Goal: Task Accomplishment & Management: Manage account settings

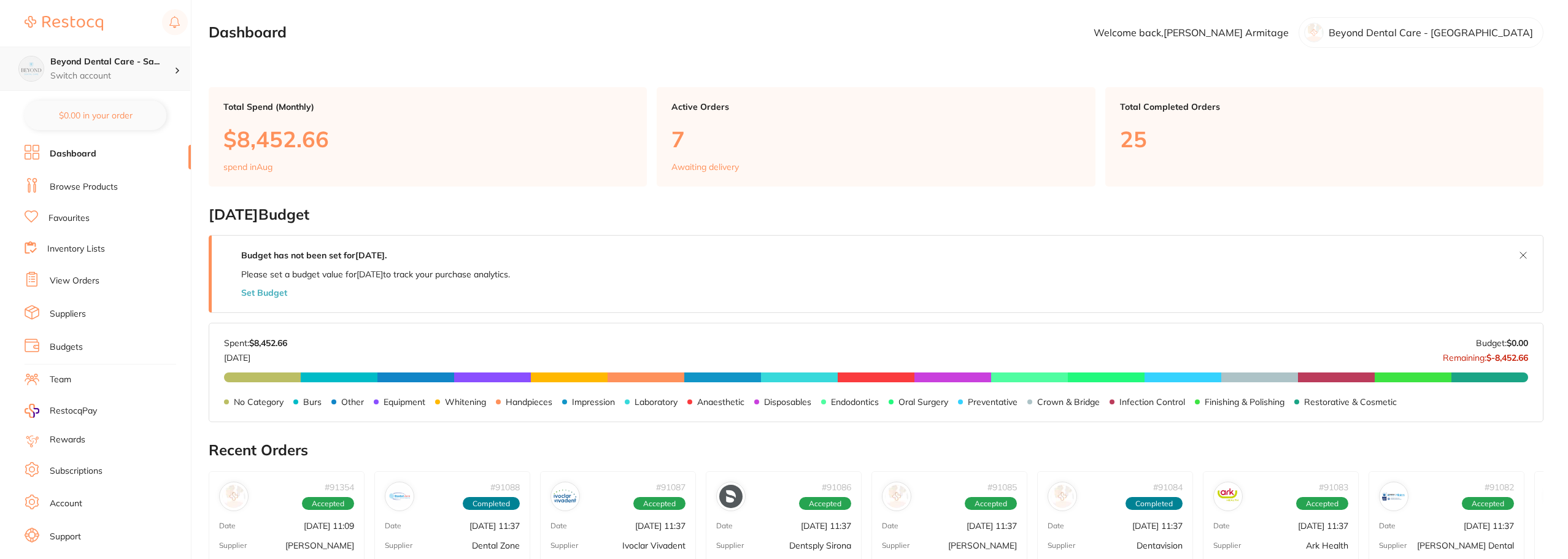
click at [159, 71] on p "Switch account" at bounding box center [112, 76] width 124 height 12
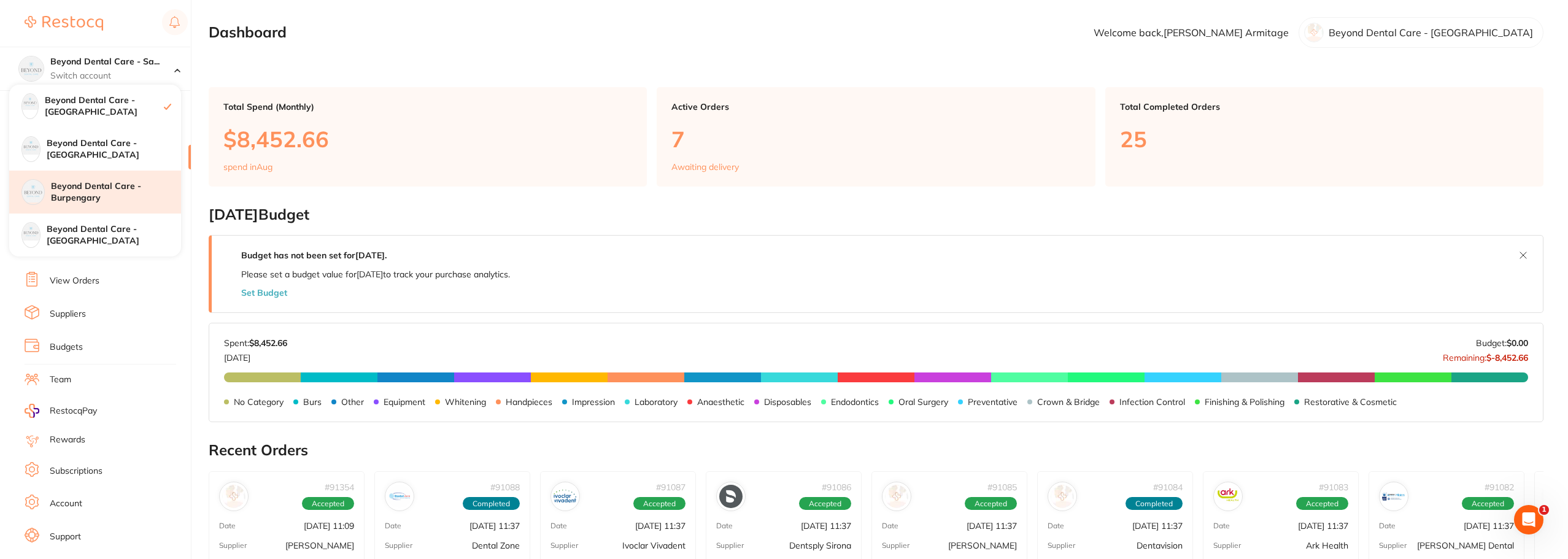
click at [91, 189] on h4 "Beyond Dental Care - Burpengary" at bounding box center [116, 192] width 130 height 24
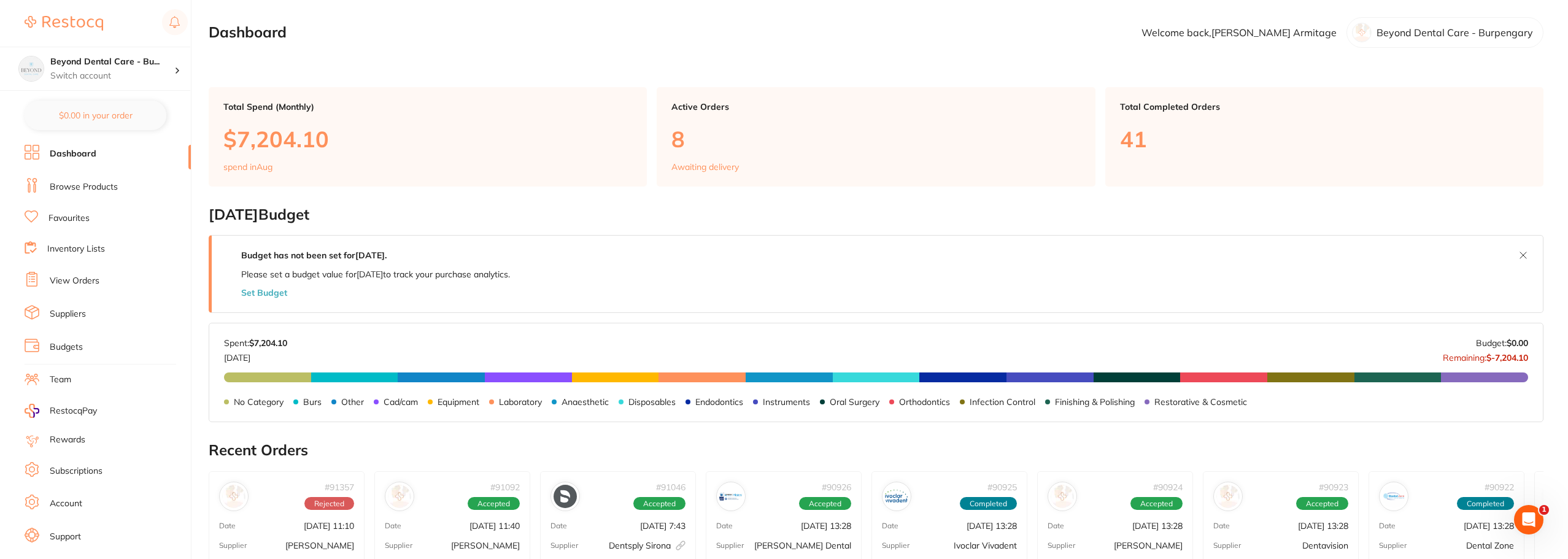
click at [47, 380] on li "Team" at bounding box center [107, 379] width 167 height 19
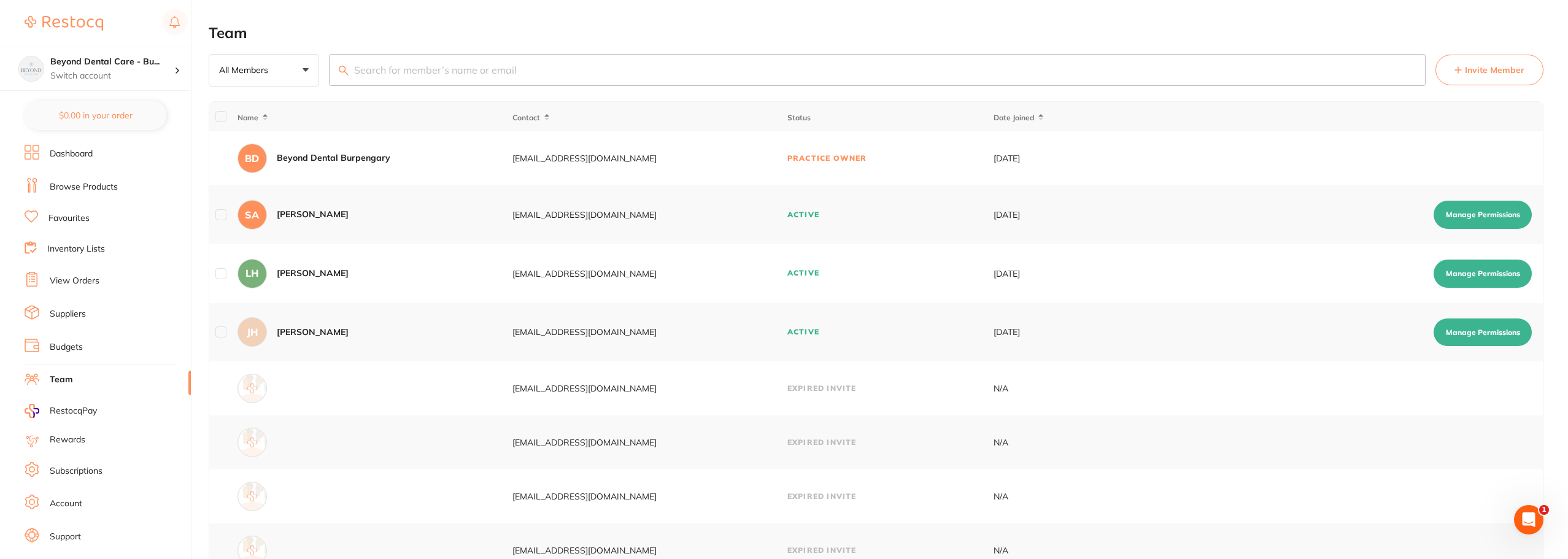
click at [1481, 70] on span "Invite Member" at bounding box center [1494, 69] width 59 height 12
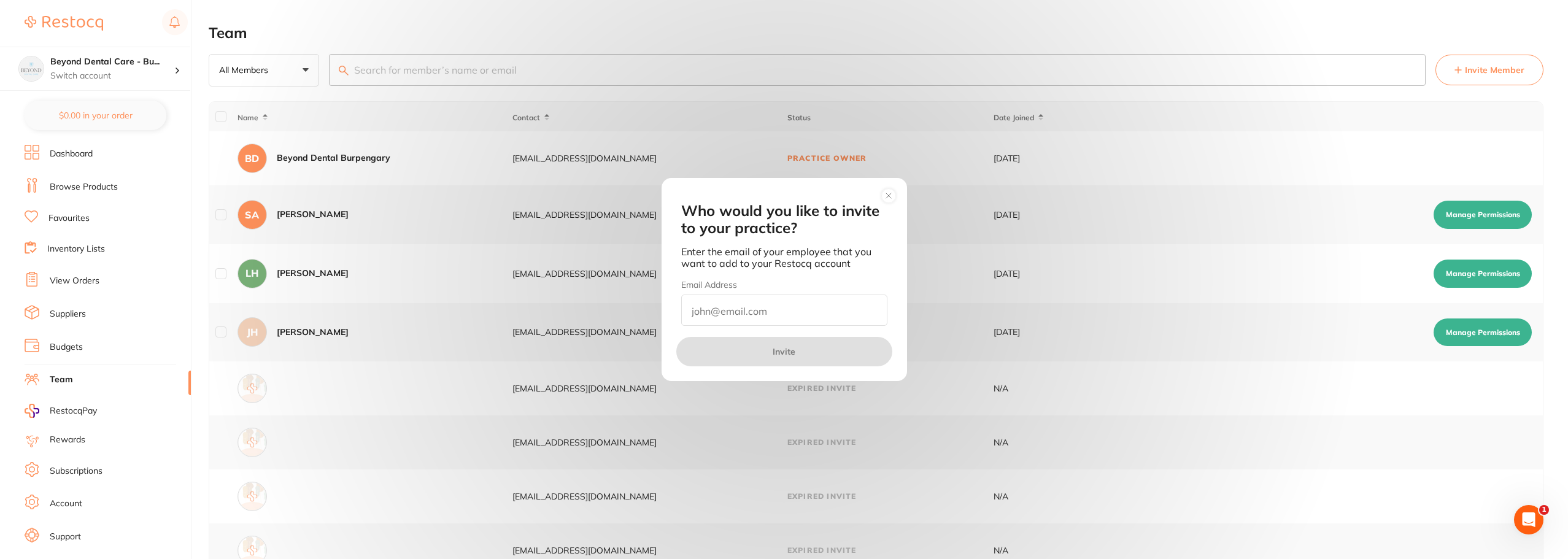
click at [723, 311] on input "email" at bounding box center [784, 310] width 206 height 31
type input "[EMAIL_ADDRESS][DOMAIN_NAME]"
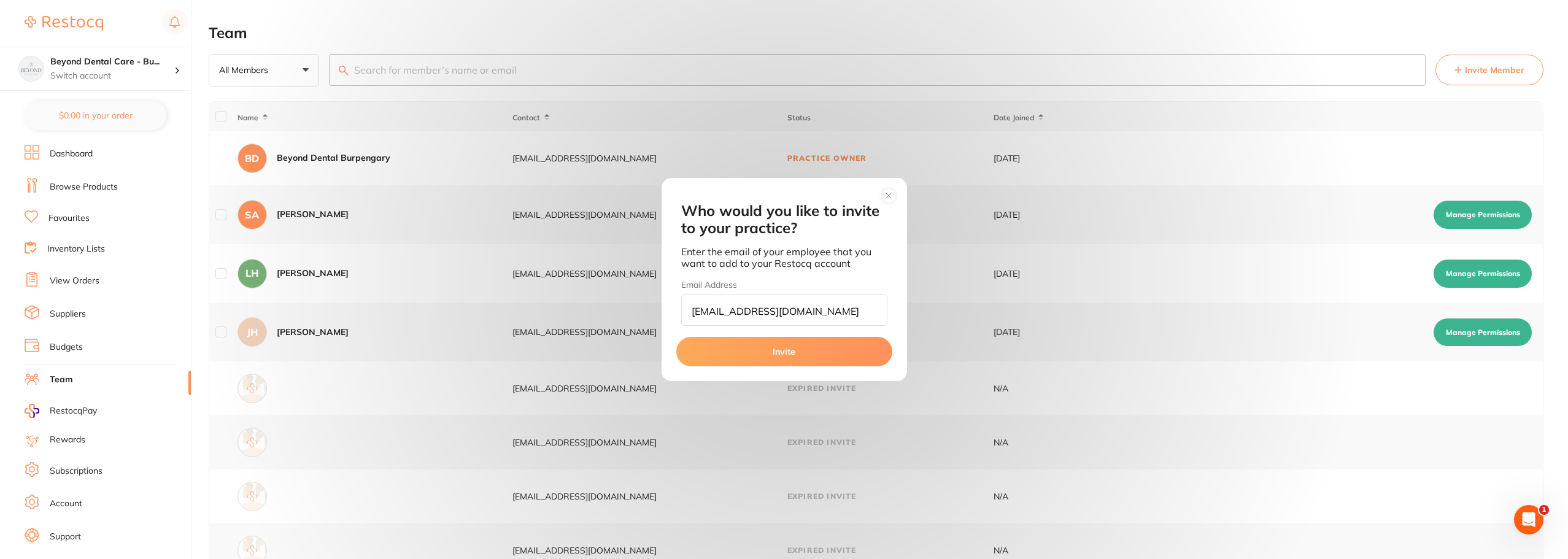
click at [774, 351] on button "Invite" at bounding box center [784, 351] width 216 height 29
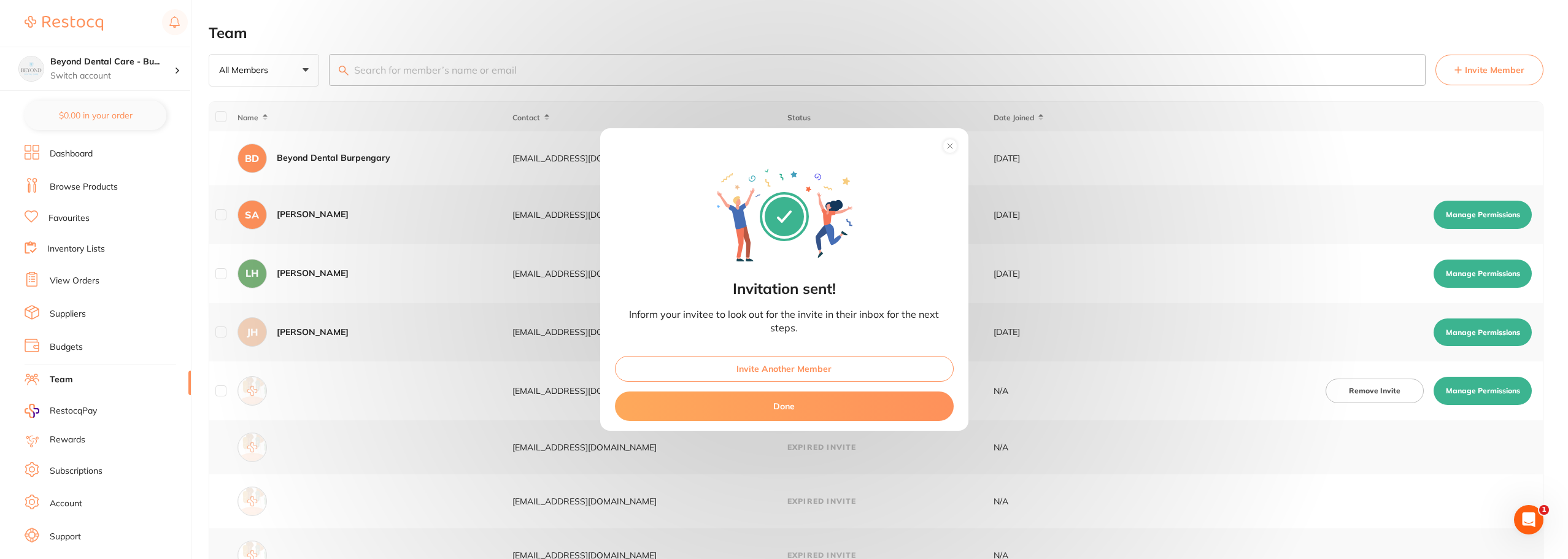
click at [72, 58] on div "Invitation sent! Inform your invitee to look out for the invite in their inbox …" at bounding box center [784, 280] width 1568 height 559
click at [952, 145] on circle at bounding box center [949, 145] width 14 height 14
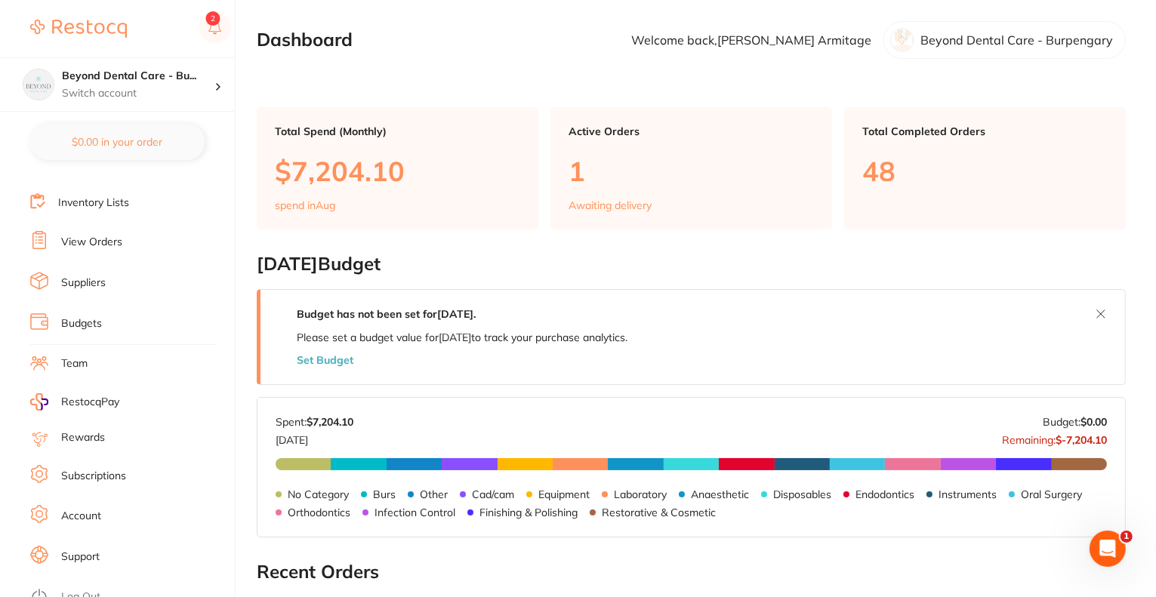
scroll to position [106, 0]
click at [76, 322] on link "Budgets" at bounding box center [81, 321] width 41 height 15
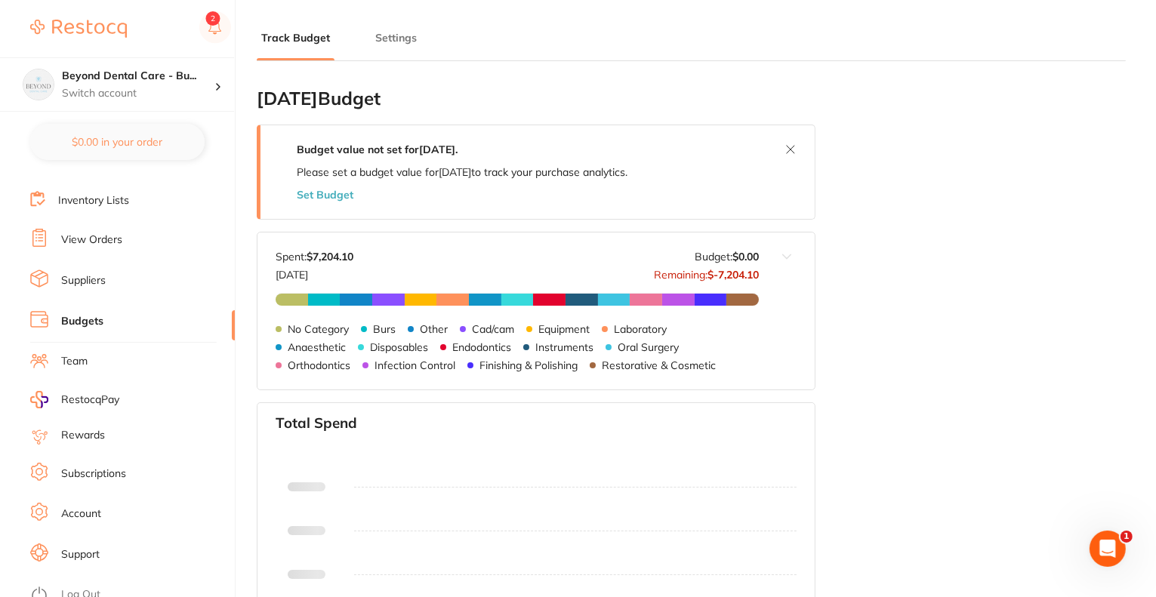
type input "0.0"
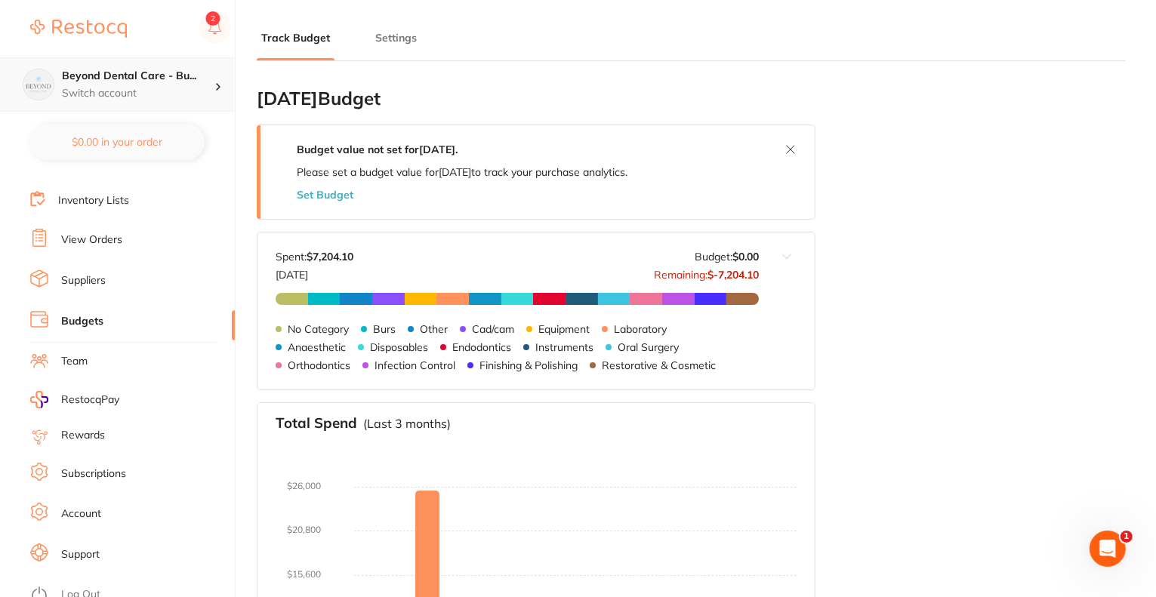
click at [148, 75] on h4 "Beyond Dental Care - Bu..." at bounding box center [138, 76] width 152 height 15
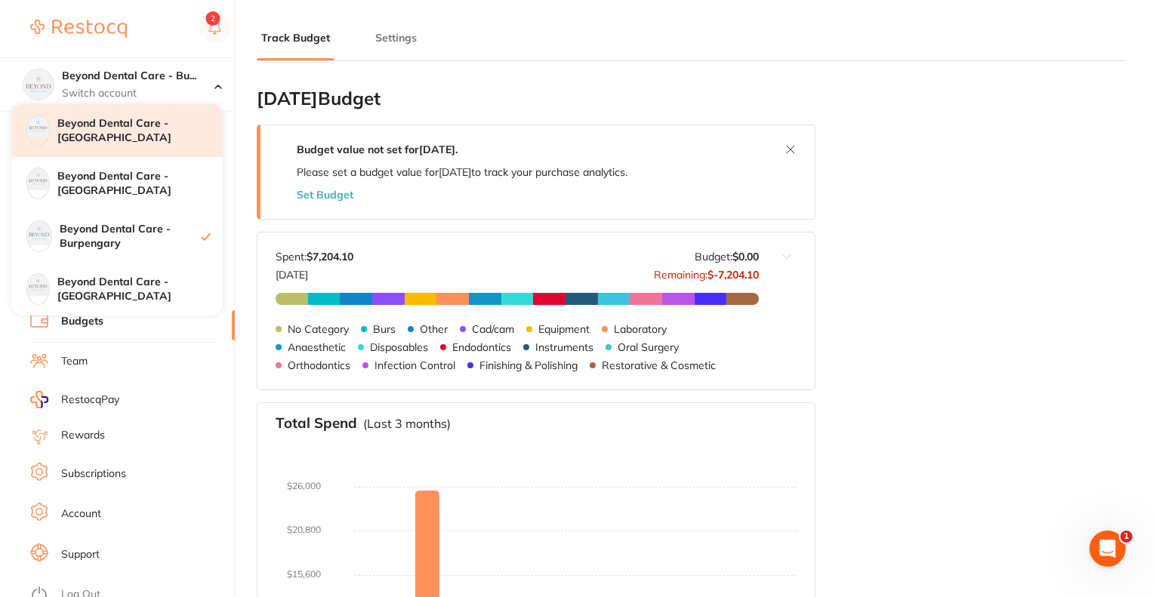
click at [124, 134] on h4 "Beyond Dental Care - Sandstone Point" at bounding box center [139, 130] width 165 height 29
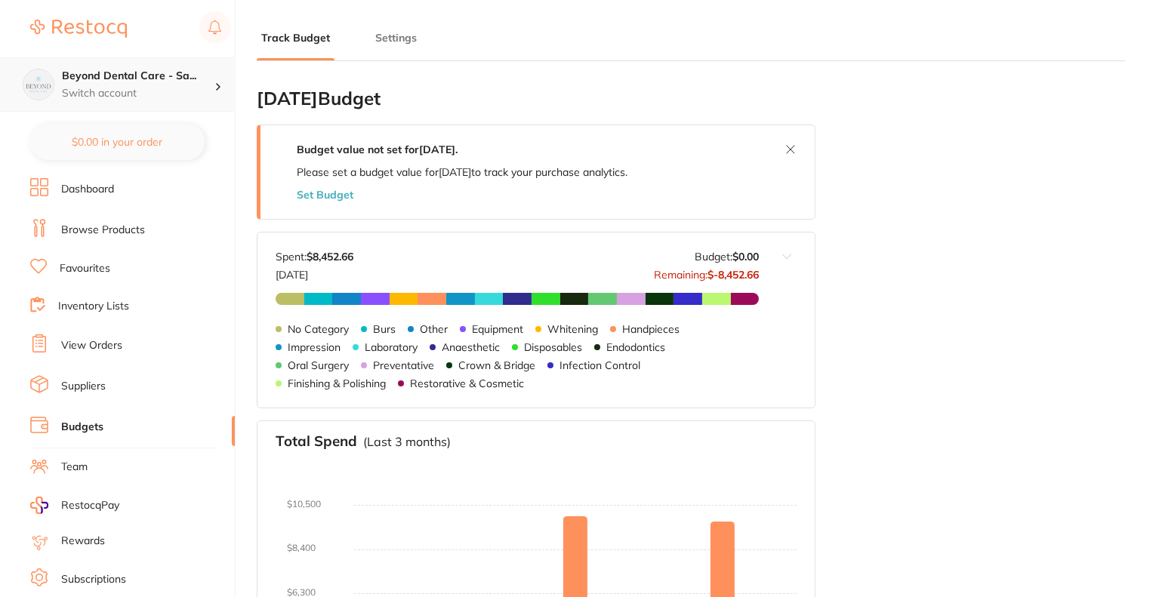
click at [133, 83] on div "Beyond Dental Care - Sa... Switch account" at bounding box center [138, 85] width 152 height 32
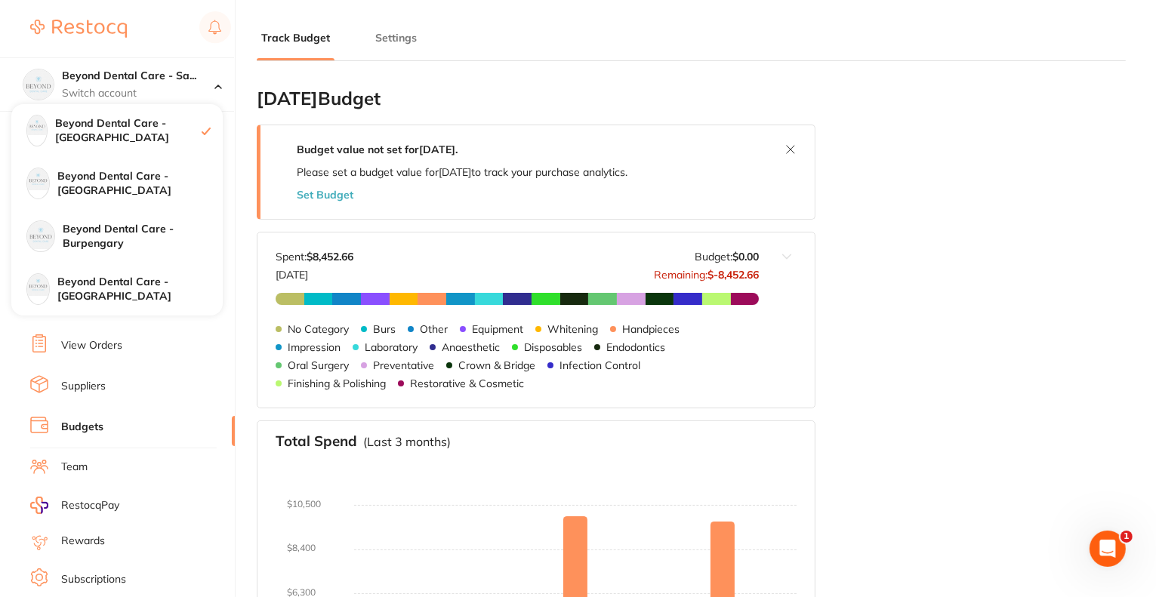
click at [572, 103] on h2 "August 2025 Budget" at bounding box center [536, 98] width 559 height 21
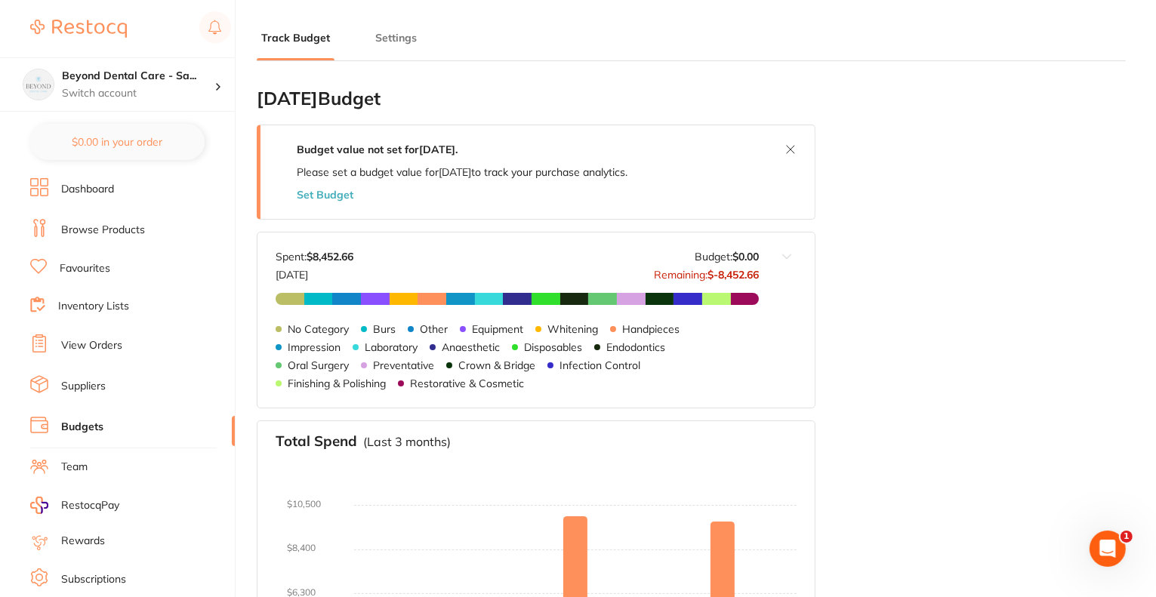
click at [91, 420] on link "Budgets" at bounding box center [82, 427] width 42 height 15
click at [405, 34] on button "Settings" at bounding box center [396, 38] width 51 height 14
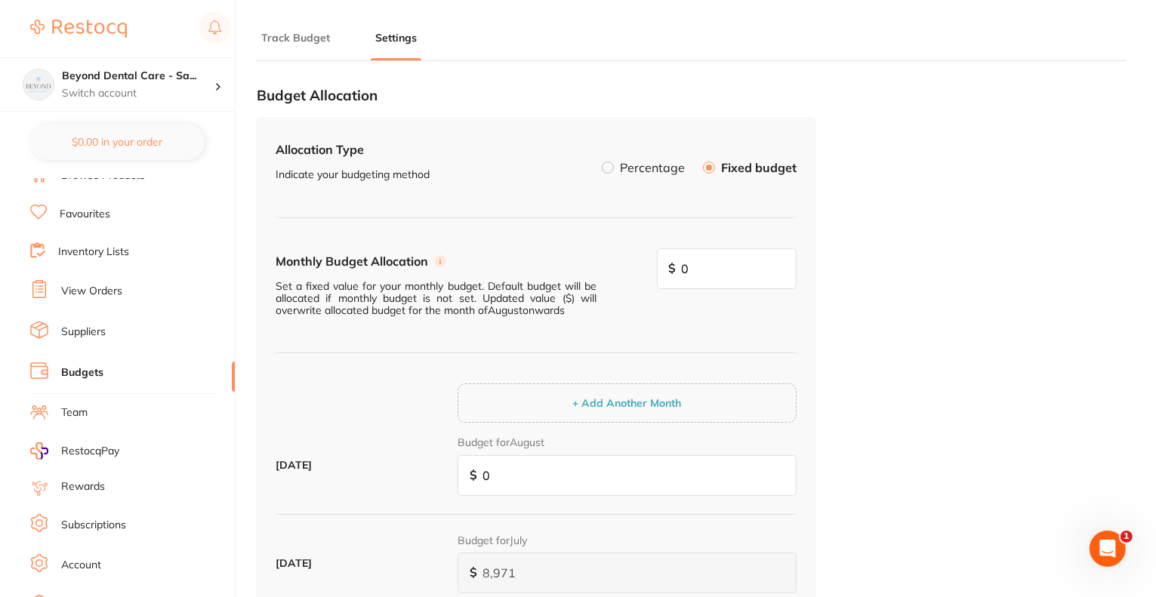
scroll to position [106, 0]
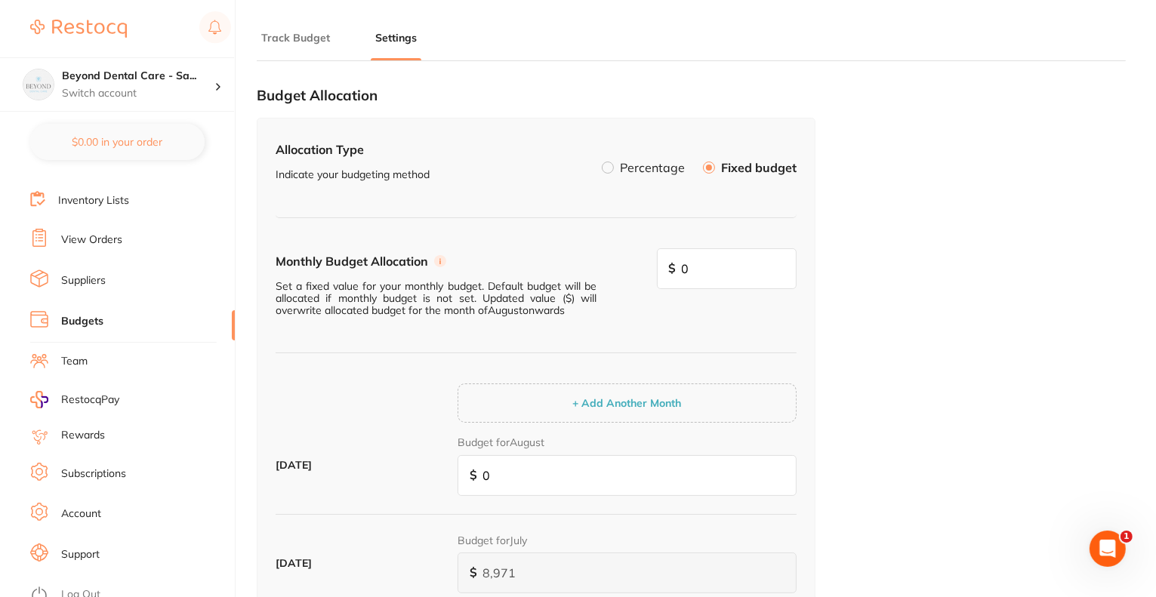
click at [86, 356] on link "Team" at bounding box center [74, 361] width 26 height 15
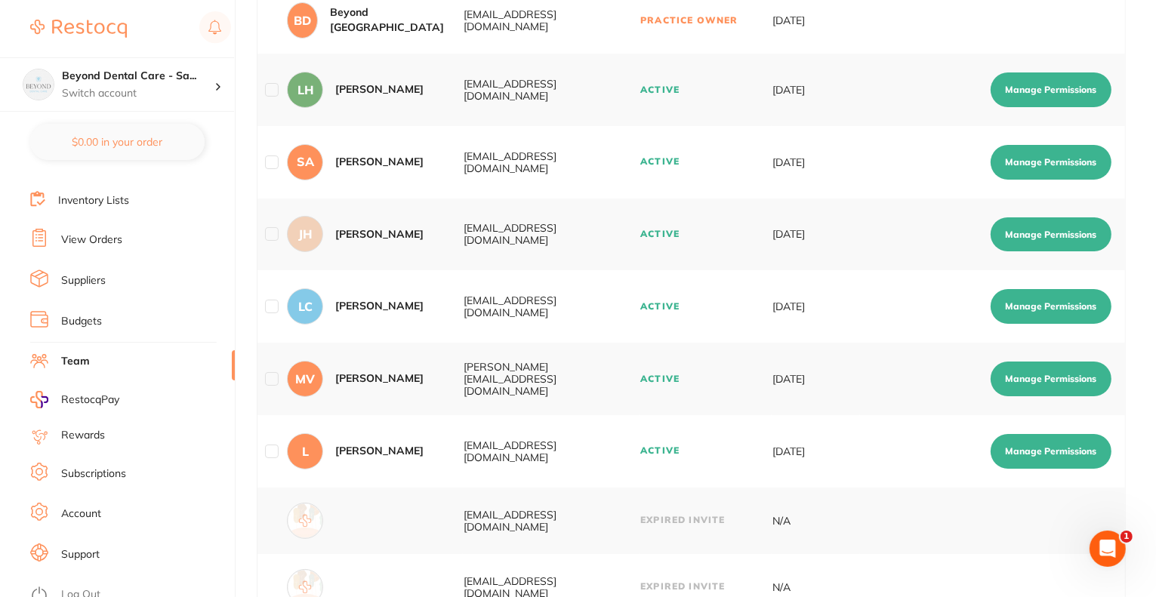
scroll to position [302, 0]
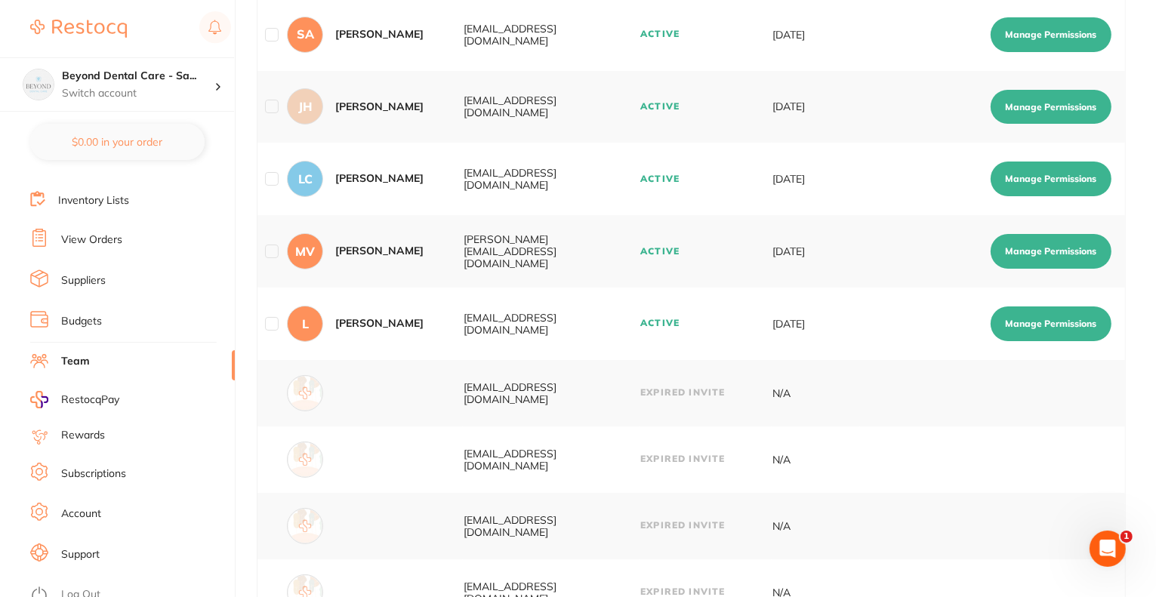
click at [97, 590] on link "Log Out" at bounding box center [80, 594] width 39 height 15
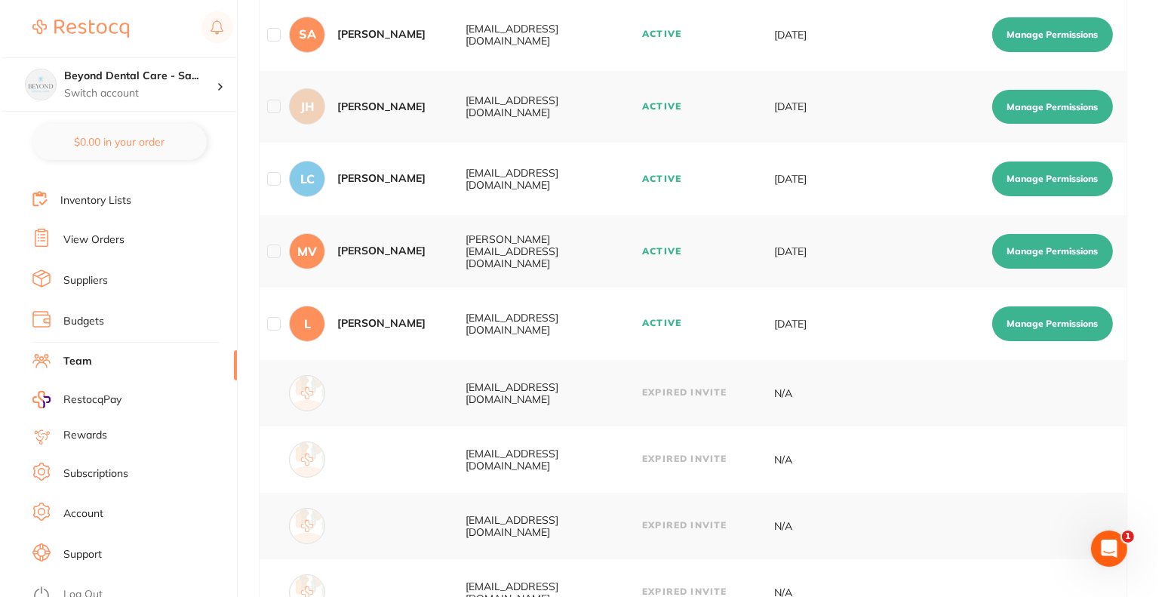
scroll to position [0, 0]
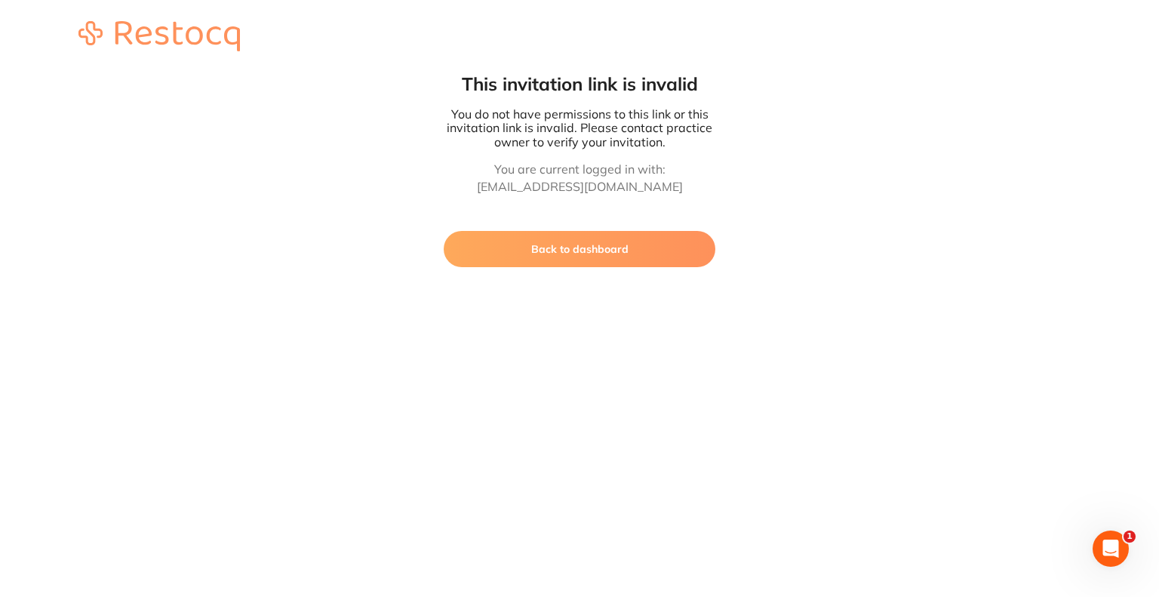
click at [592, 255] on button "Back to dashboard" at bounding box center [580, 249] width 272 height 36
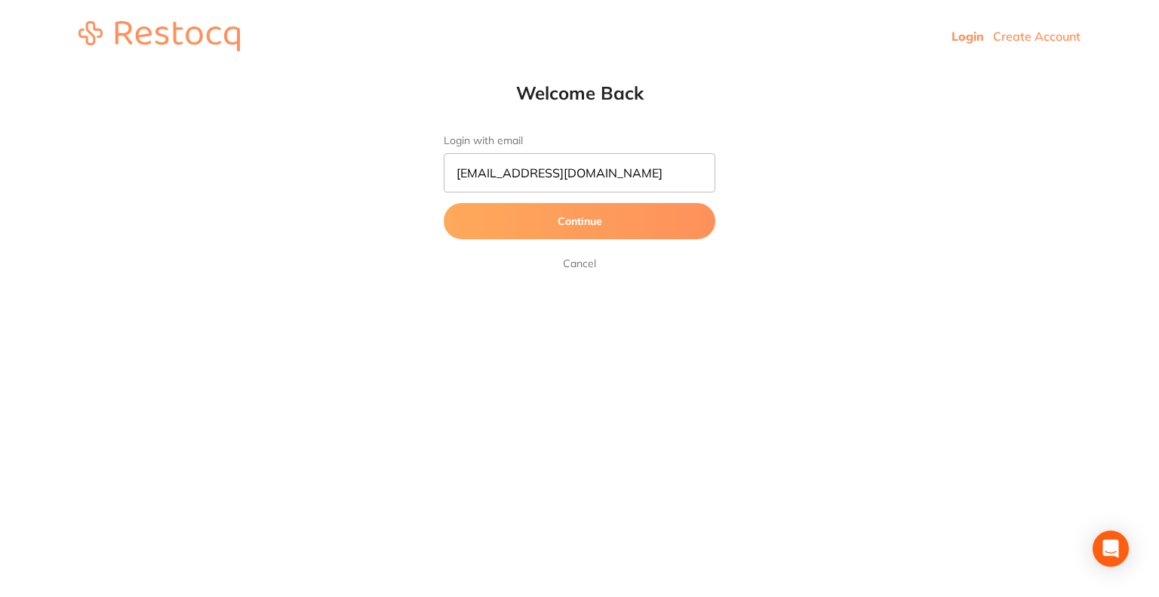
click at [566, 223] on button "Continue" at bounding box center [580, 221] width 272 height 36
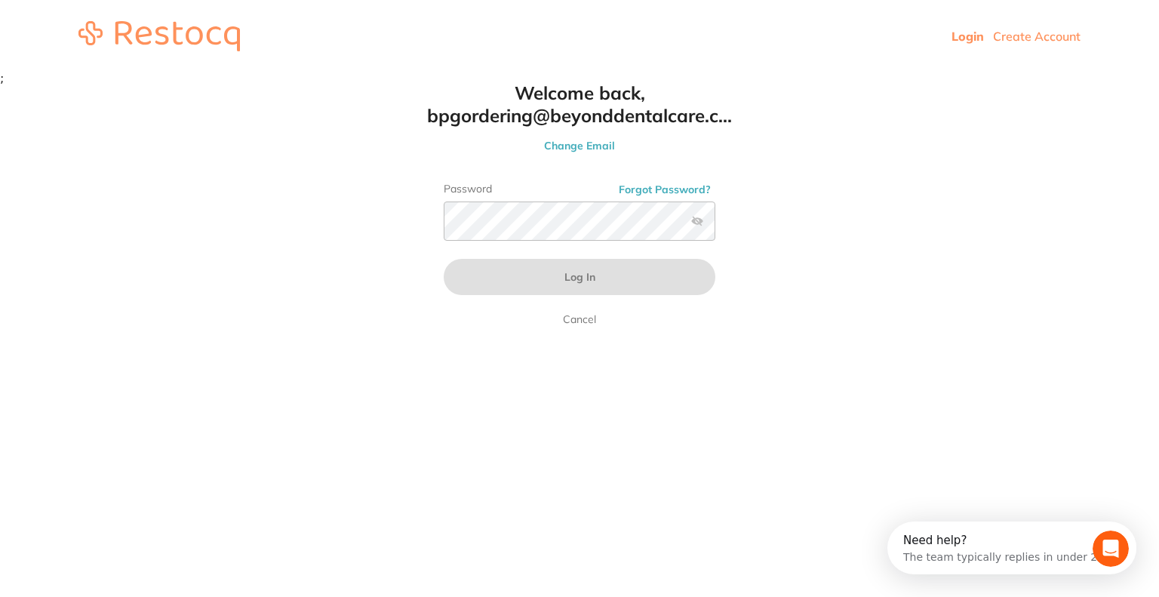
click at [535, 85] on html "Login Create Account Welcome Back Login with email [EMAIL_ADDRESS][DOMAIN_NAME]…" at bounding box center [579, 42] width 1159 height 85
click at [654, 189] on button "Forgot Password?" at bounding box center [664, 190] width 101 height 14
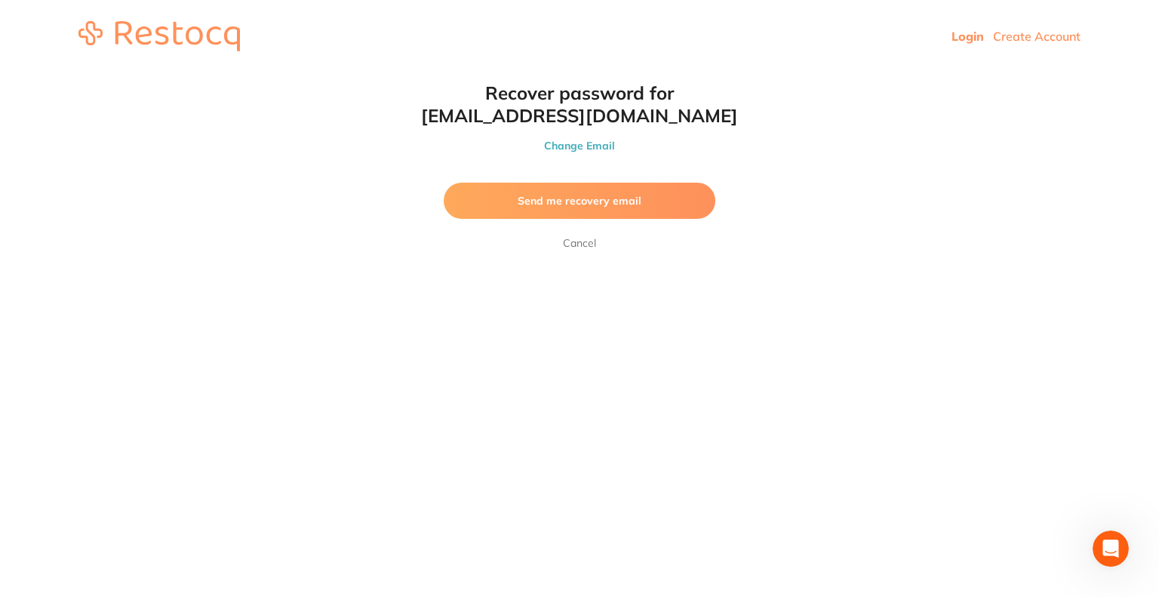
click at [607, 199] on span "Send me recovery email" at bounding box center [580, 201] width 124 height 14
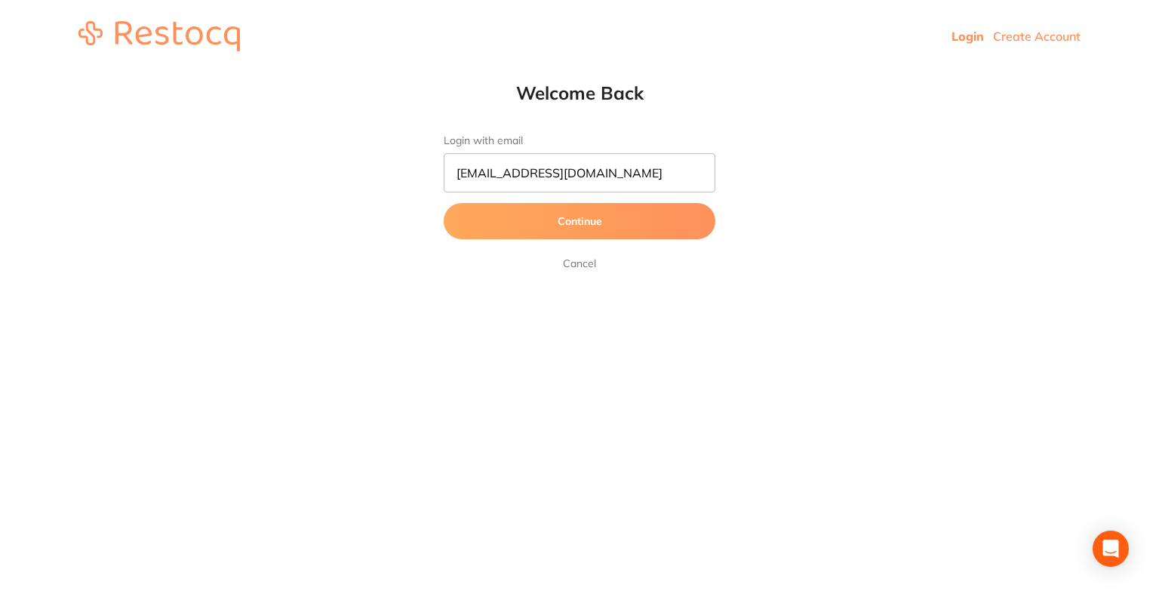
click at [580, 205] on button "Continue" at bounding box center [580, 221] width 272 height 36
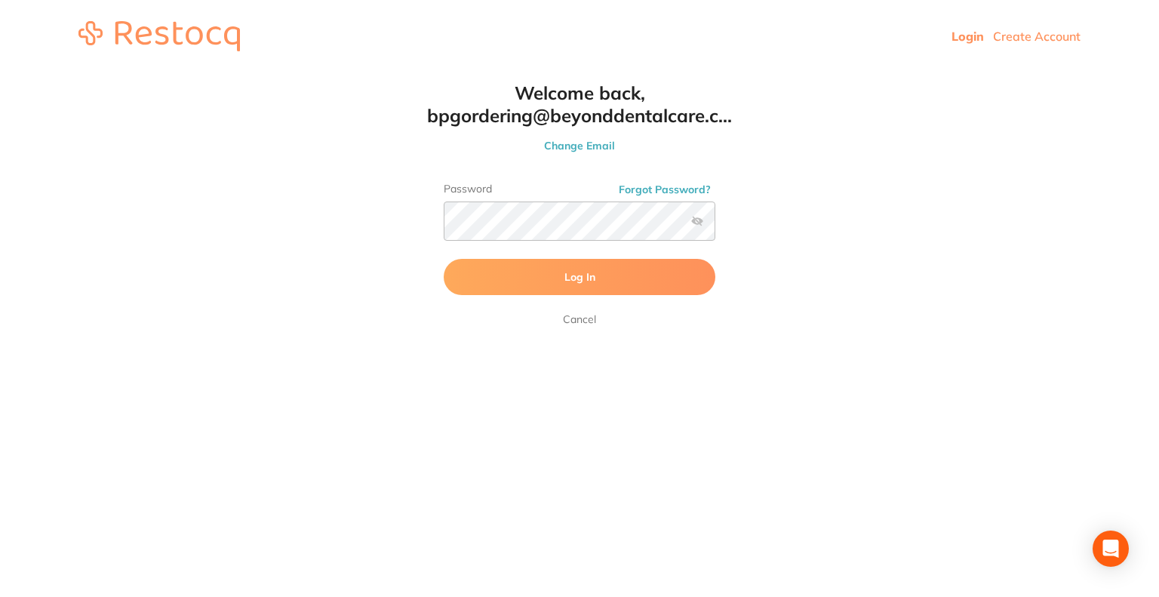
click at [694, 219] on label at bounding box center [697, 221] width 12 height 12
click at [716, 226] on input "checkbox" at bounding box center [716, 226] width 0 height 0
click at [427, 214] on div "Welcome back, bpgordering@beyonddentalcare.c... Change Email Password Forgot Pa…" at bounding box center [580, 205] width 332 height 247
click at [617, 277] on button "Log In" at bounding box center [580, 277] width 272 height 36
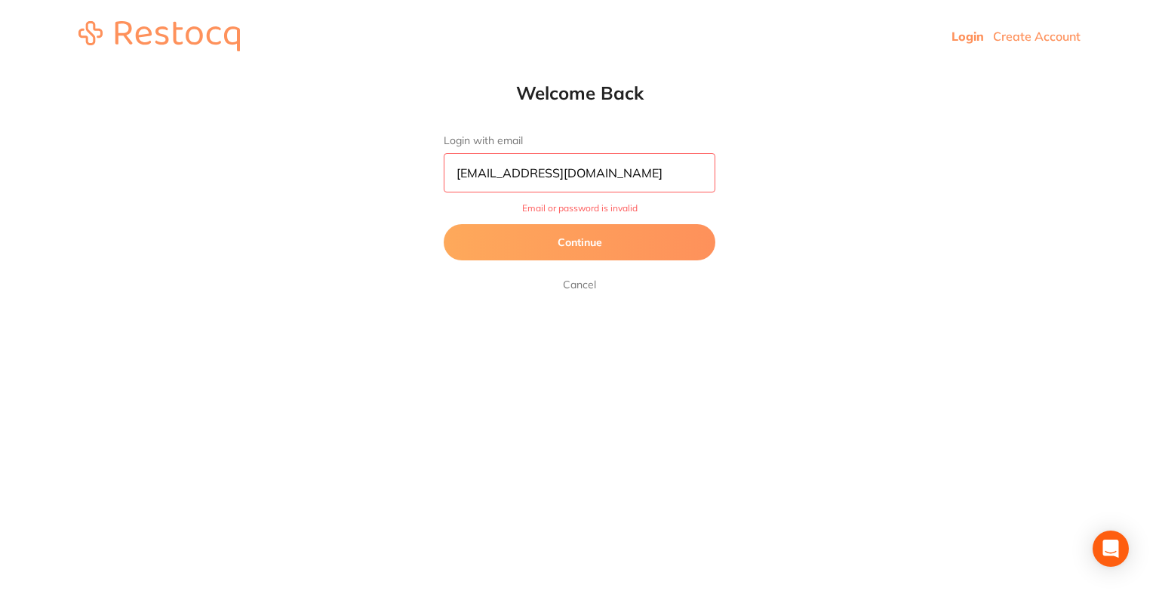
click at [586, 247] on button "Continue" at bounding box center [580, 242] width 272 height 36
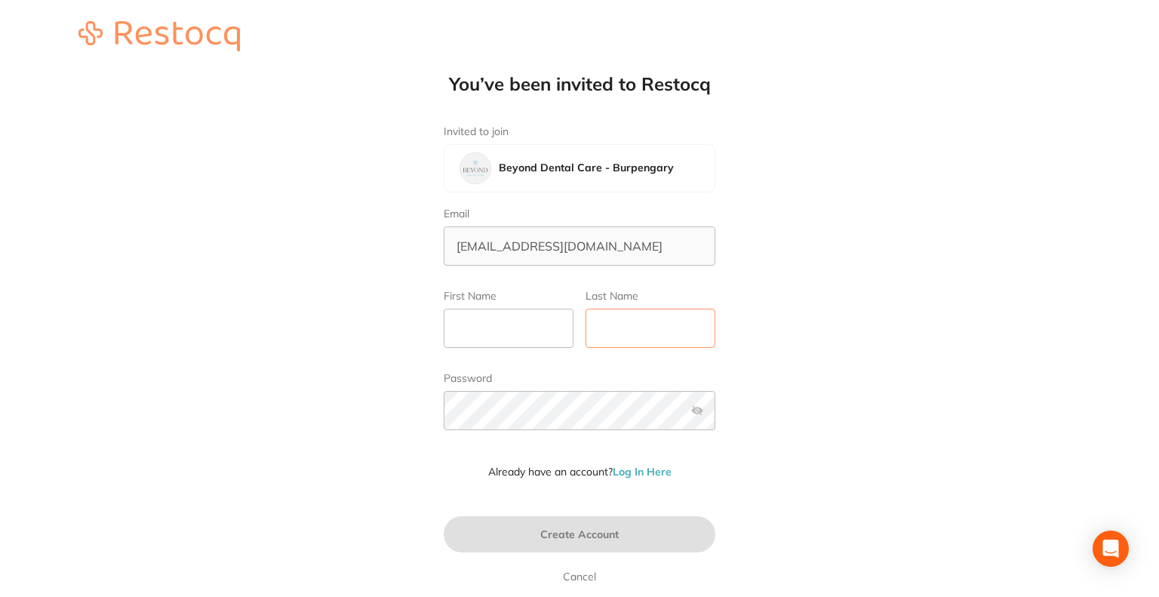
type input "[EMAIL_ADDRESS][DOMAIN_NAME]"
click at [494, 328] on input "First Name" at bounding box center [509, 328] width 130 height 39
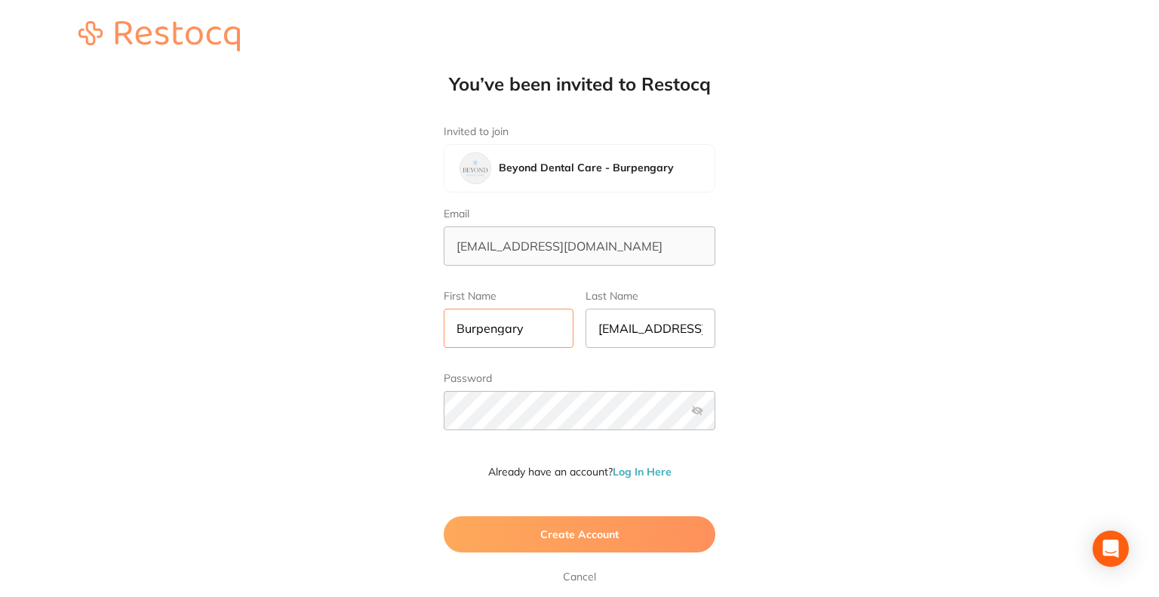
type input "Burpengary"
type input "Ordering"
click at [333, 394] on div "You’ve been invited to Restocq Invited to join Beyond Dental Care - Burpengary …" at bounding box center [579, 291] width 1159 height 583
click at [694, 406] on label at bounding box center [697, 411] width 12 height 12
click at [716, 415] on input "checkbox" at bounding box center [716, 415] width 0 height 0
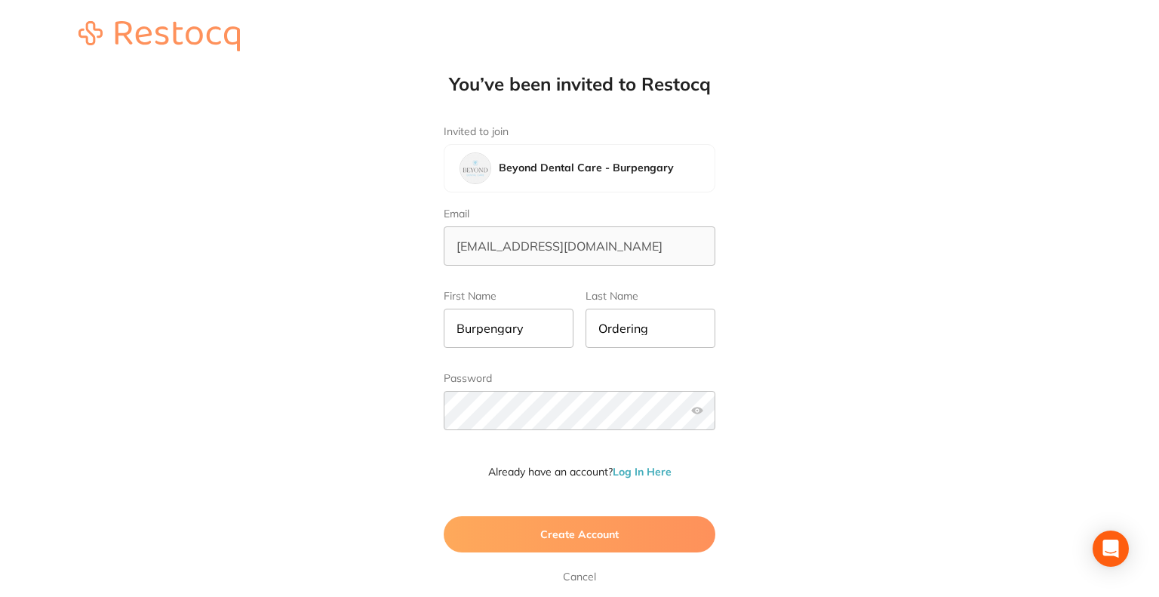
click at [594, 534] on span "Create Account" at bounding box center [579, 535] width 78 height 14
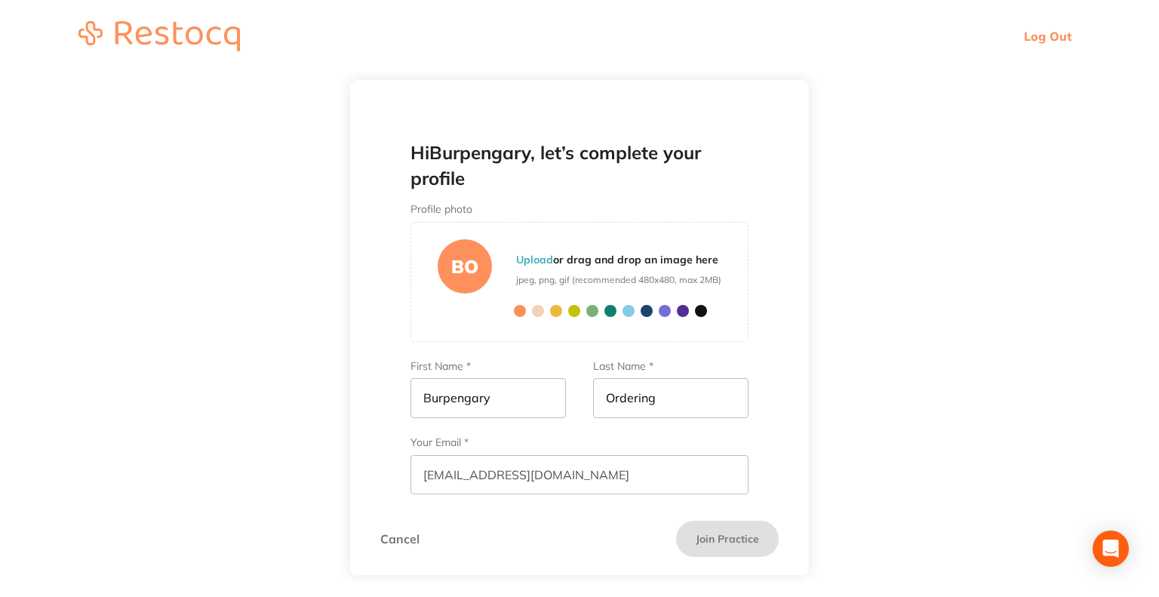
click at [759, 324] on form "Profile photo BO Upload or drag and drop an image here jpeg, png, gif (recommen…" at bounding box center [579, 387] width 399 height 368
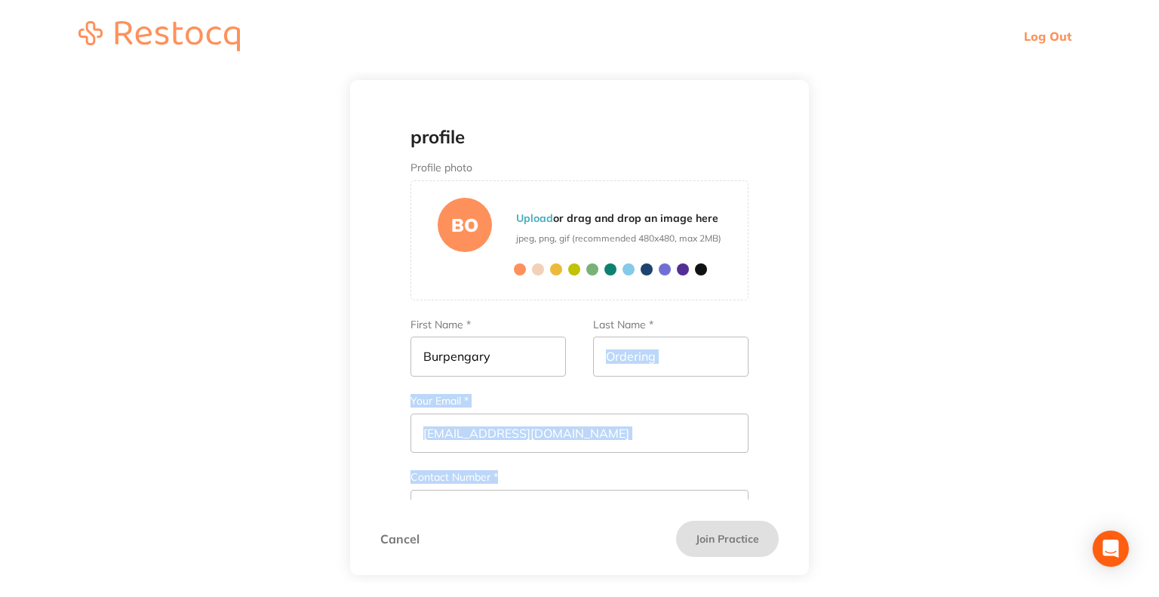
drag, startPoint x: 809, startPoint y: 405, endPoint x: 782, endPoint y: 500, distance: 99.6
click at [782, 500] on main "Hi Burpengary , let’s complete your profile Profile photo BO Upload or drag and…" at bounding box center [579, 327] width 1159 height 510
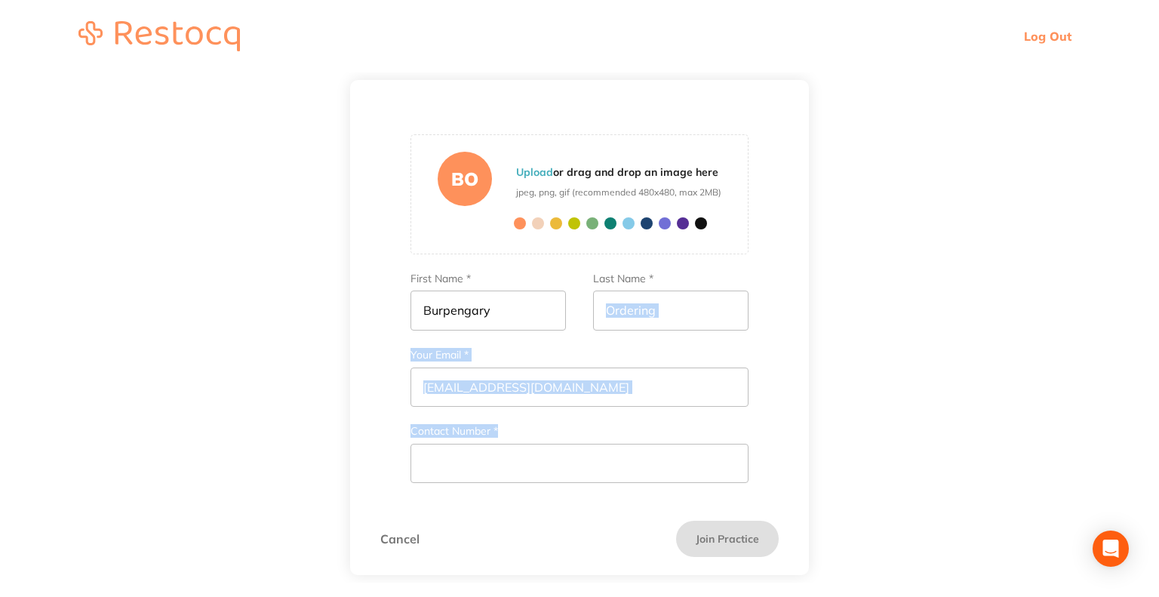
click at [785, 497] on div "Hi Burpengary , let’s complete your profile Profile photo BO Upload or drag and…" at bounding box center [579, 313] width 459 height 371
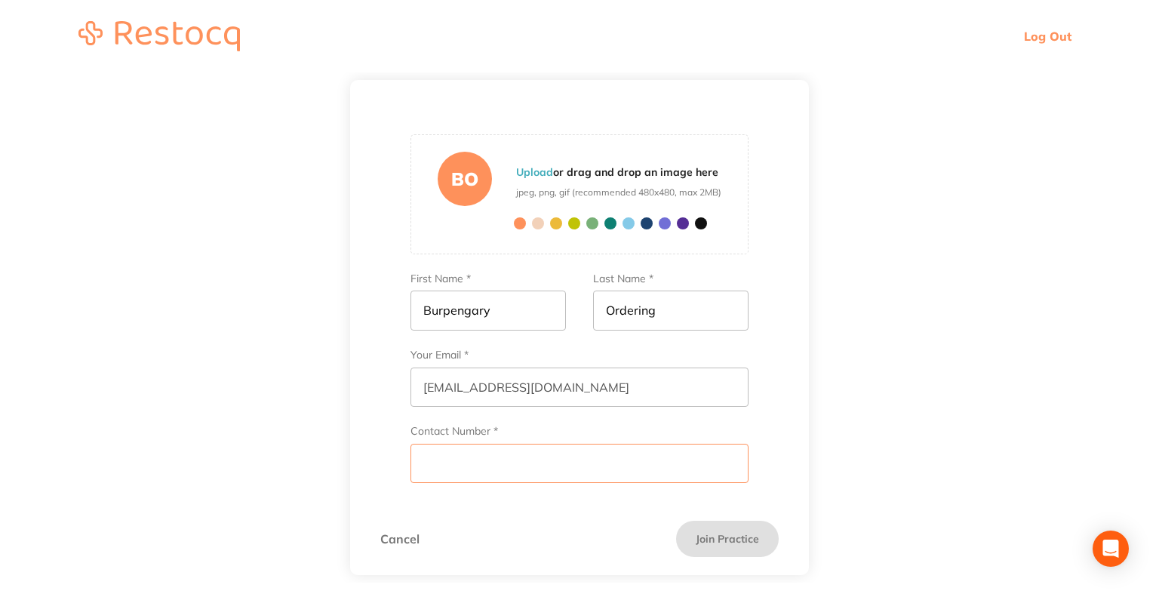
click at [525, 466] on input "Contact Number *" at bounding box center [580, 463] width 338 height 39
type input "0730672325"
click at [703, 533] on button "Join Practice" at bounding box center [727, 539] width 103 height 36
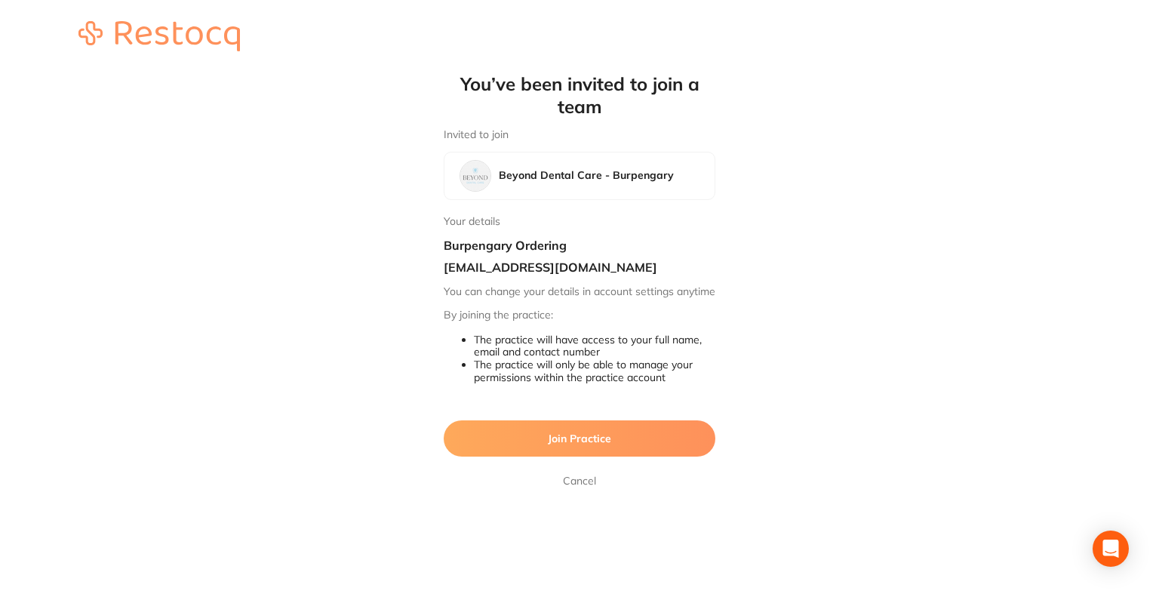
click at [565, 445] on span "Join Practice" at bounding box center [579, 439] width 63 height 14
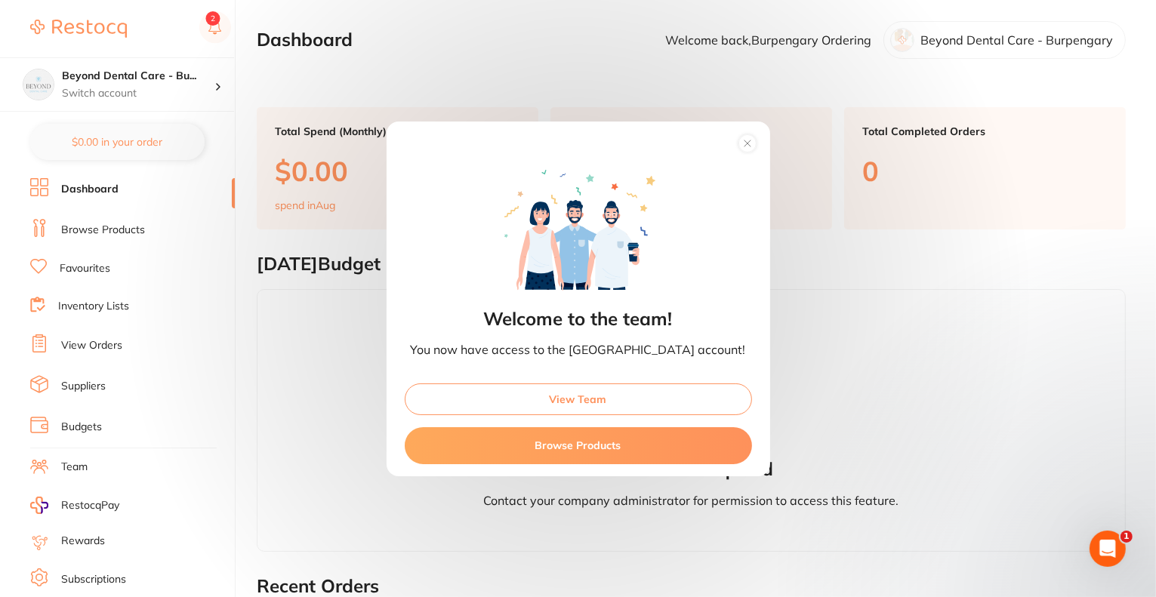
click at [738, 140] on circle at bounding box center [746, 142] width 17 height 17
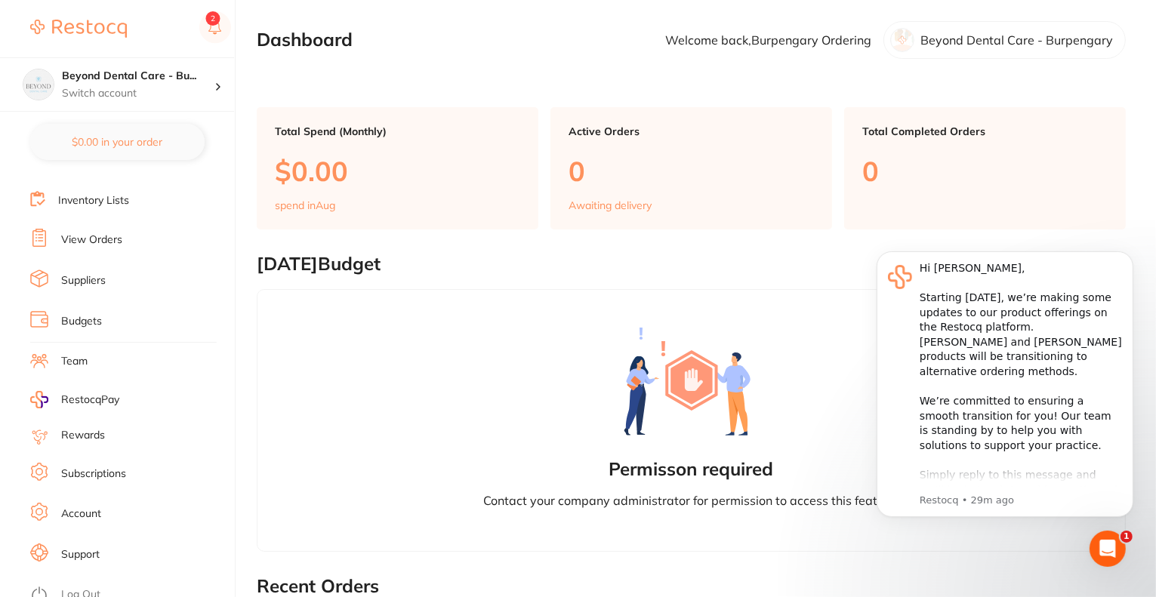
click at [83, 364] on li "Team" at bounding box center [132, 361] width 205 height 23
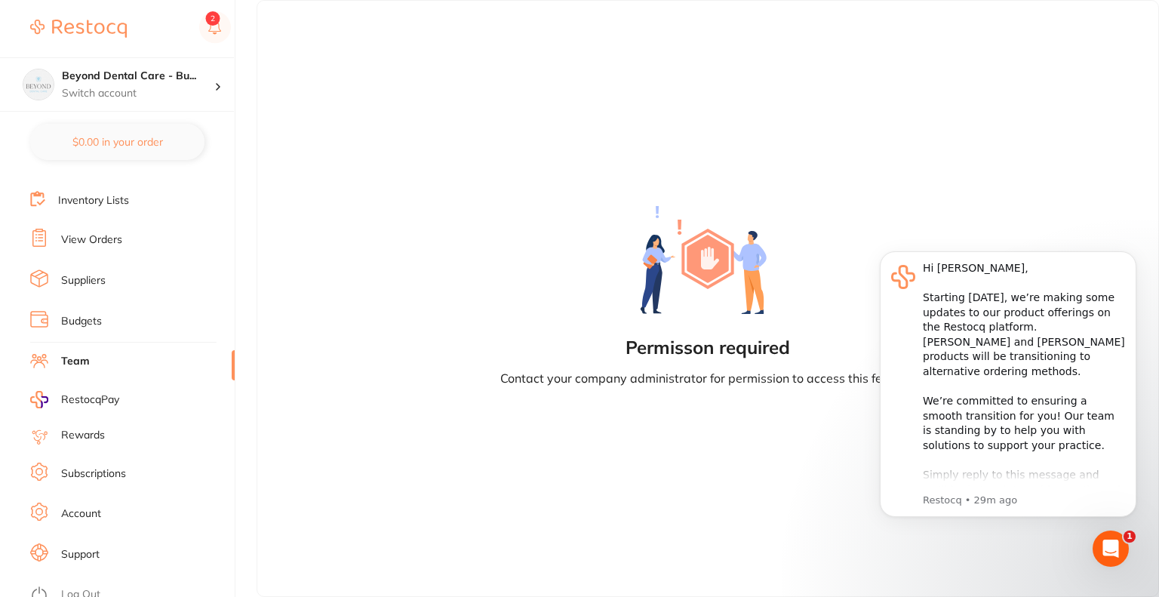
click at [94, 356] on li "Team" at bounding box center [132, 361] width 205 height 23
click at [82, 590] on link "Log Out" at bounding box center [80, 594] width 39 height 15
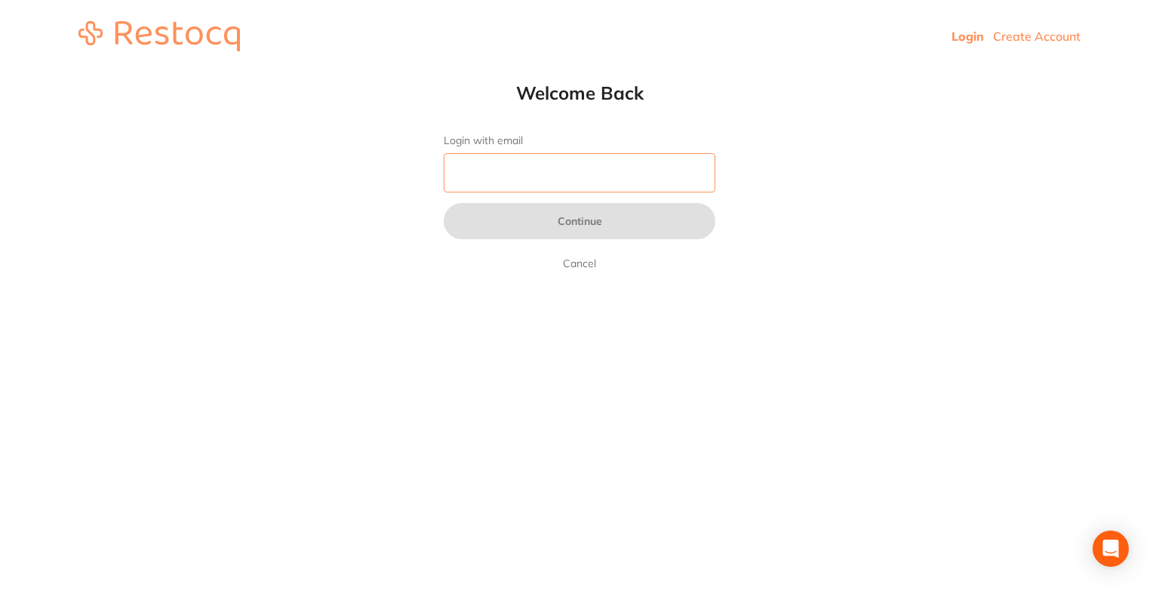
click at [503, 176] on input "Login with email" at bounding box center [580, 172] width 272 height 39
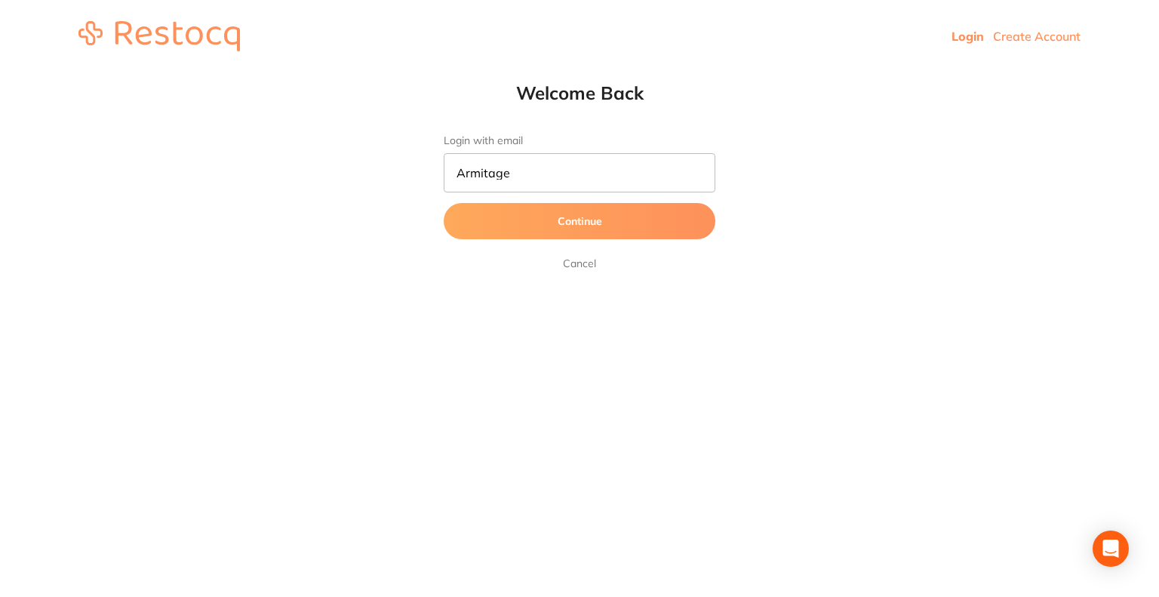
click at [534, 217] on button "Continue" at bounding box center [580, 221] width 272 height 36
click at [561, 175] on input "Armitage" at bounding box center [580, 172] width 272 height 39
type input "operations@beyonddentalcare.com.au"
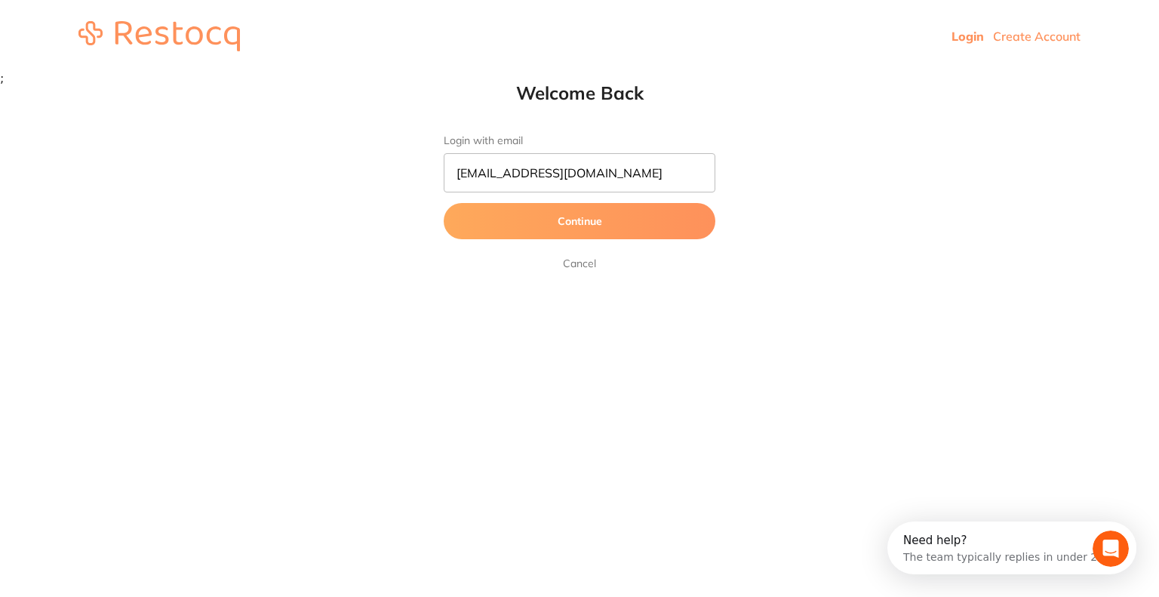
click at [543, 204] on button "Continue" at bounding box center [580, 221] width 272 height 36
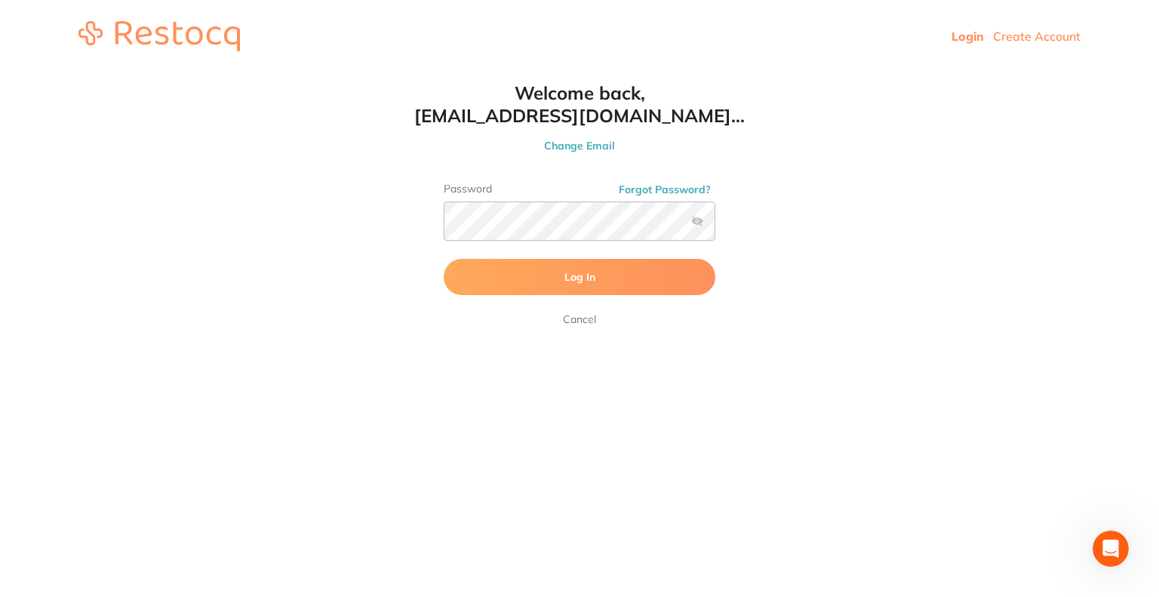
click at [592, 272] on span "Log In" at bounding box center [580, 277] width 31 height 14
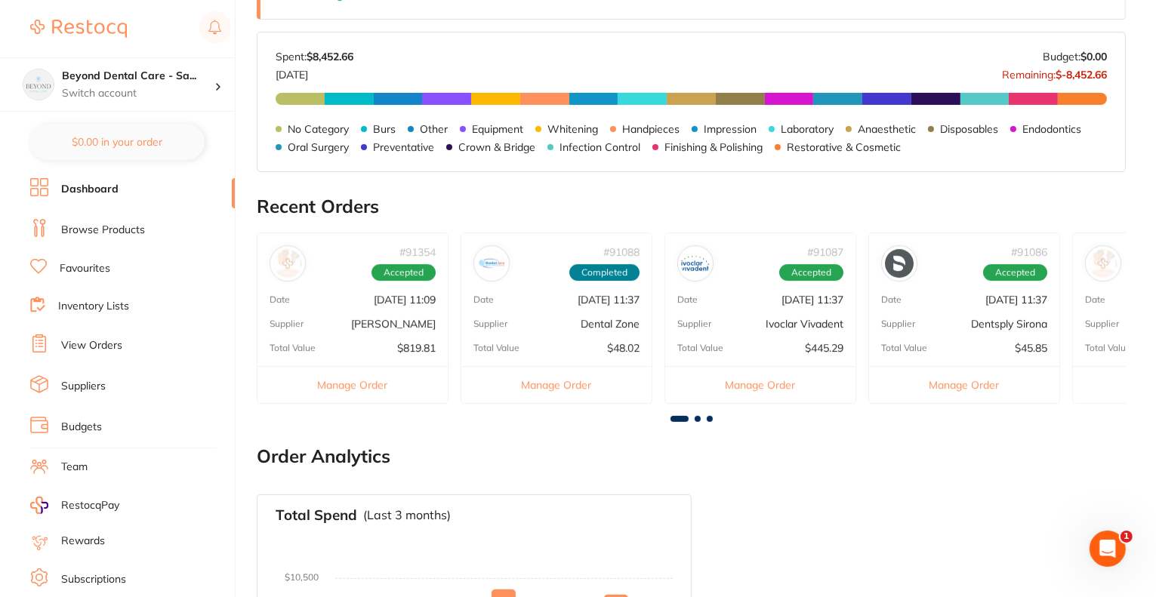
scroll to position [377, 0]
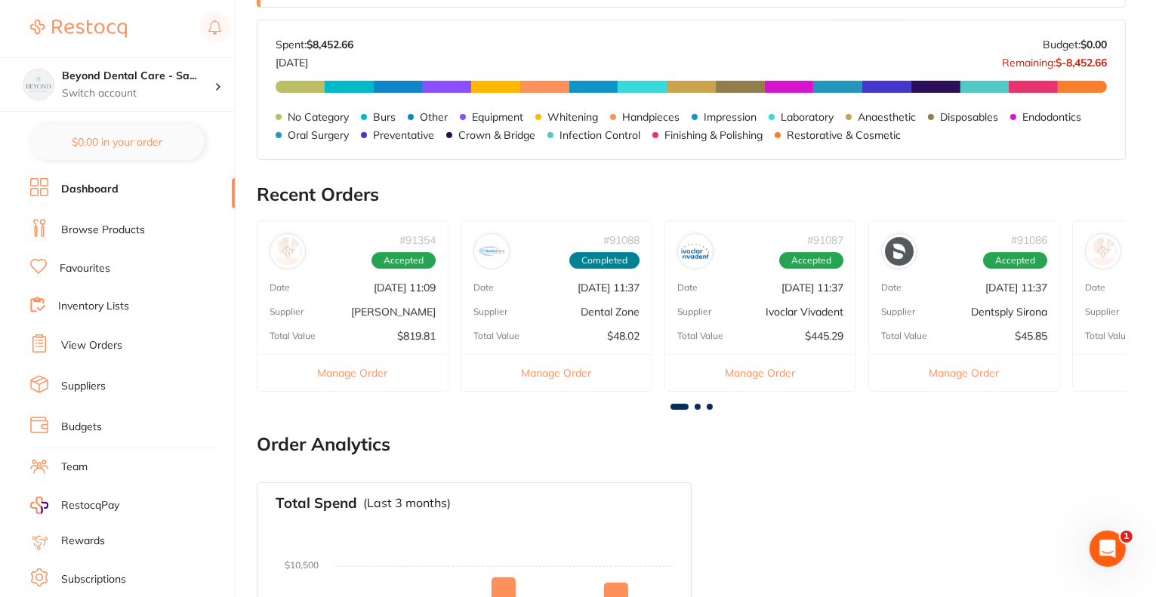
click at [68, 461] on link "Team" at bounding box center [74, 467] width 26 height 15
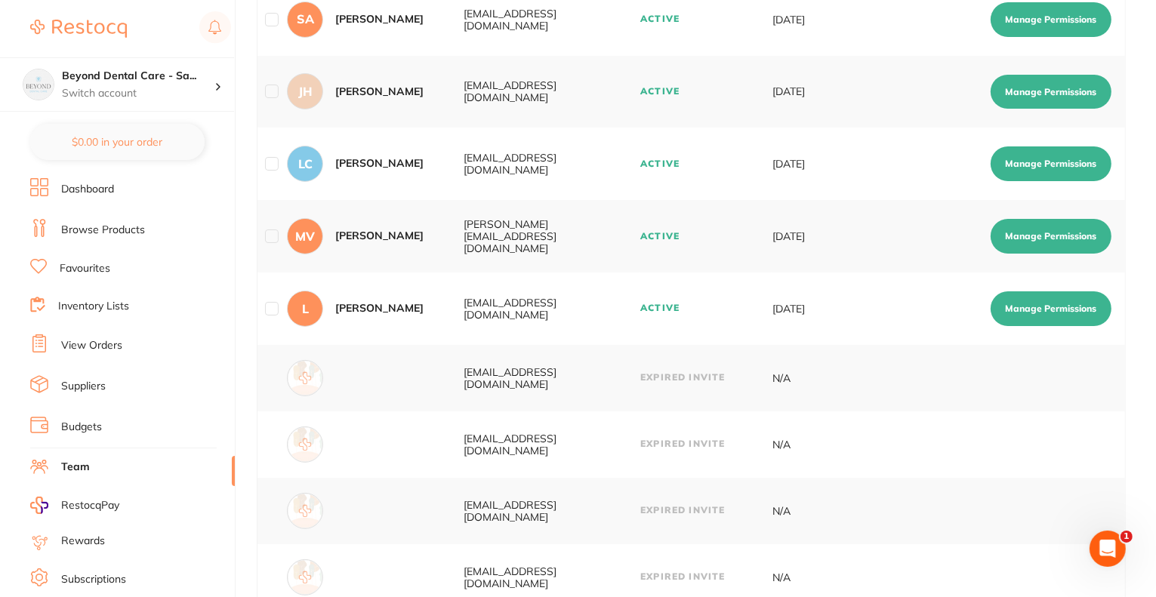
scroll to position [360, 0]
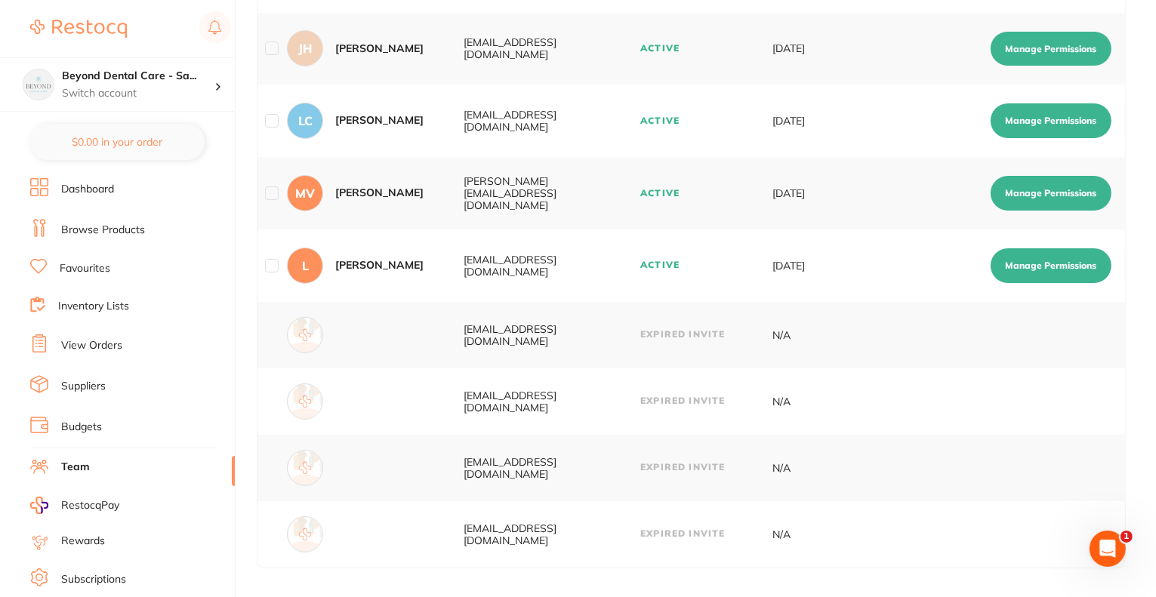
click at [1048, 272] on button "Manage Permissions" at bounding box center [1050, 265] width 121 height 35
checkbox input "true"
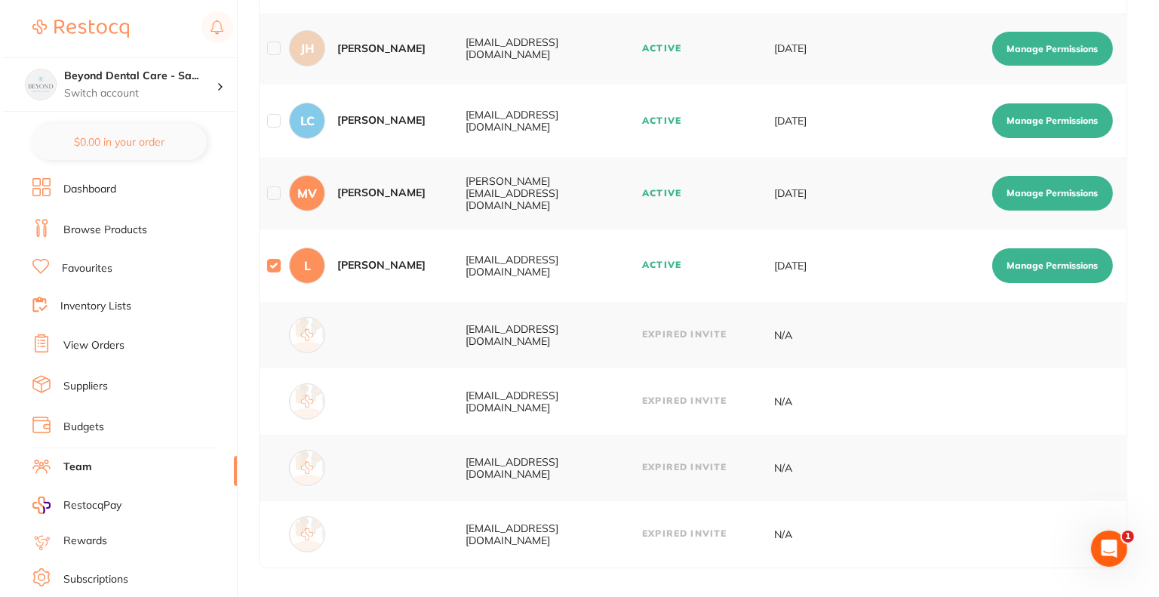
scroll to position [0, 0]
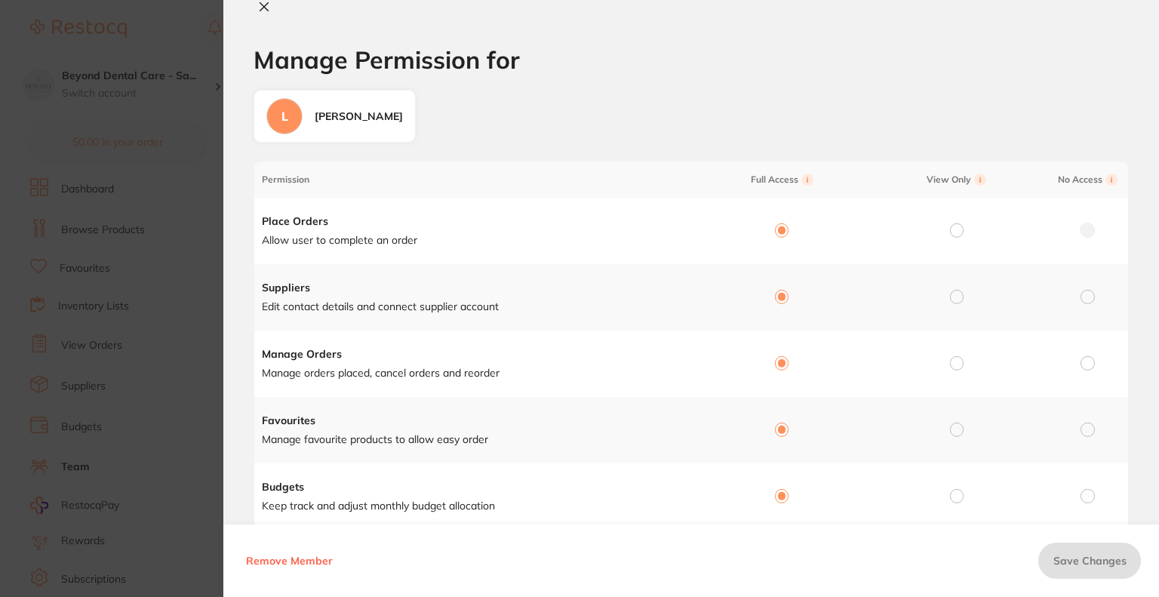
click at [955, 228] on input "radio" at bounding box center [957, 230] width 14 height 14
radio input "true"
radio input "false"
click at [946, 293] on td at bounding box center [954, 297] width 175 height 66
click at [954, 294] on input "radio" at bounding box center [957, 297] width 14 height 14
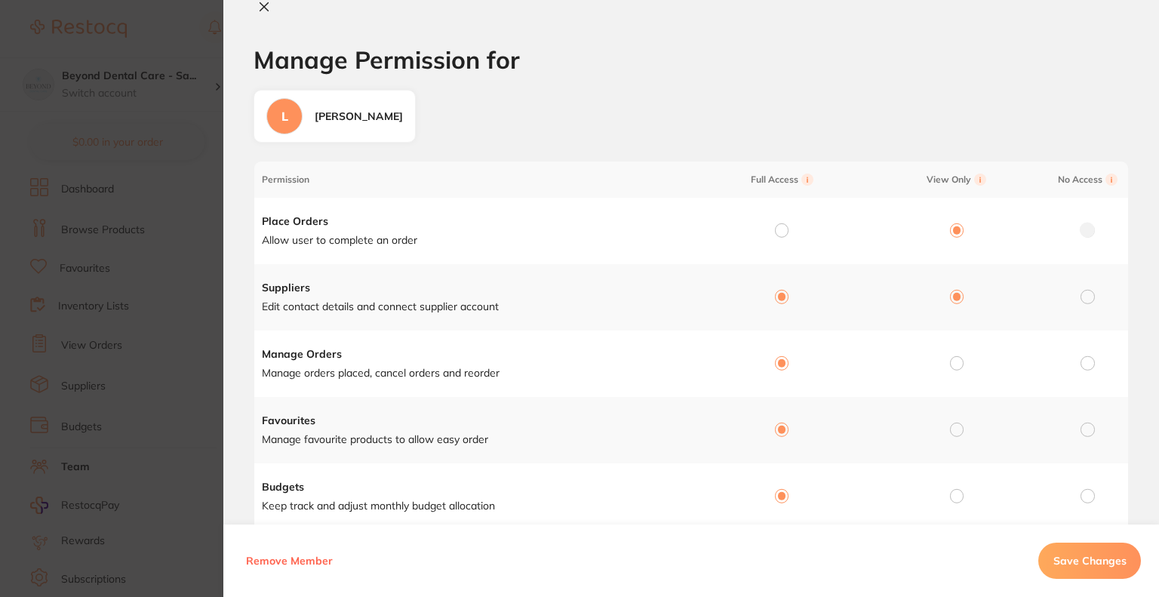
radio input "true"
radio input "false"
click at [954, 362] on input "radio" at bounding box center [957, 363] width 14 height 14
radio input "true"
radio input "false"
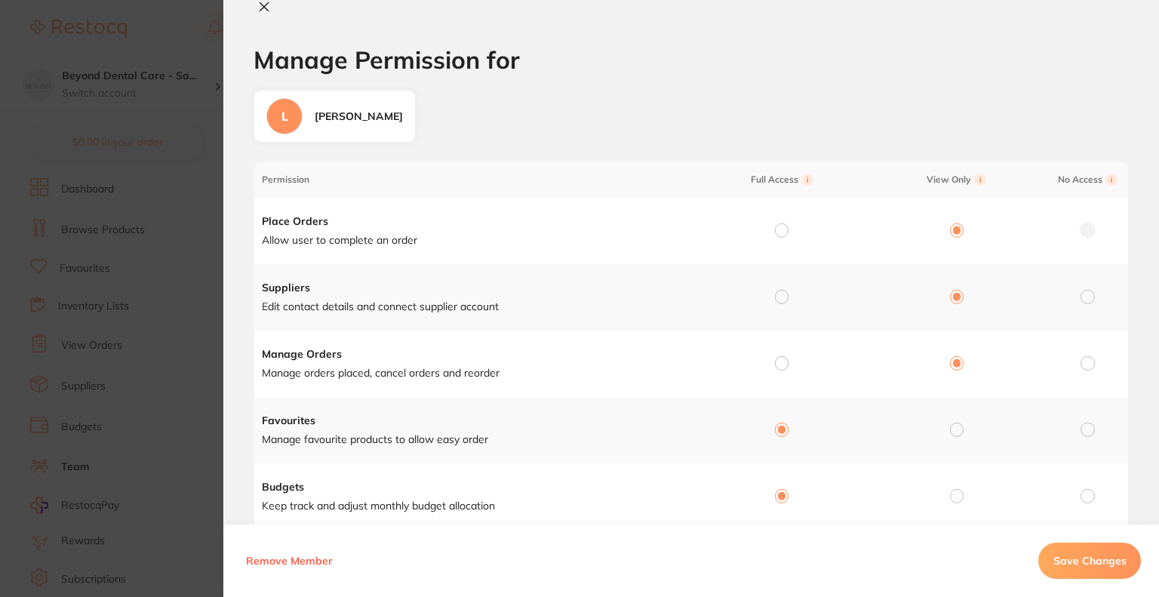
scroll to position [75, 0]
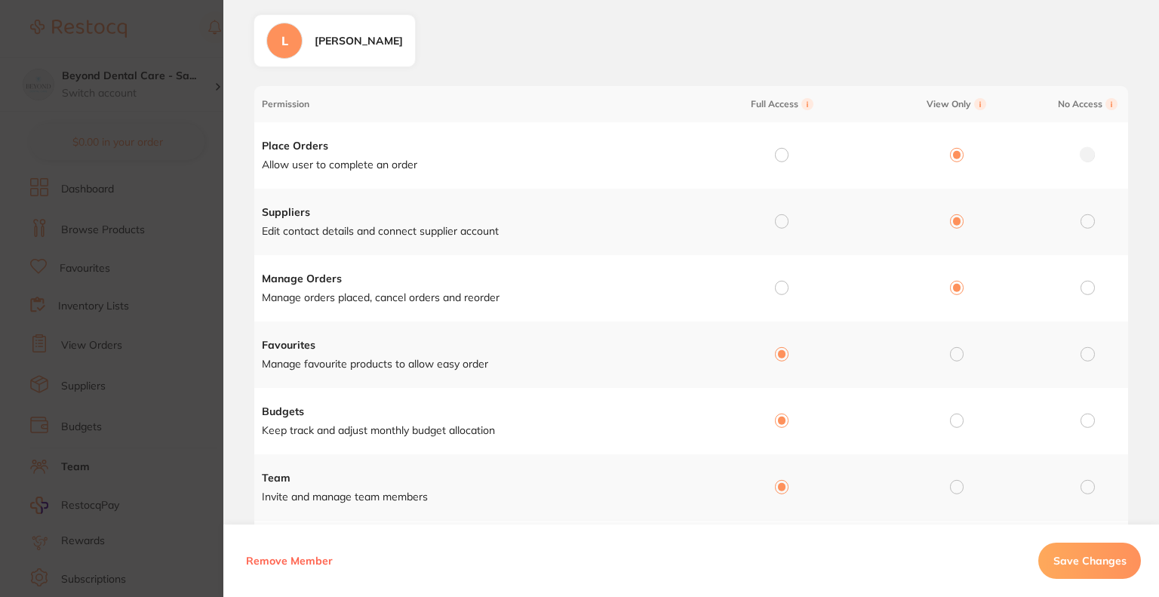
click at [951, 422] on input "radio" at bounding box center [957, 421] width 14 height 14
radio input "true"
radio input "false"
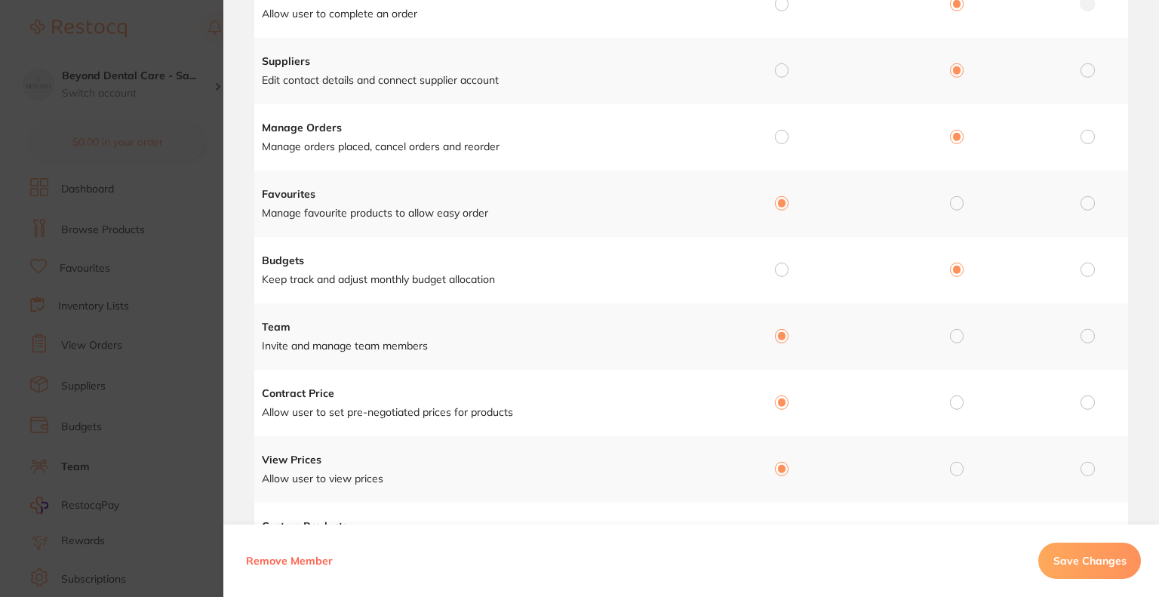
click at [1091, 337] on div at bounding box center [1088, 337] width 14 height 14
click at [1087, 337] on input "radio" at bounding box center [1088, 336] width 14 height 14
radio input "true"
radio input "false"
click at [1083, 398] on input "radio" at bounding box center [1088, 403] width 14 height 14
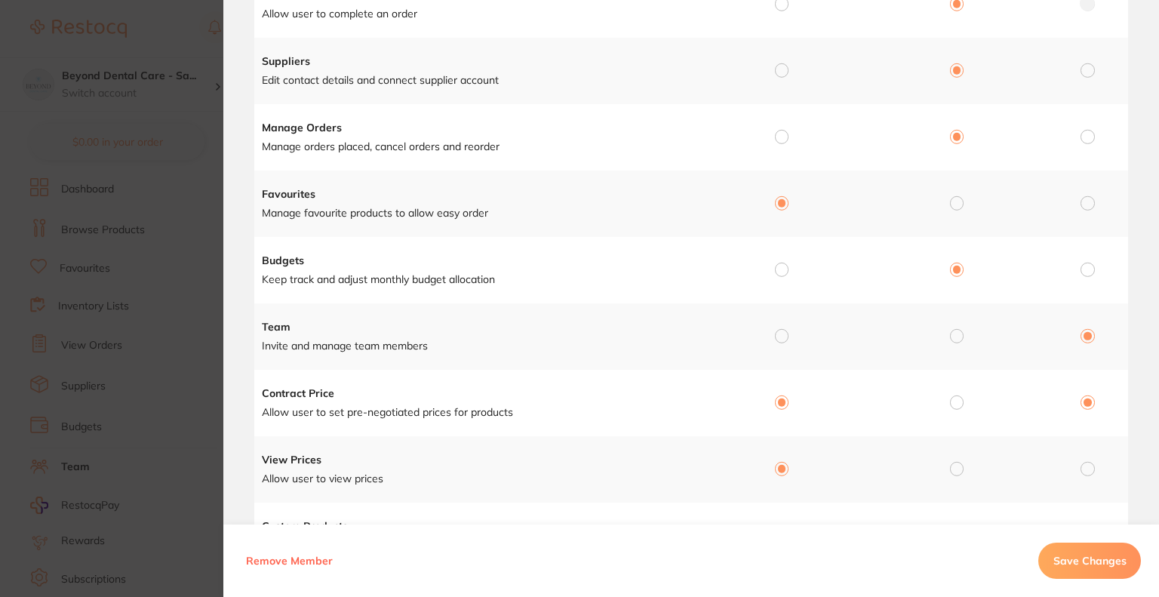
radio input "true"
radio input "false"
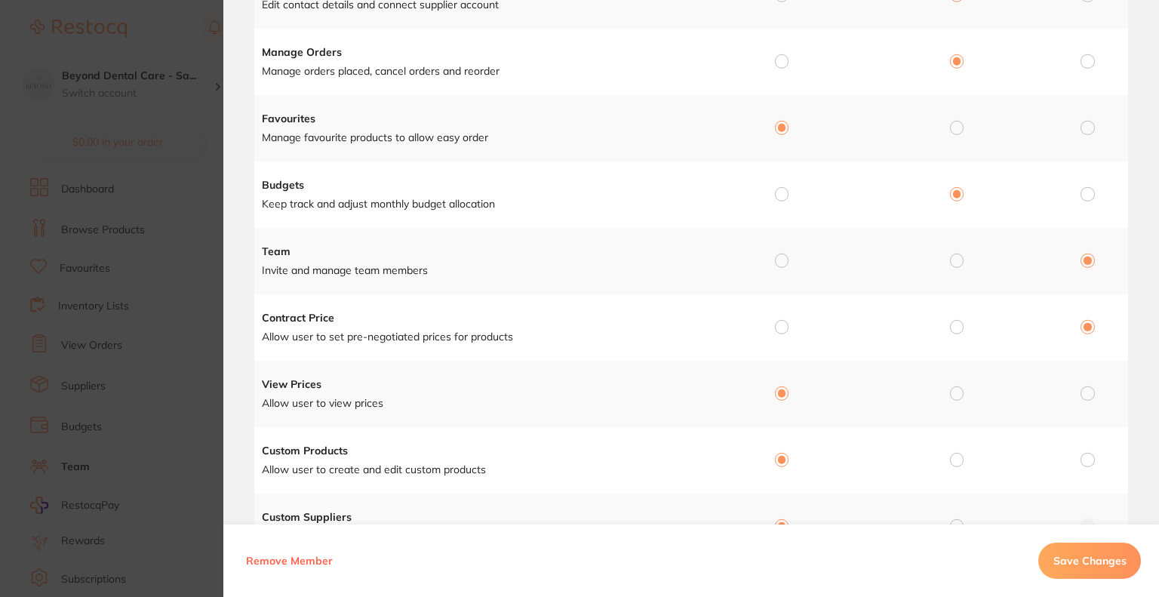
scroll to position [377, 0]
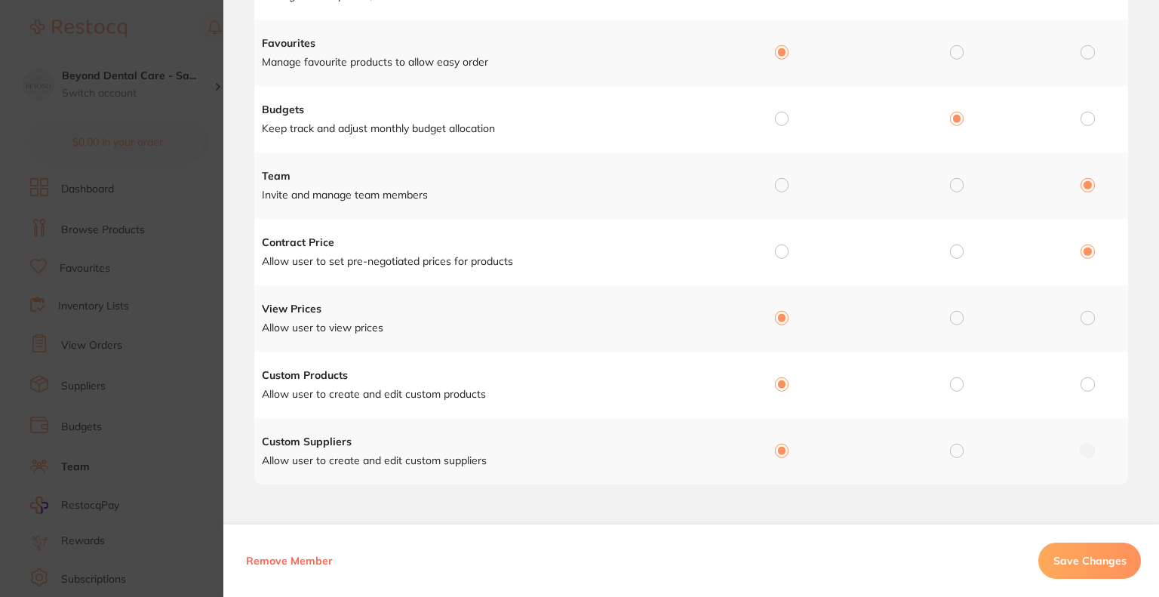
click at [953, 319] on input "radio" at bounding box center [957, 318] width 14 height 14
radio input "true"
radio input "false"
click at [954, 377] on input "radio" at bounding box center [957, 384] width 14 height 14
radio input "true"
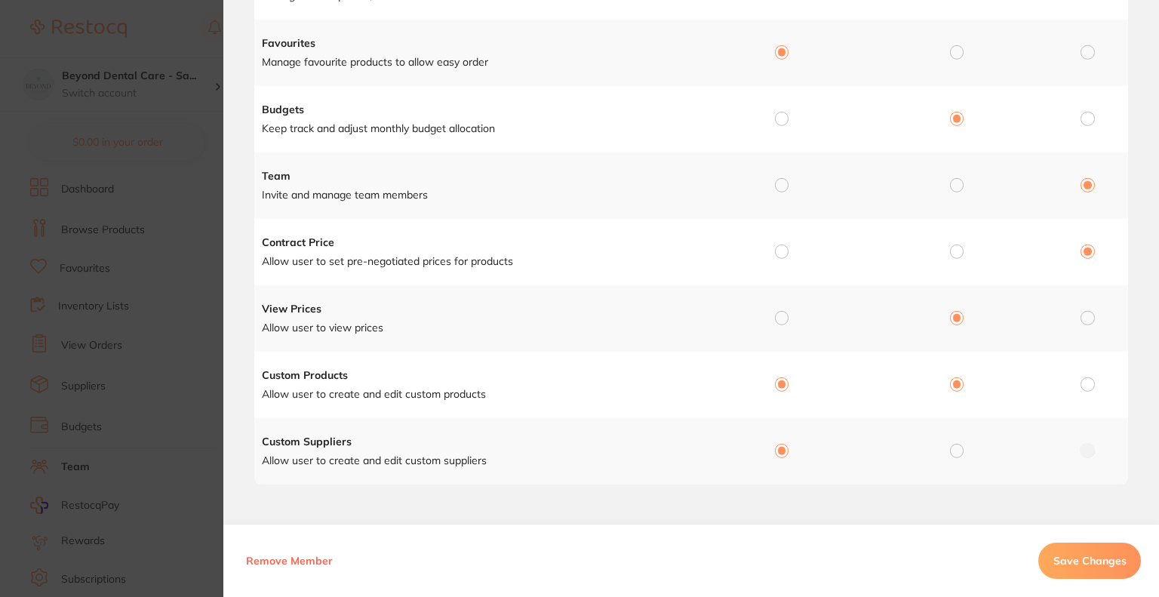
radio input "false"
click at [954, 449] on input "radio" at bounding box center [957, 451] width 14 height 14
radio input "true"
radio input "false"
click at [1079, 564] on span "Save Changes" at bounding box center [1090, 561] width 73 height 14
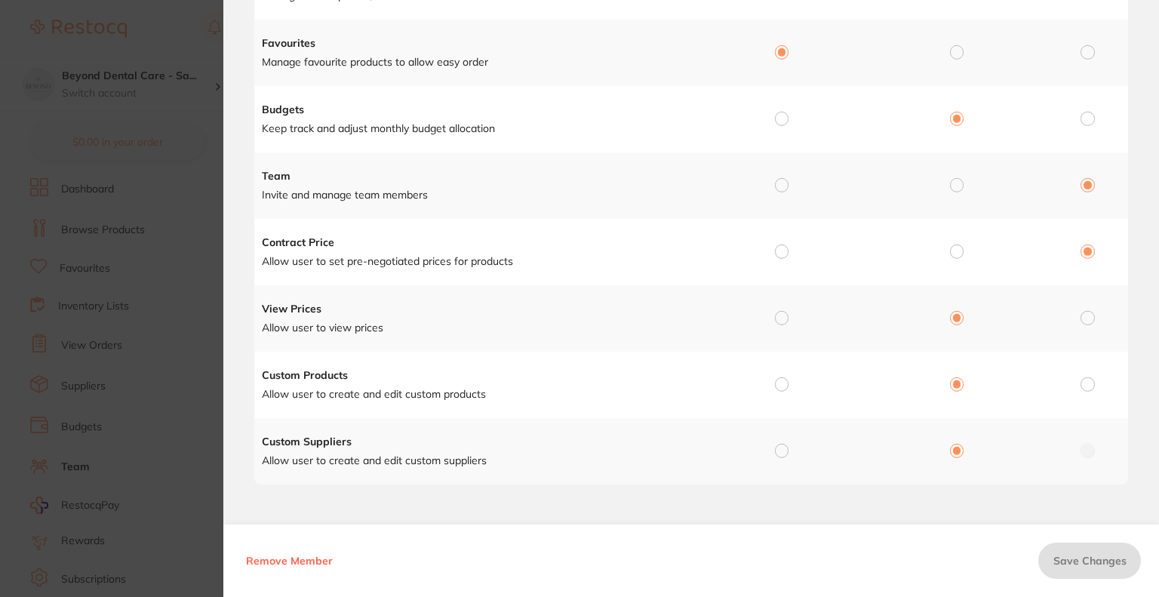
scroll to position [75, 0]
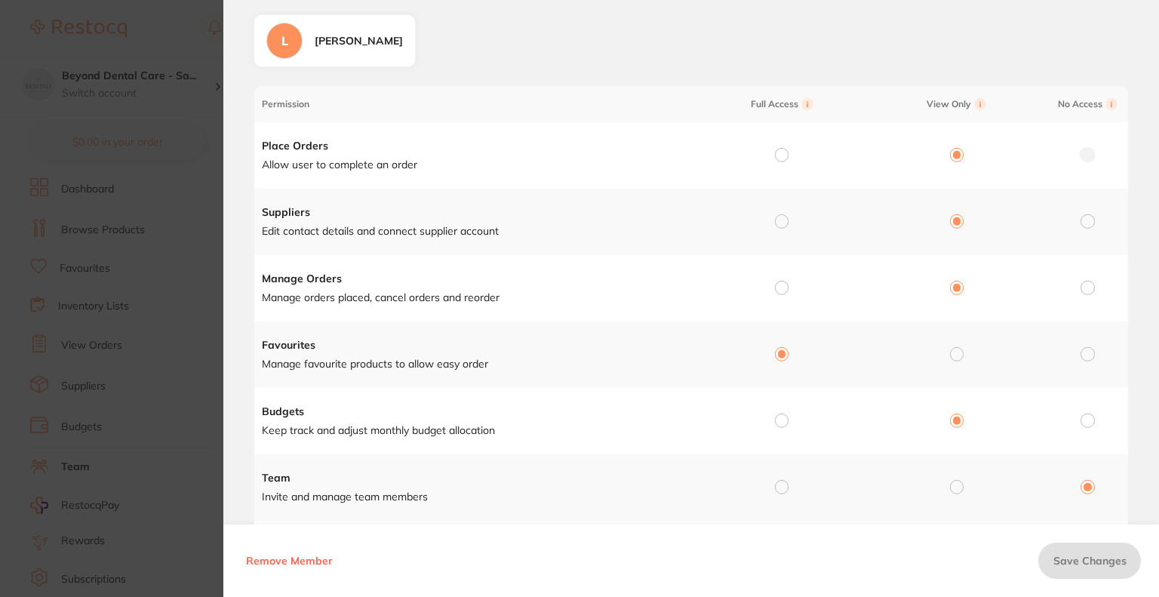
click at [348, 42] on div "Lisa-Claire Currell" at bounding box center [359, 41] width 88 height 15
click at [305, 39] on div "L Lisa-Claire Currell" at bounding box center [335, 40] width 162 height 53
click at [302, 38] on div "L Lisa-Claire Currell" at bounding box center [335, 40] width 162 height 53
click at [605, 72] on div "Manage Permission for L Lisa-Claire Currell Permission Full Access View Only No…" at bounding box center [691, 436] width 936 height 930
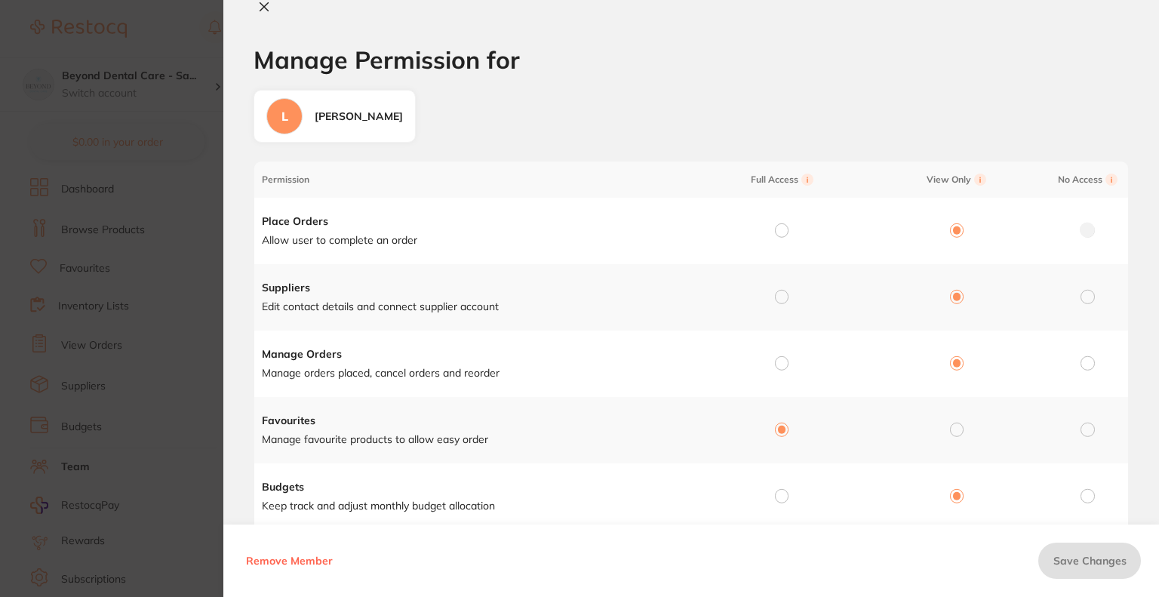
click at [260, 4] on icon at bounding box center [264, 7] width 8 height 8
checkbox input "false"
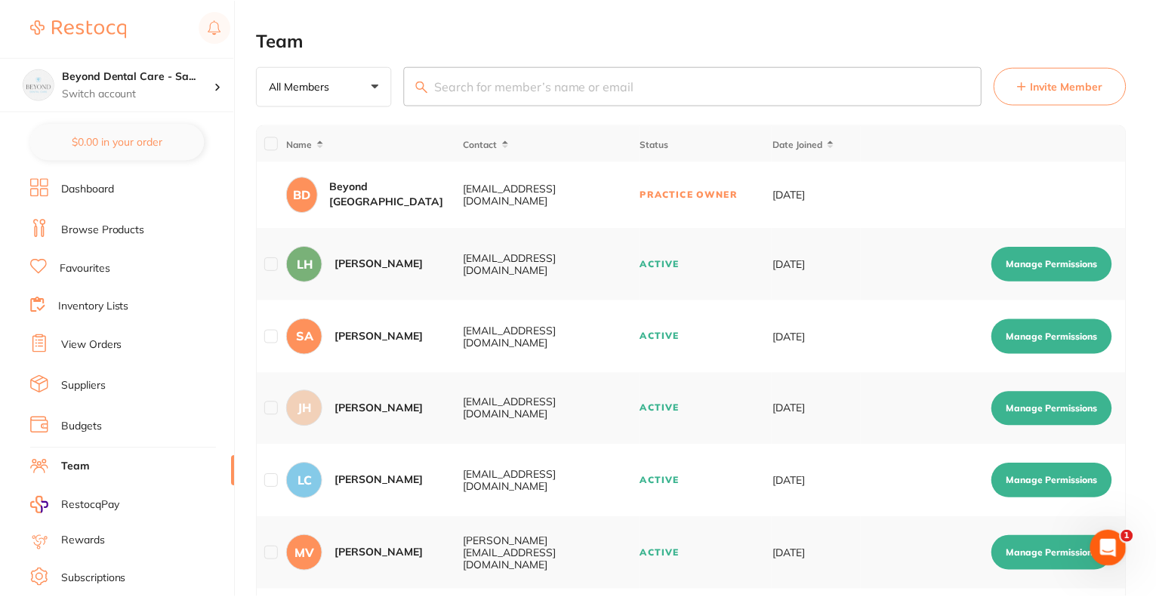
scroll to position [360, 0]
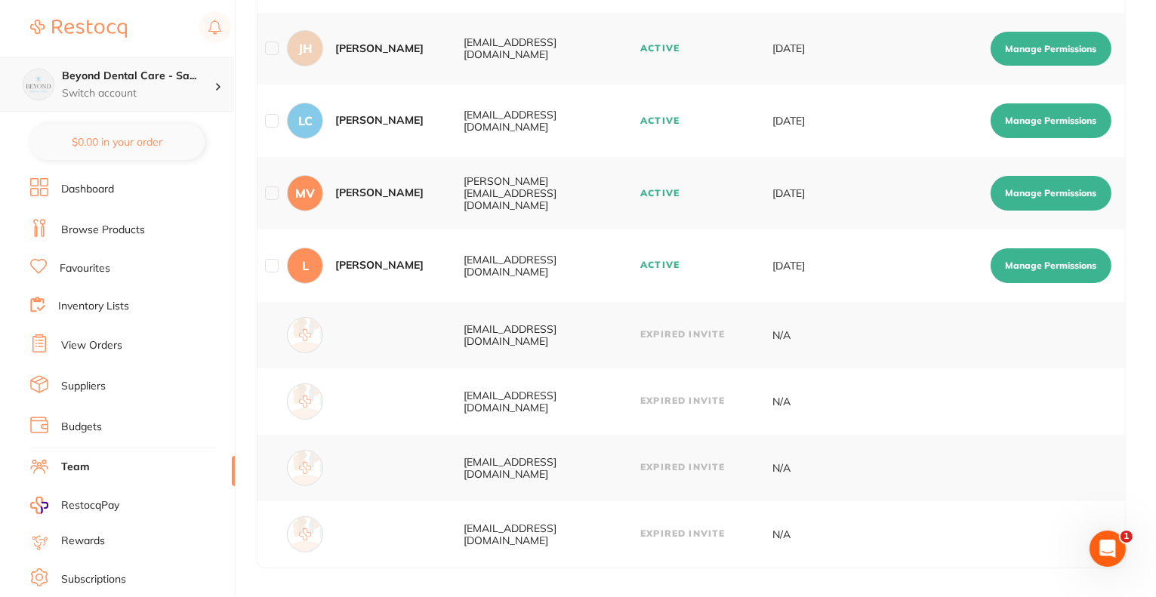
click at [127, 63] on div "Beyond Dental Care - Sa... Switch account" at bounding box center [117, 84] width 234 height 54
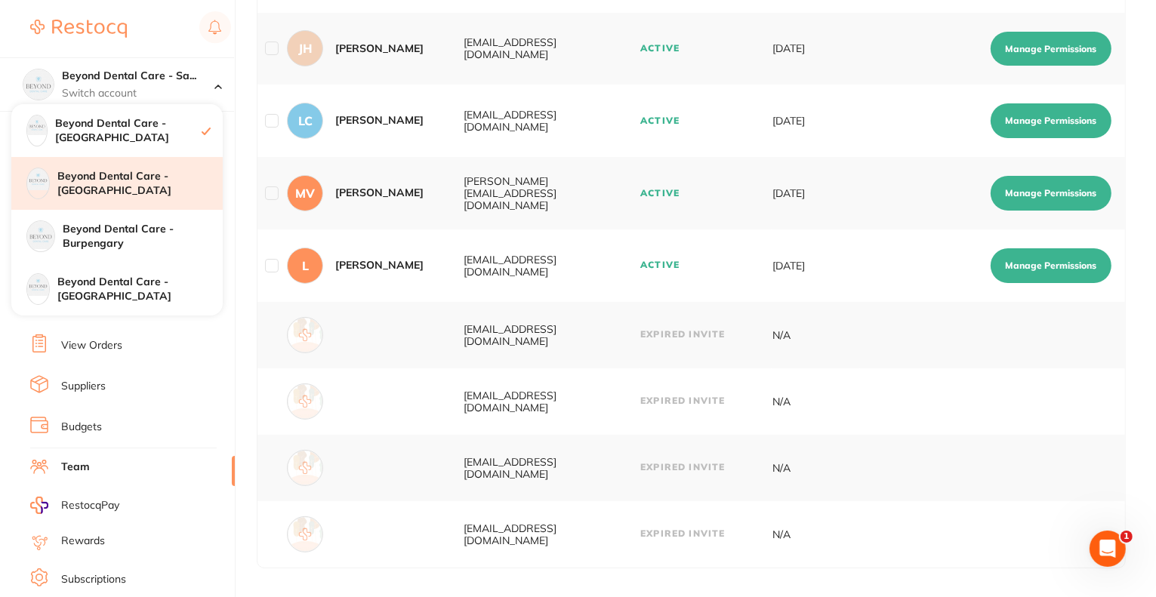
click at [152, 177] on h4 "Beyond Dental Care - [GEOGRAPHIC_DATA]" at bounding box center [139, 183] width 165 height 29
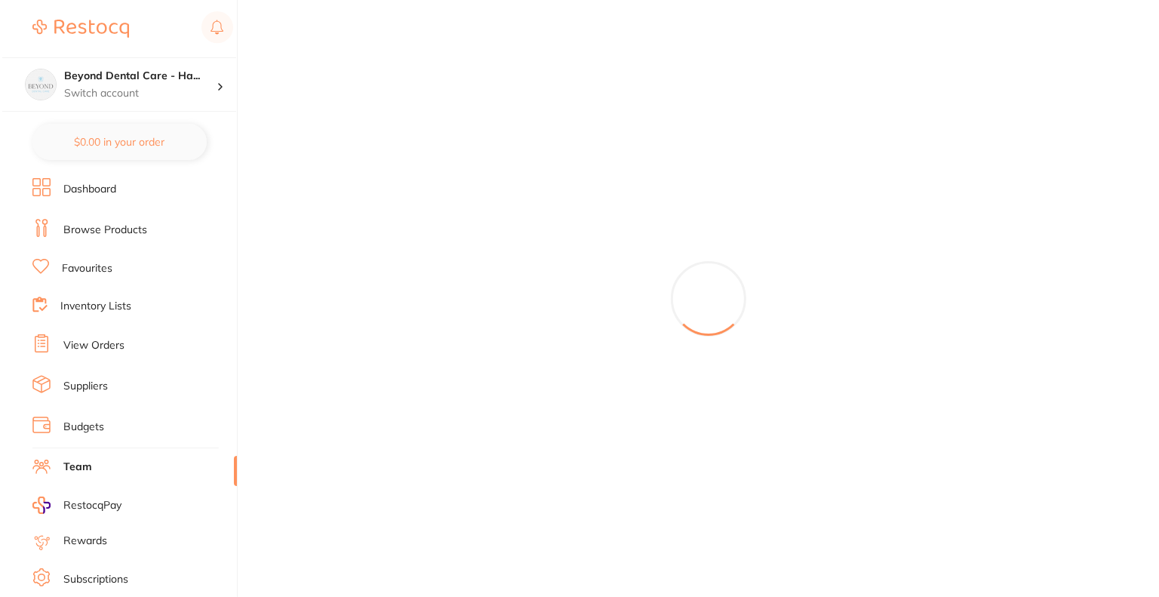
scroll to position [0, 0]
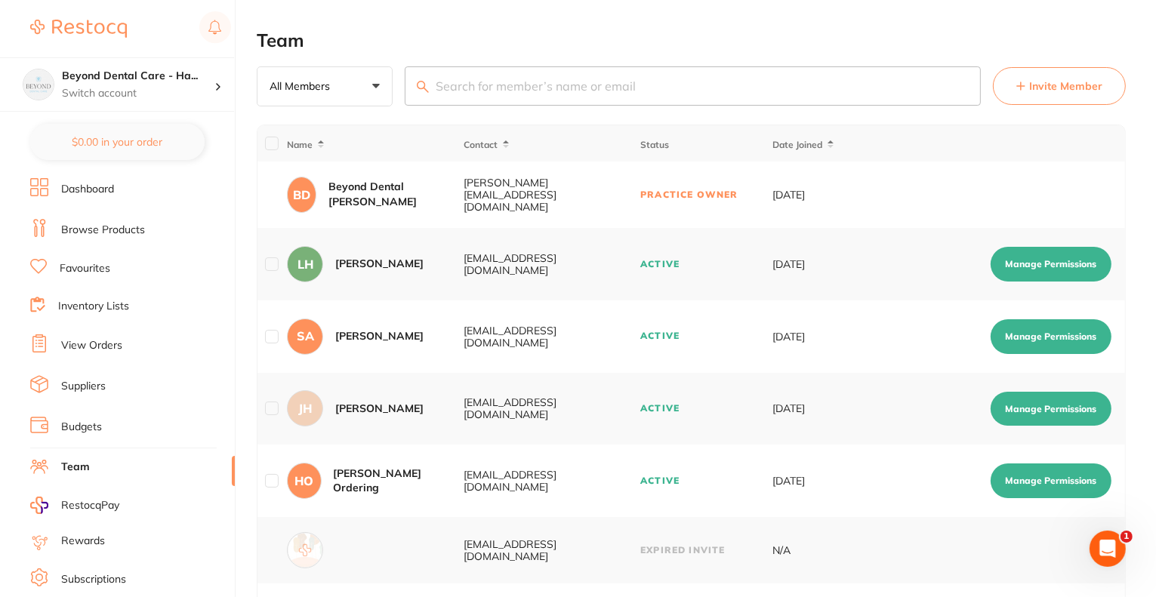
click at [1030, 466] on button "Manage Permissions" at bounding box center [1050, 480] width 121 height 35
checkbox input "true"
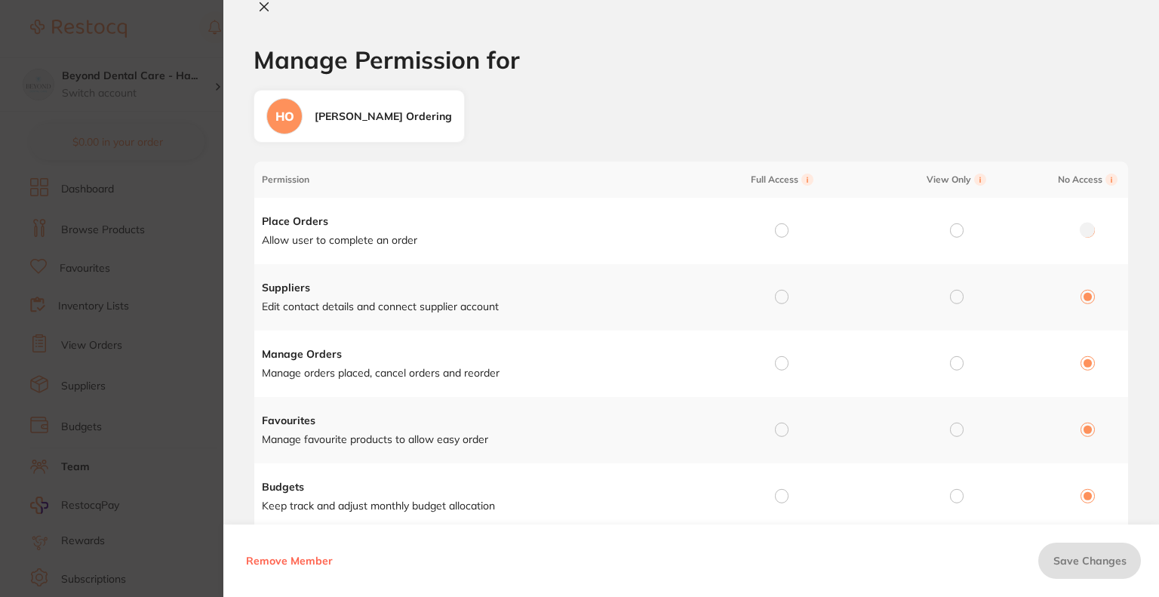
click at [932, 232] on td at bounding box center [954, 231] width 175 height 66
click at [461, 220] on h4 "Place Orders" at bounding box center [476, 221] width 429 height 15
click at [957, 232] on input "radio" at bounding box center [957, 230] width 14 height 14
radio input "true"
radio input "false"
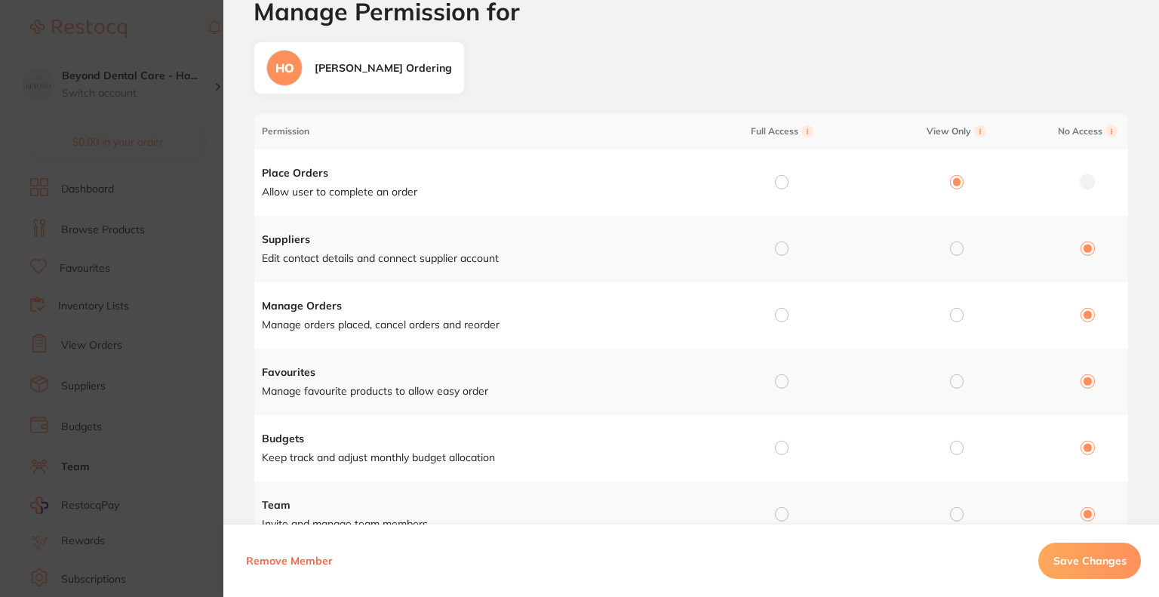
scroll to position [75, 0]
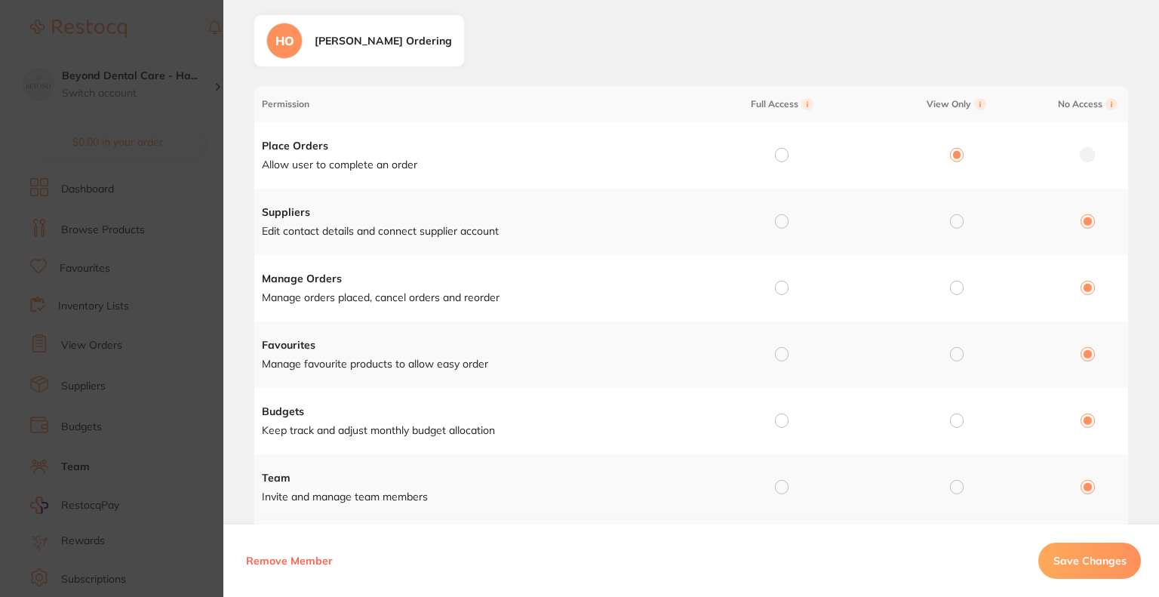
click at [957, 219] on input "radio" at bounding box center [957, 221] width 14 height 14
radio input "true"
radio input "false"
click at [954, 290] on input "radio" at bounding box center [957, 288] width 14 height 14
radio input "true"
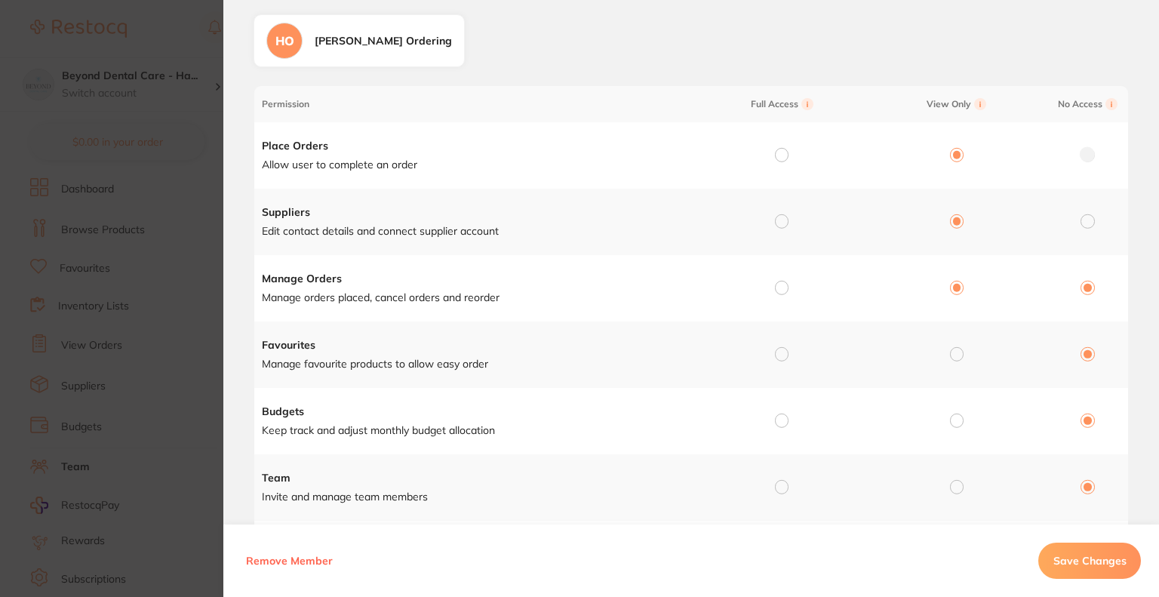
radio input "false"
click at [771, 352] on td at bounding box center [778, 355] width 175 height 66
click at [788, 353] on td at bounding box center [778, 355] width 175 height 66
click at [779, 356] on input "radio" at bounding box center [782, 354] width 14 height 14
radio input "true"
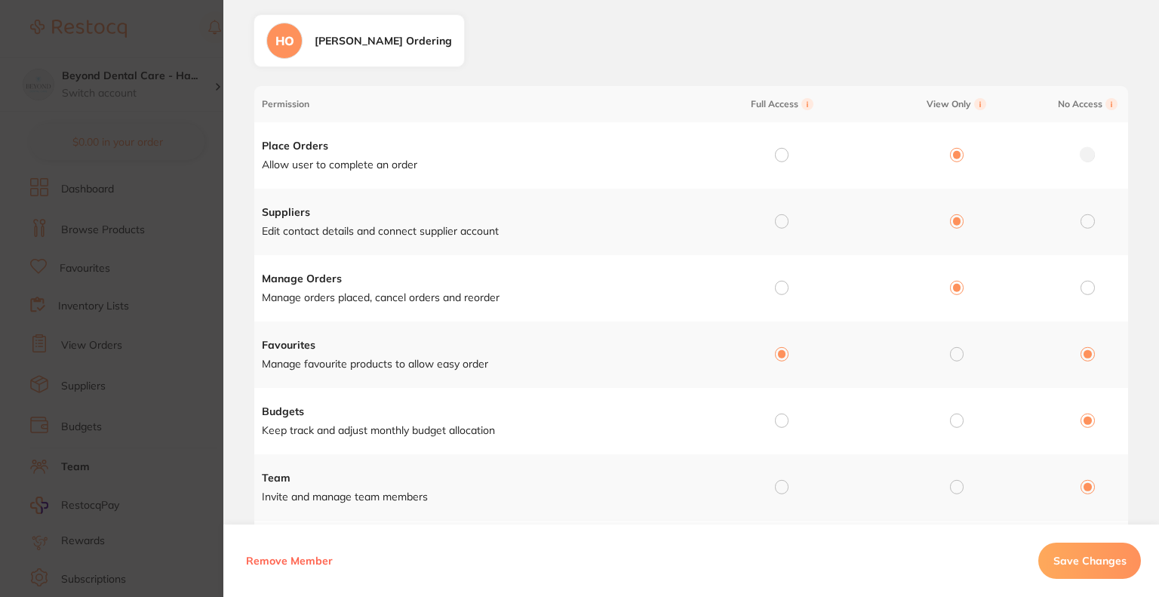
radio input "false"
click at [954, 421] on input "radio" at bounding box center [957, 421] width 14 height 14
radio input "true"
radio input "false"
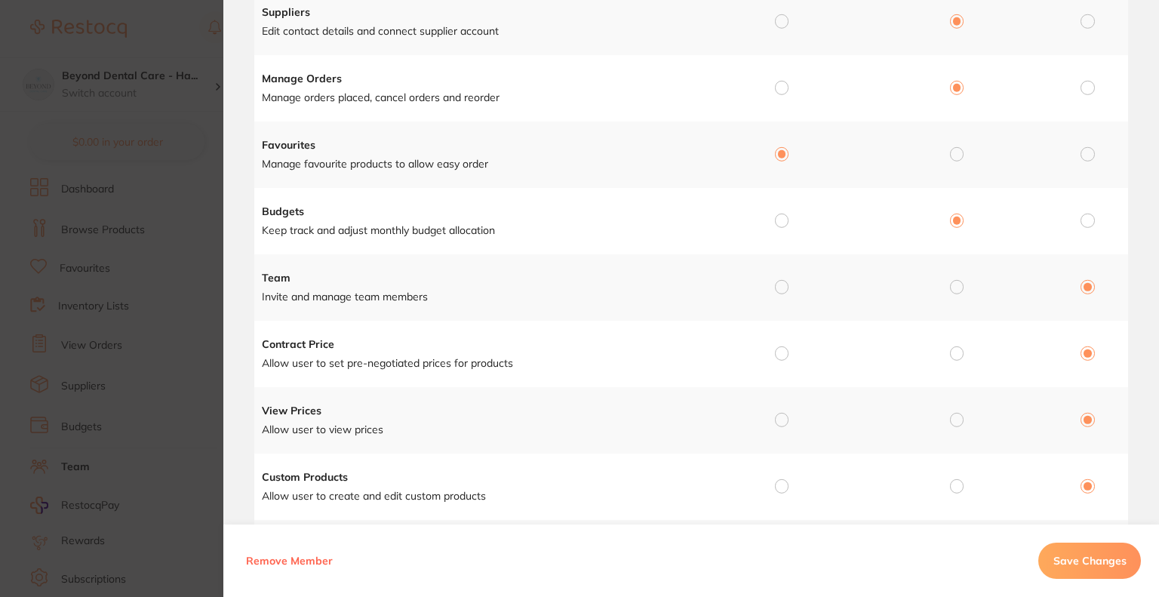
scroll to position [302, 0]
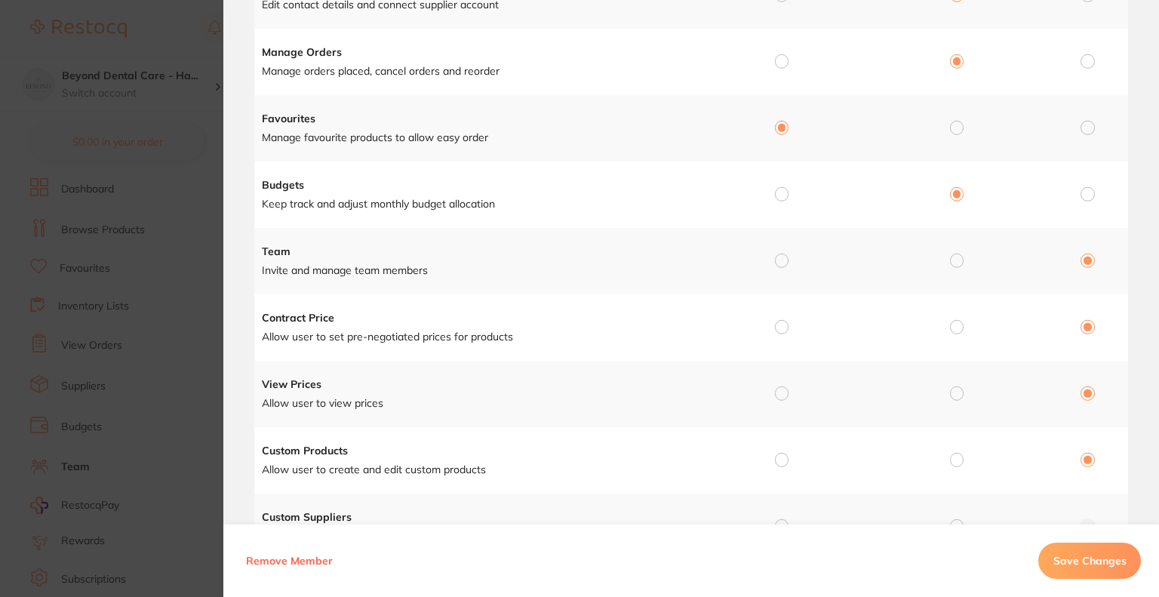
click at [964, 326] on td at bounding box center [954, 327] width 175 height 66
click at [954, 326] on input "radio" at bounding box center [957, 327] width 14 height 14
radio input "true"
radio input "false"
click at [953, 391] on input "radio" at bounding box center [957, 393] width 14 height 14
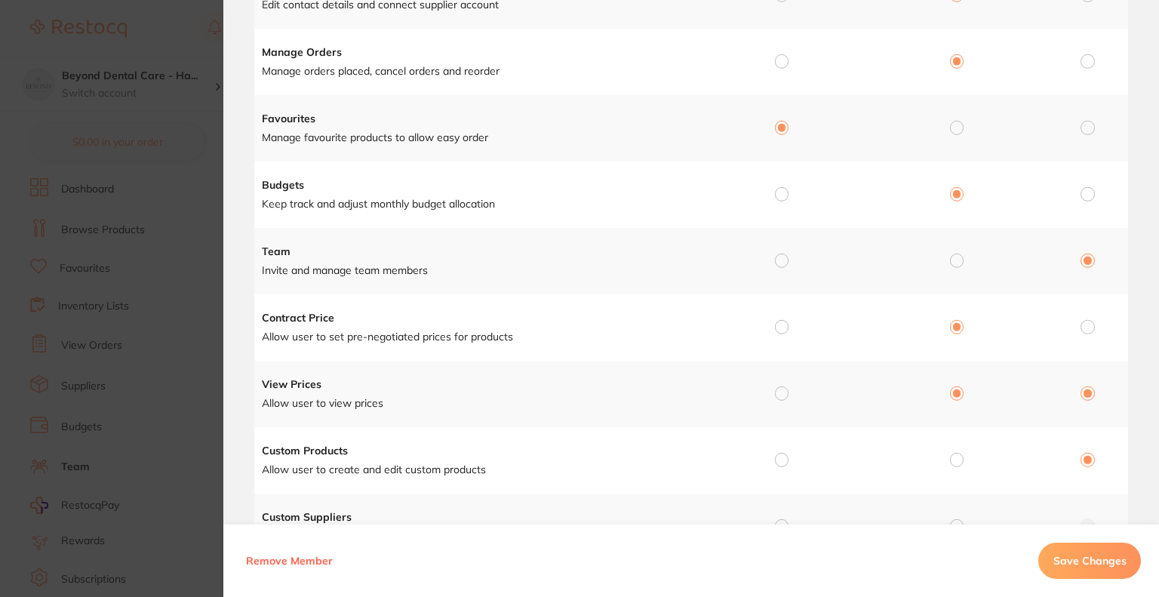
radio input "true"
radio input "false"
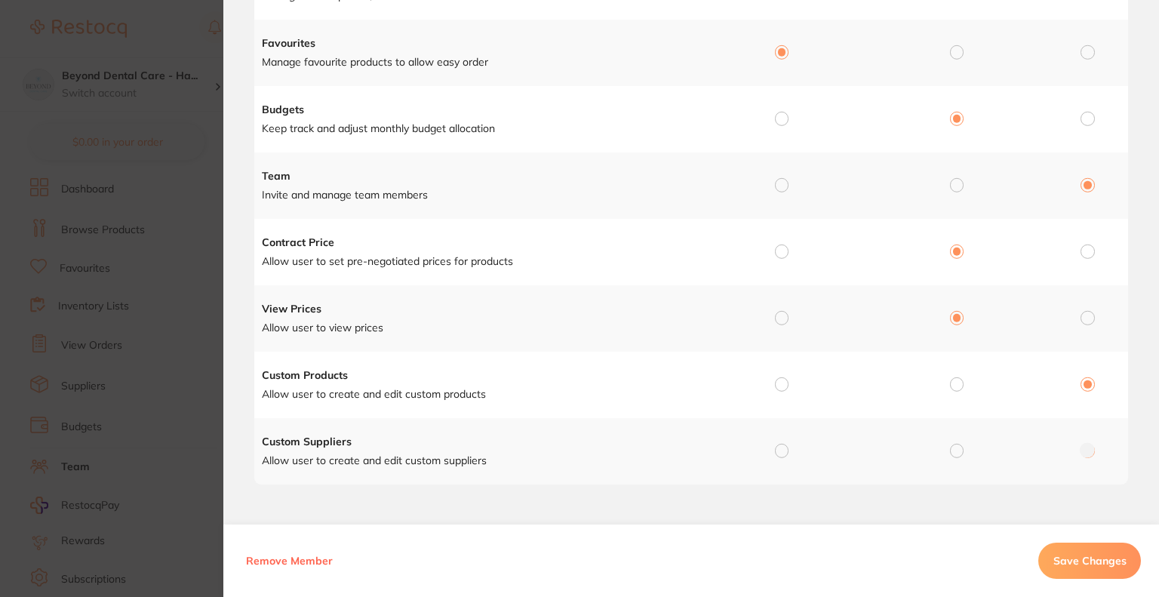
click at [962, 380] on td at bounding box center [954, 385] width 175 height 66
click at [950, 386] on input "radio" at bounding box center [957, 384] width 14 height 14
radio input "true"
radio input "false"
click at [953, 446] on input "radio" at bounding box center [957, 451] width 14 height 14
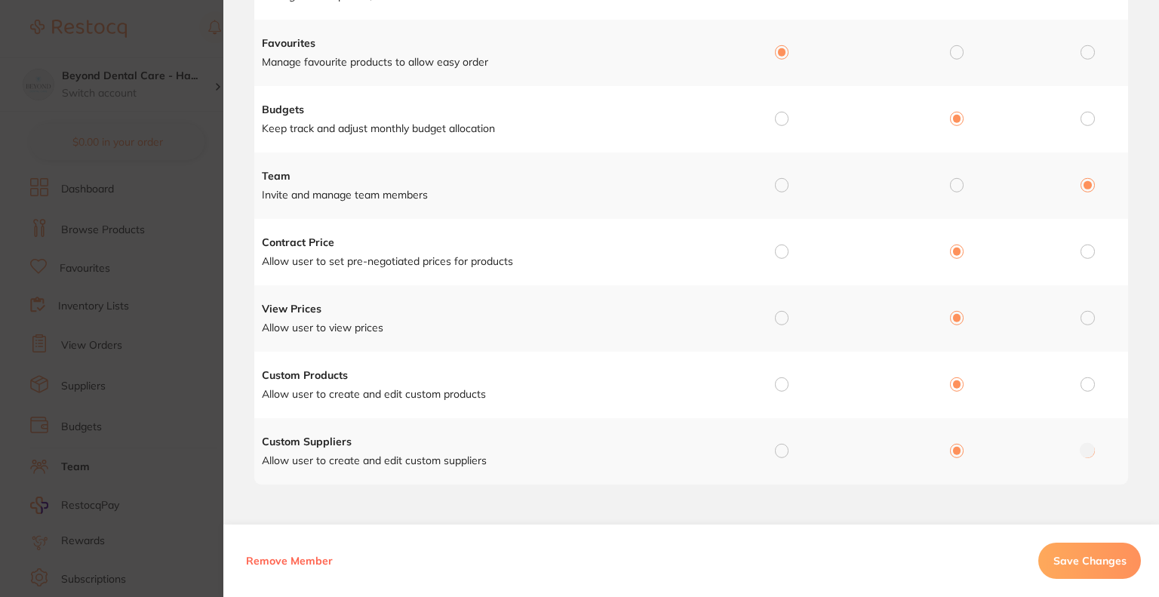
radio input "true"
radio input "false"
click at [1088, 564] on span "Save Changes" at bounding box center [1090, 561] width 73 height 14
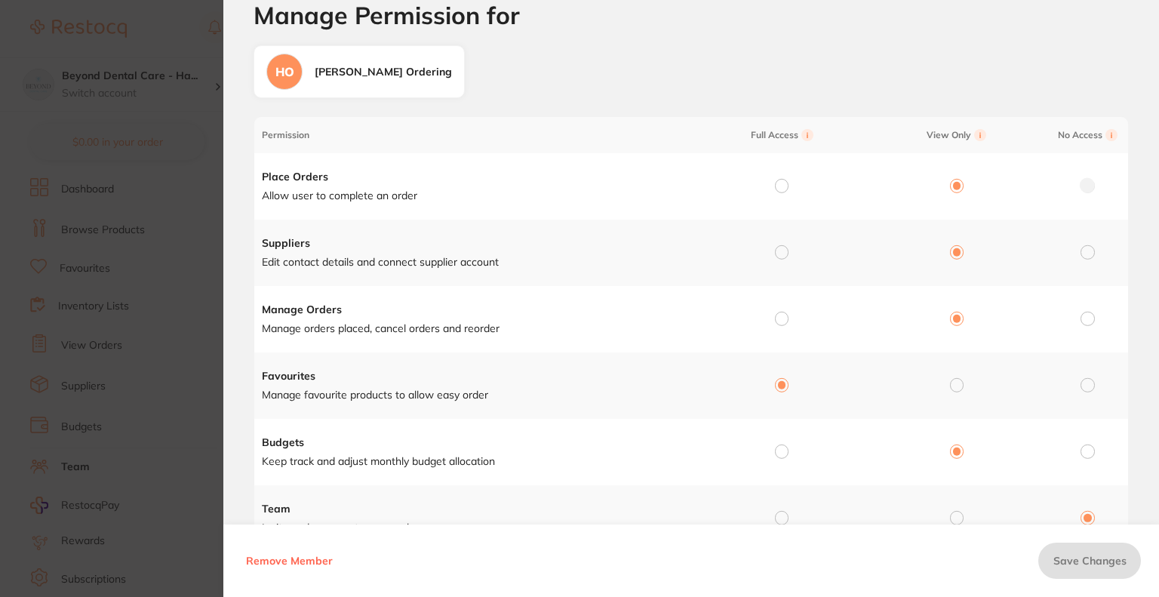
scroll to position [0, 0]
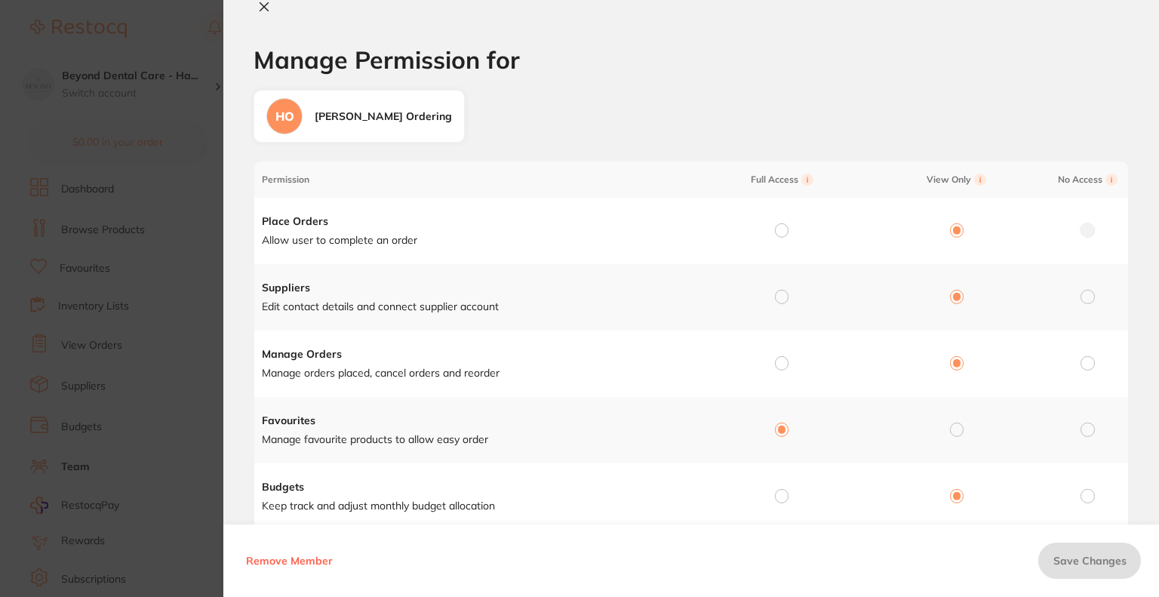
click at [263, 7] on icon at bounding box center [264, 7] width 8 height 8
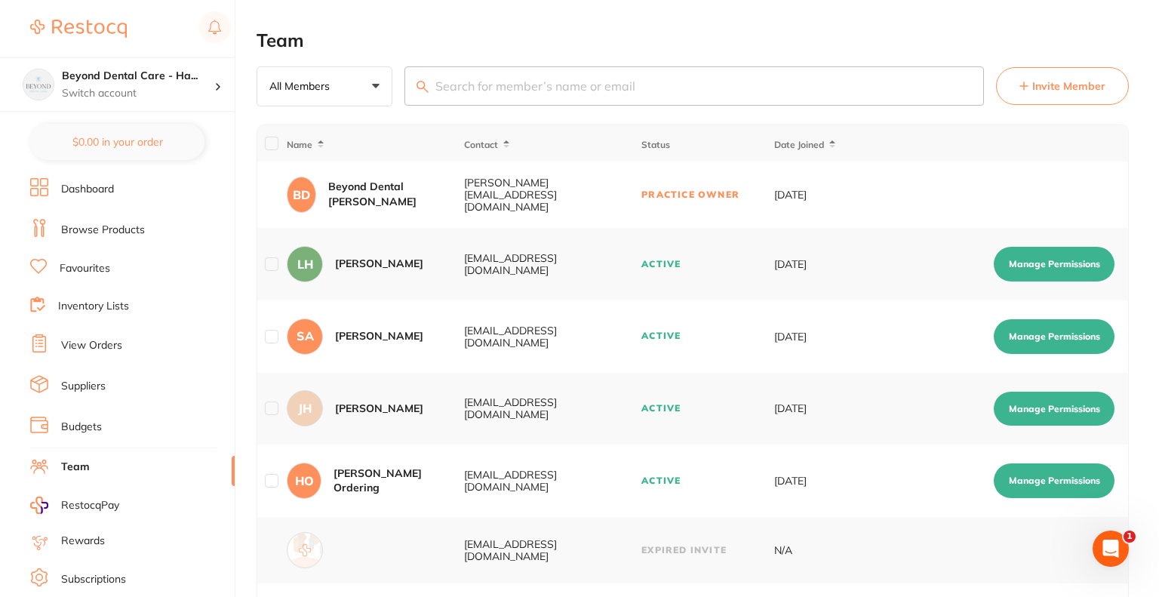
checkbox input "false"
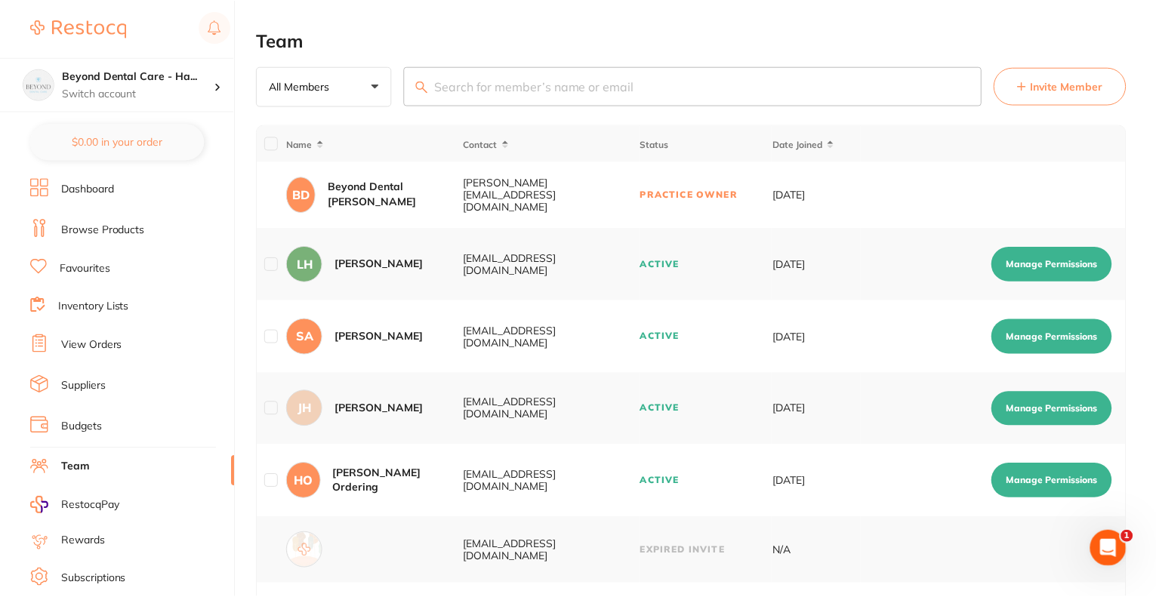
scroll to position [360, 0]
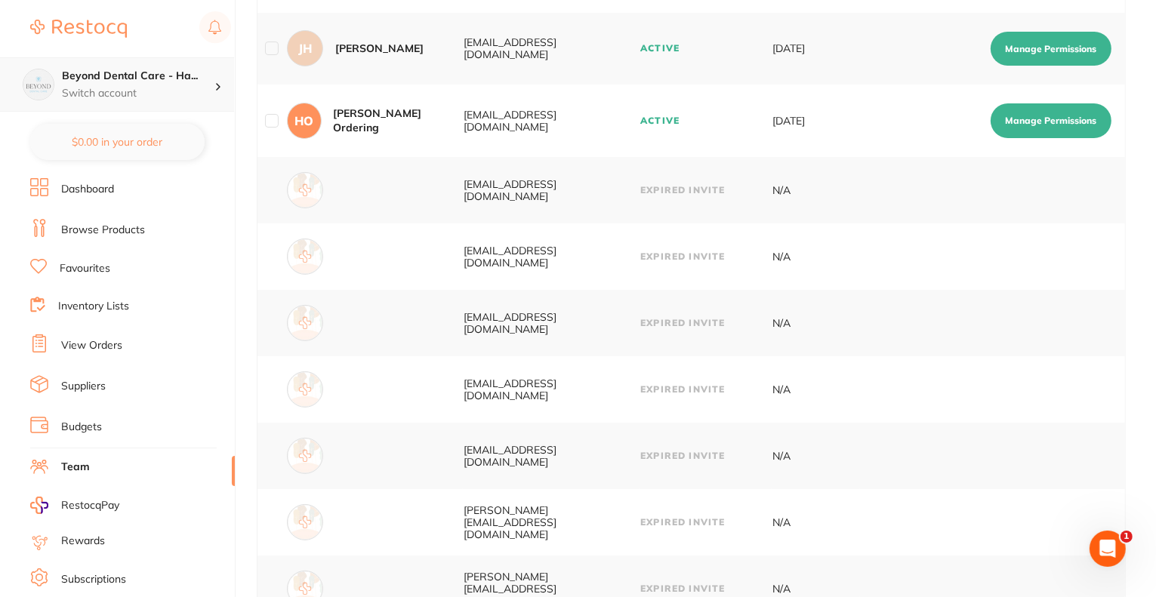
click at [175, 88] on p "Switch account" at bounding box center [138, 93] width 152 height 15
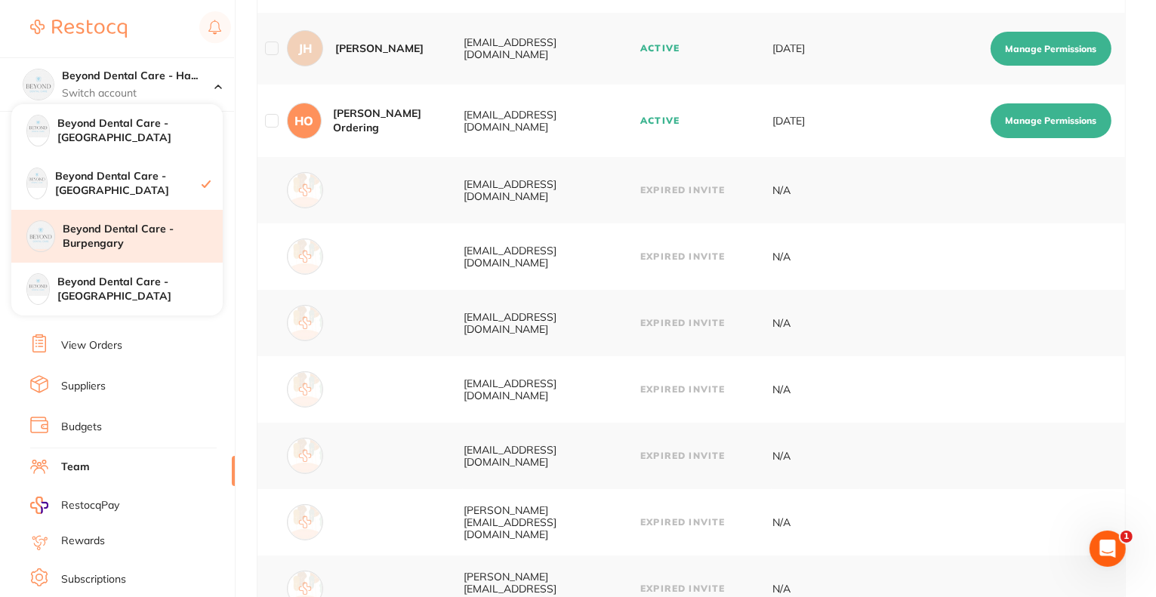
click at [133, 244] on h4 "Beyond Dental Care - Burpengary" at bounding box center [143, 236] width 160 height 29
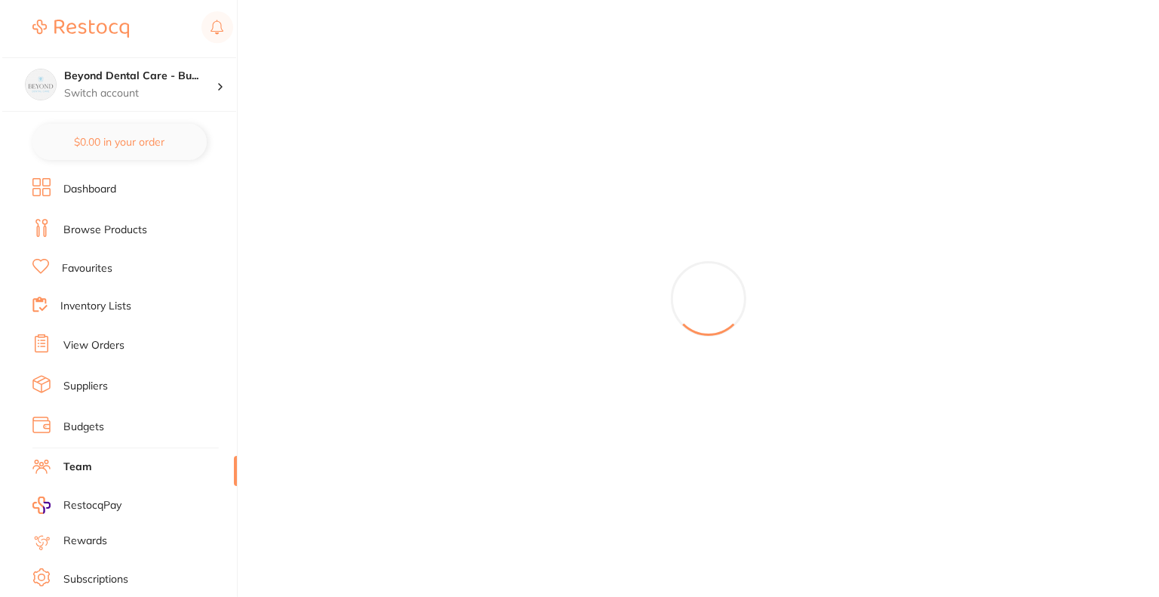
scroll to position [0, 0]
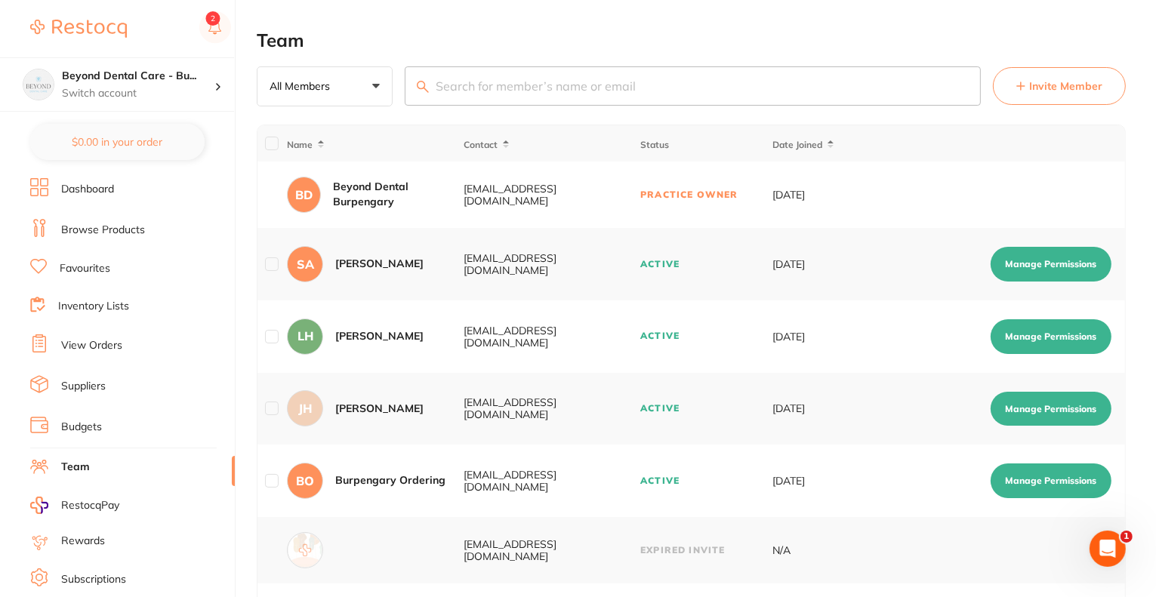
click at [1025, 485] on button "Manage Permissions" at bounding box center [1050, 480] width 121 height 35
checkbox input "true"
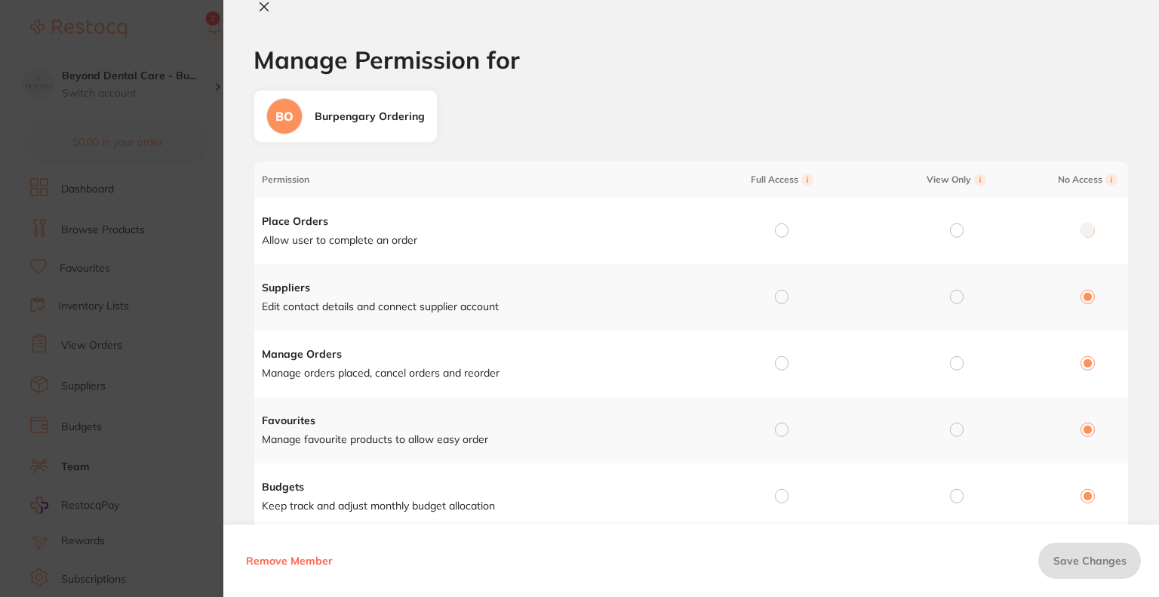
click at [957, 228] on input "radio" at bounding box center [957, 230] width 14 height 14
radio input "true"
radio input "false"
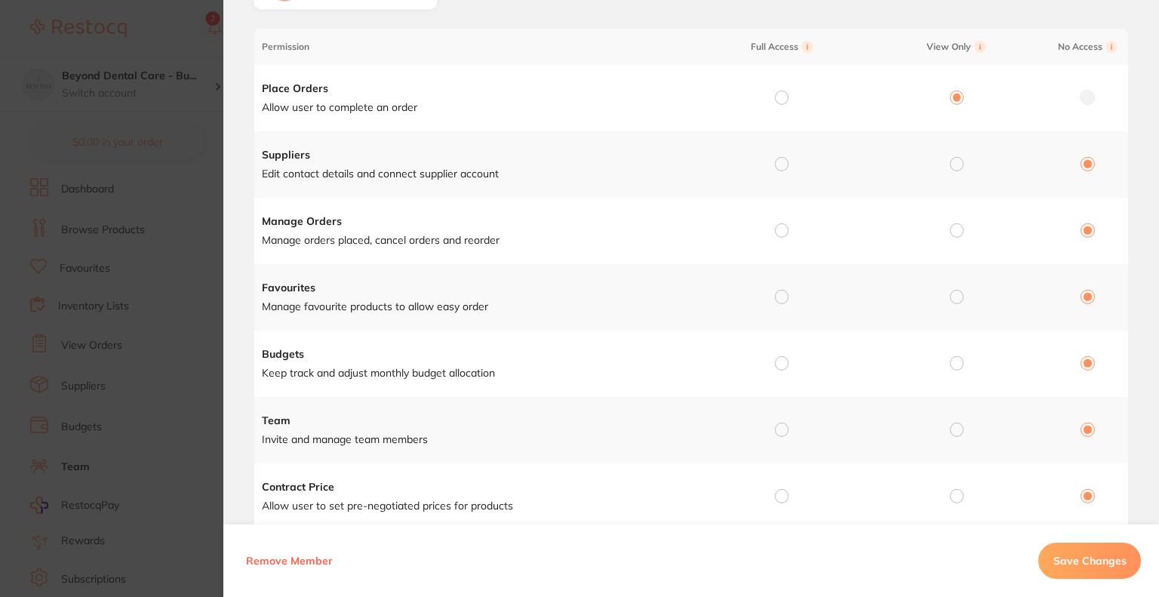
scroll to position [151, 0]
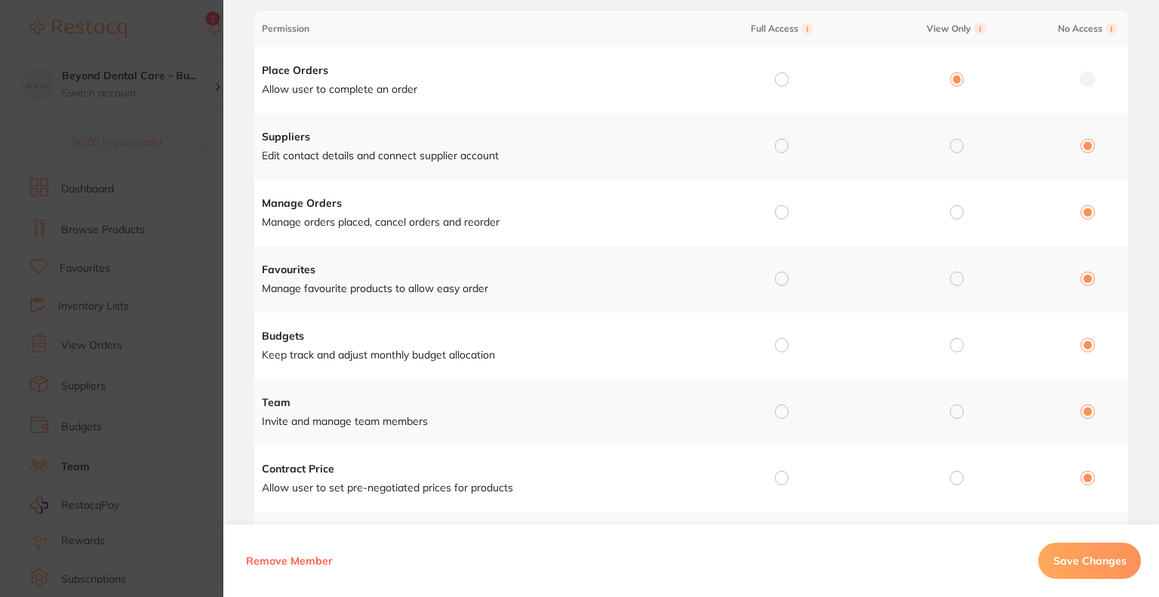
click at [959, 142] on input "radio" at bounding box center [957, 146] width 14 height 14
radio input "true"
radio input "false"
click at [950, 209] on input "radio" at bounding box center [957, 212] width 14 height 14
radio input "true"
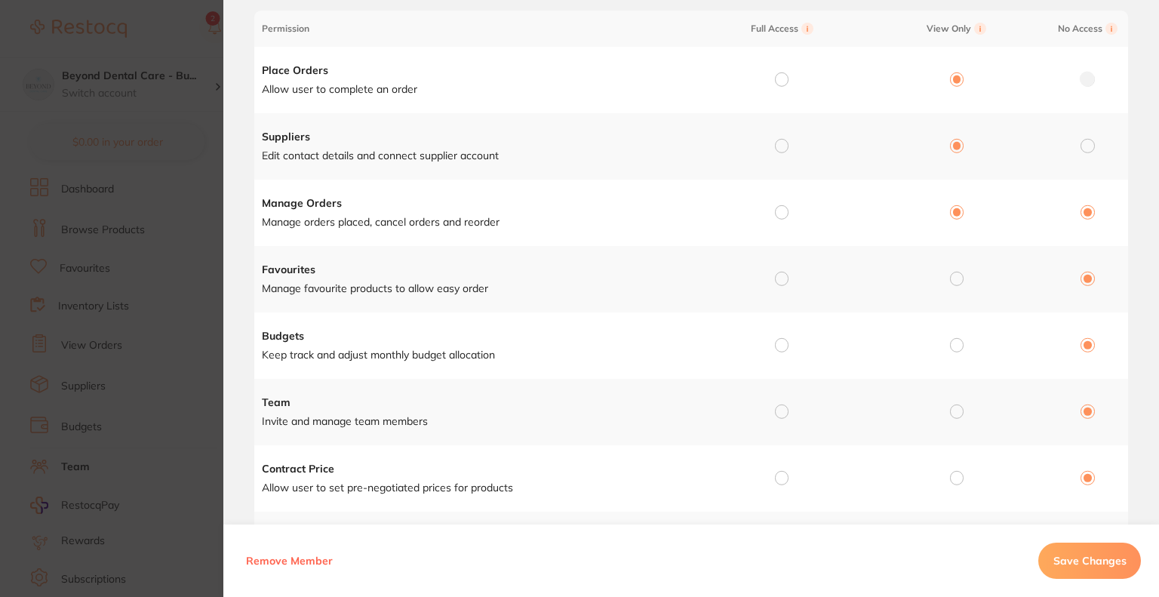
radio input "false"
click at [776, 277] on input "radio" at bounding box center [782, 279] width 14 height 14
radio input "true"
radio input "false"
click at [954, 340] on input "radio" at bounding box center [957, 345] width 14 height 14
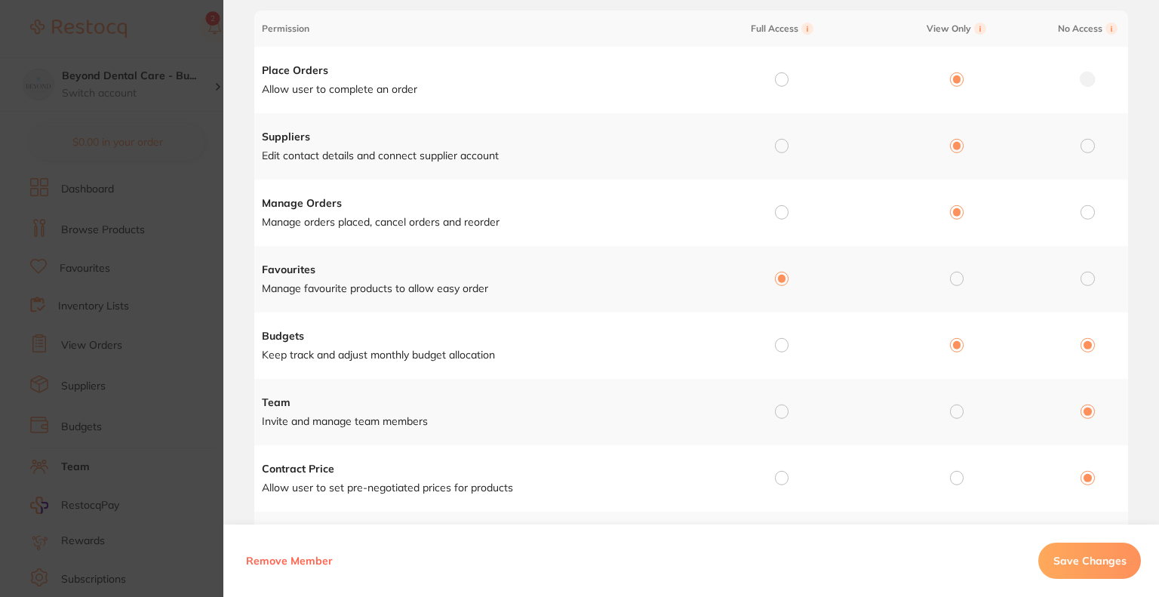
radio input "true"
radio input "false"
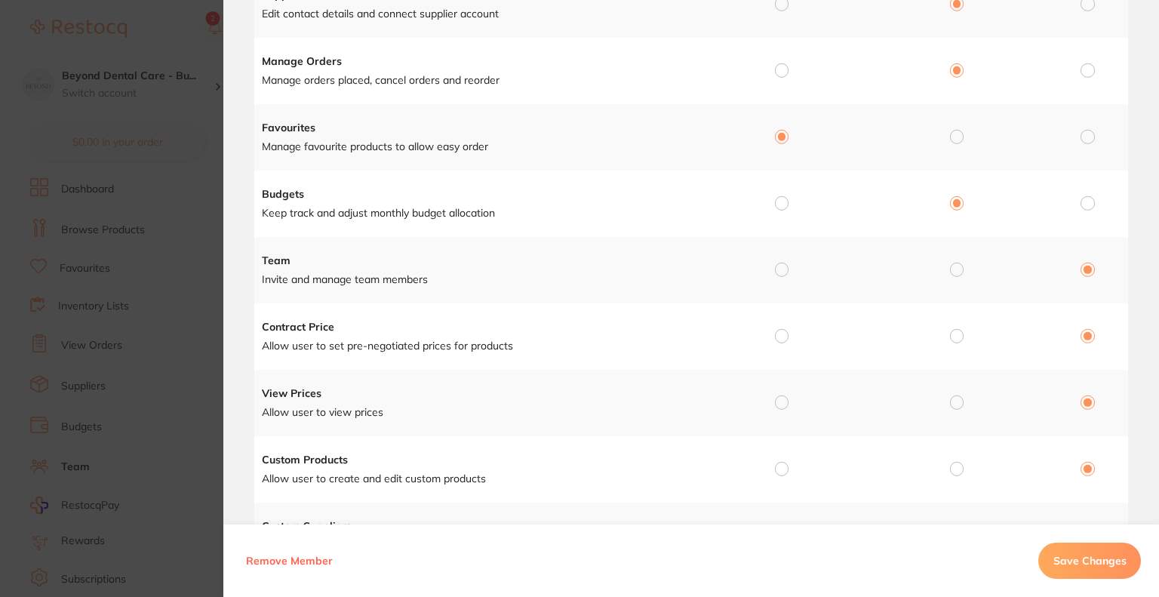
scroll to position [302, 0]
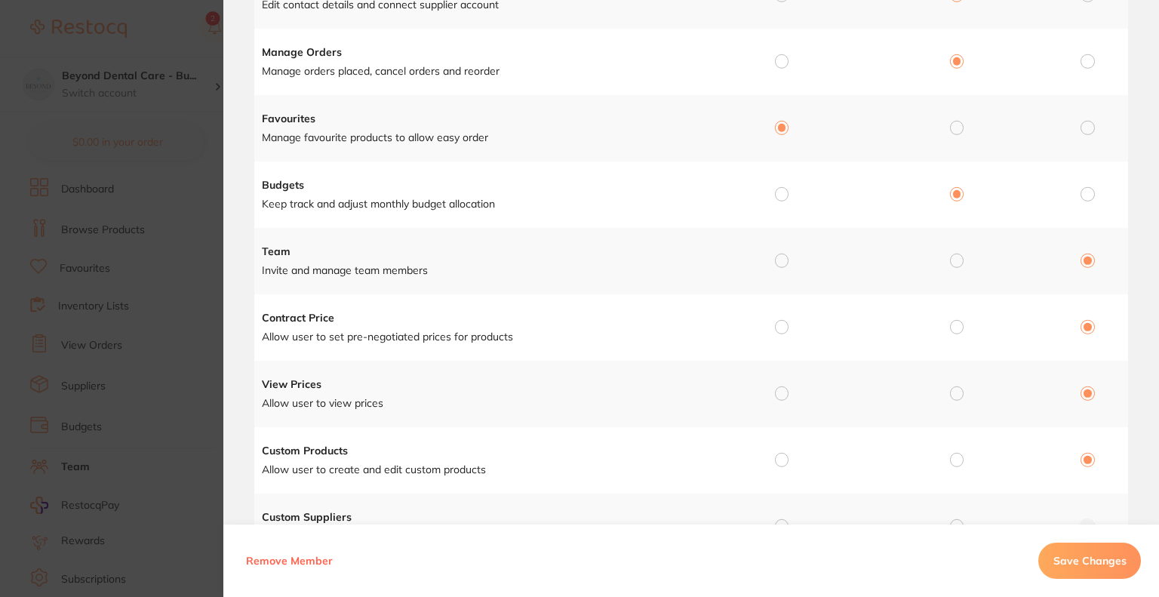
click at [950, 325] on input "radio" at bounding box center [957, 327] width 14 height 14
radio input "true"
radio input "false"
click at [953, 392] on input "radio" at bounding box center [957, 393] width 14 height 14
radio input "true"
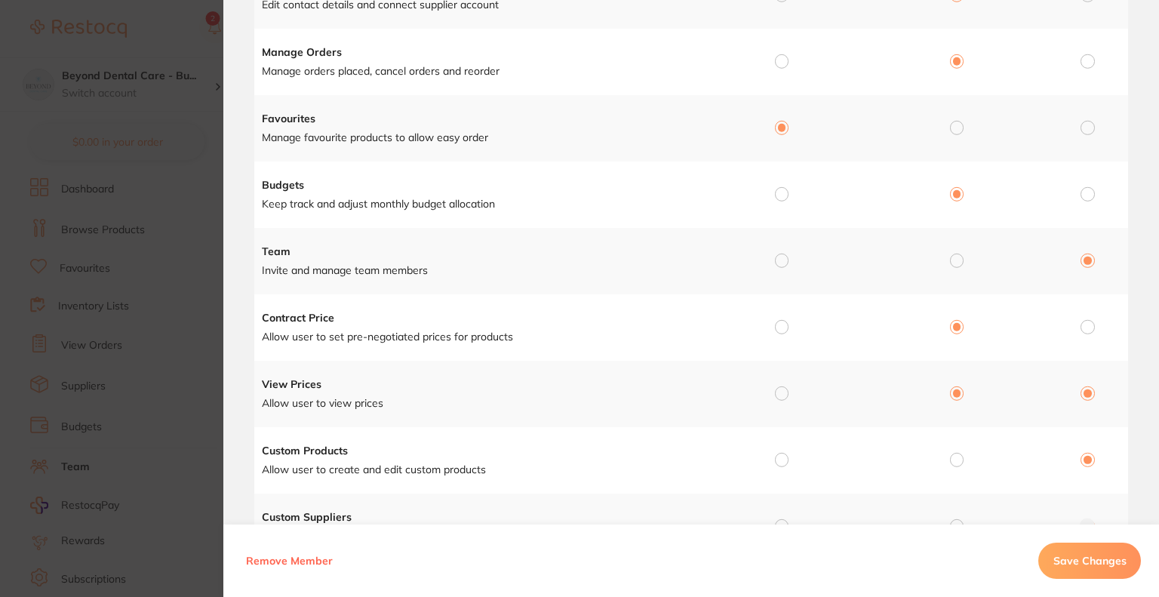
radio input "false"
click at [951, 456] on input "radio" at bounding box center [957, 460] width 14 height 14
radio input "true"
radio input "false"
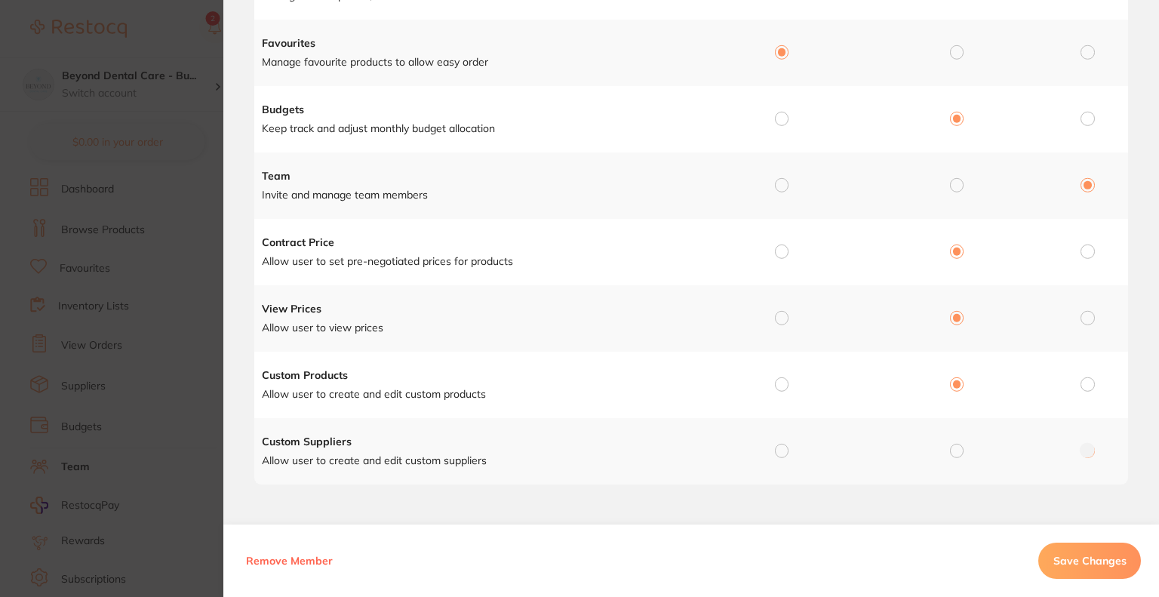
scroll to position [377, 0]
click at [950, 445] on input "radio" at bounding box center [957, 451] width 14 height 14
radio input "true"
radio input "false"
click at [1076, 575] on button "Save Changes" at bounding box center [1090, 561] width 103 height 36
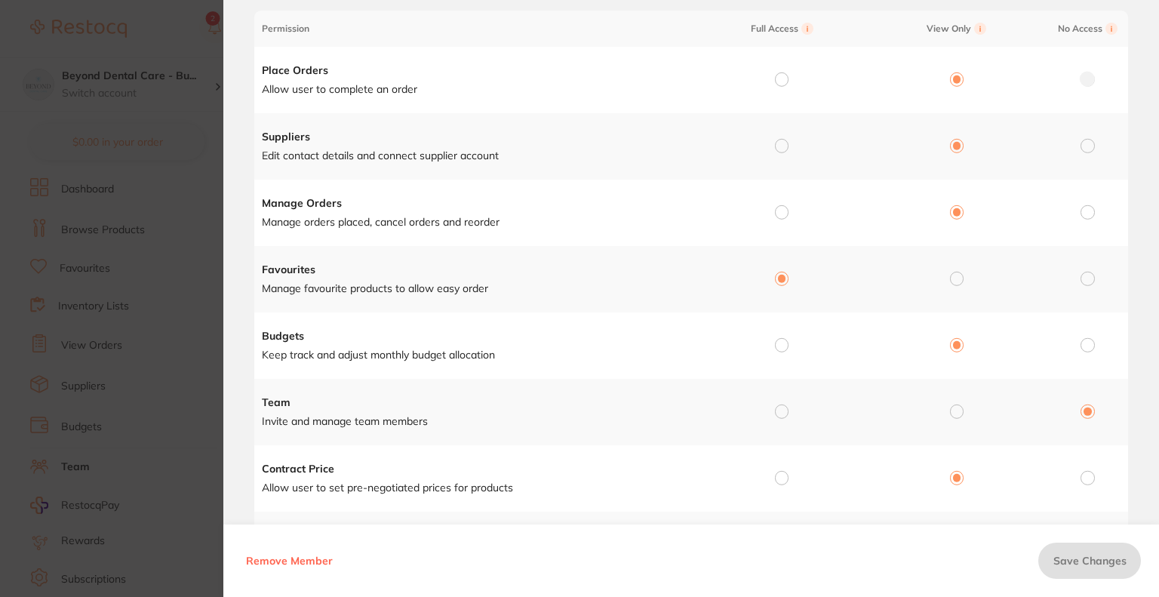
scroll to position [0, 0]
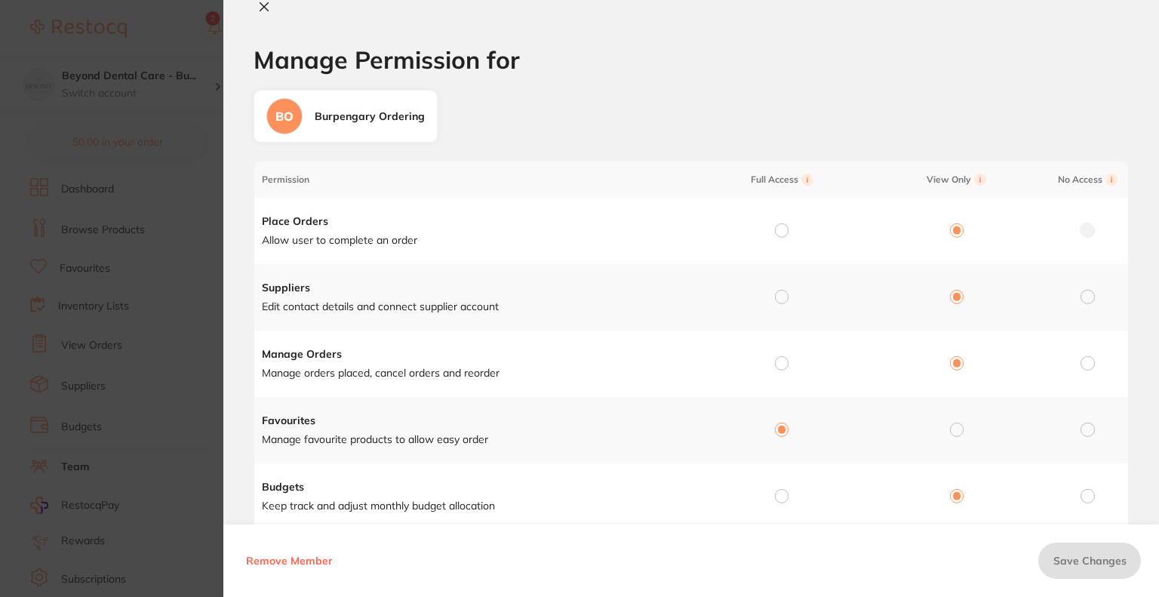
click at [258, 9] on icon at bounding box center [264, 7] width 12 height 12
checkbox input "false"
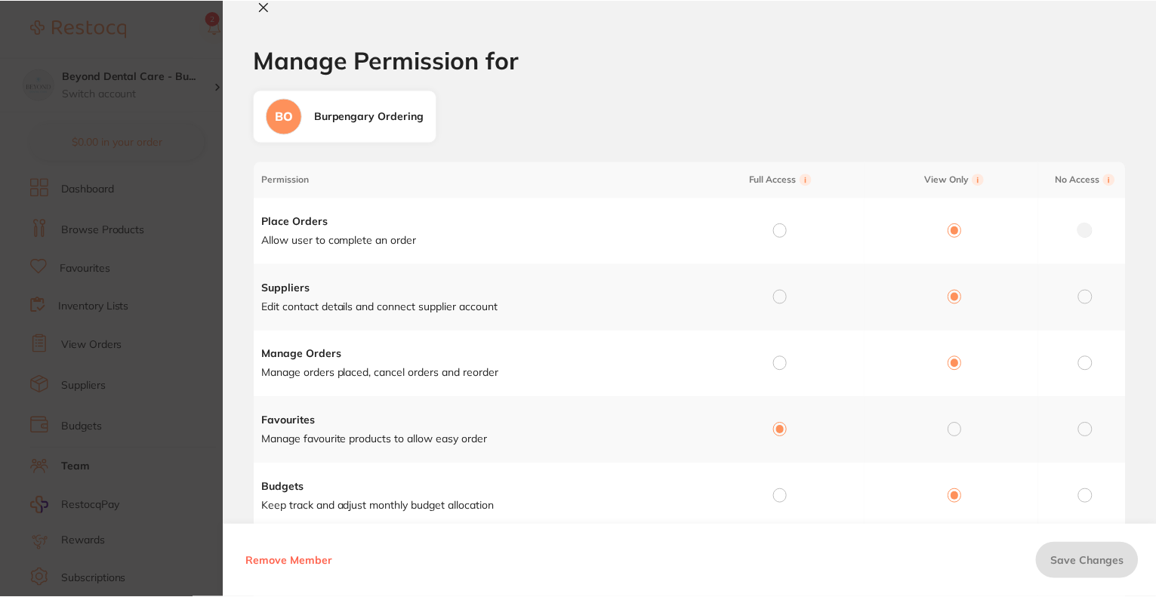
scroll to position [360, 0]
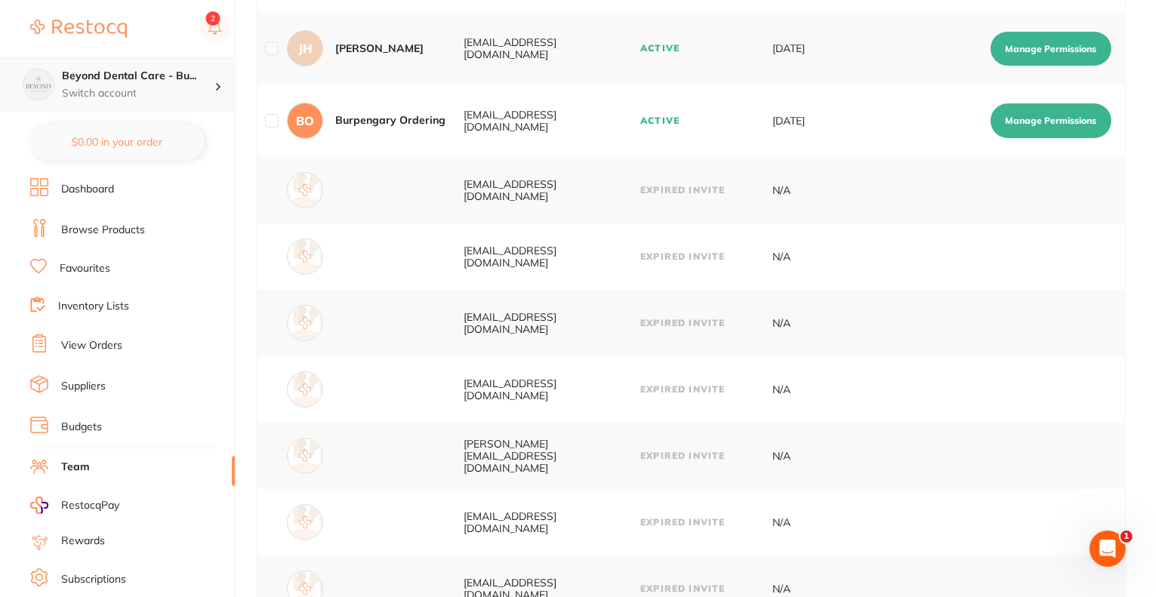
click at [115, 86] on p "Switch account" at bounding box center [138, 93] width 152 height 15
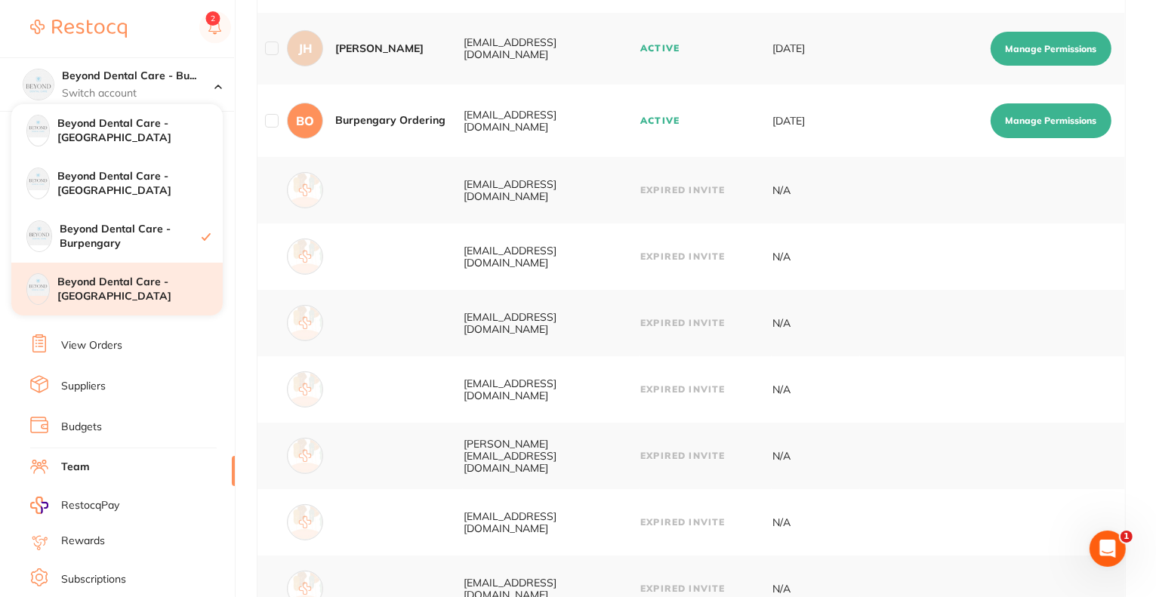
click at [138, 303] on div "Beyond Dental Care - [GEOGRAPHIC_DATA]" at bounding box center [116, 289] width 211 height 53
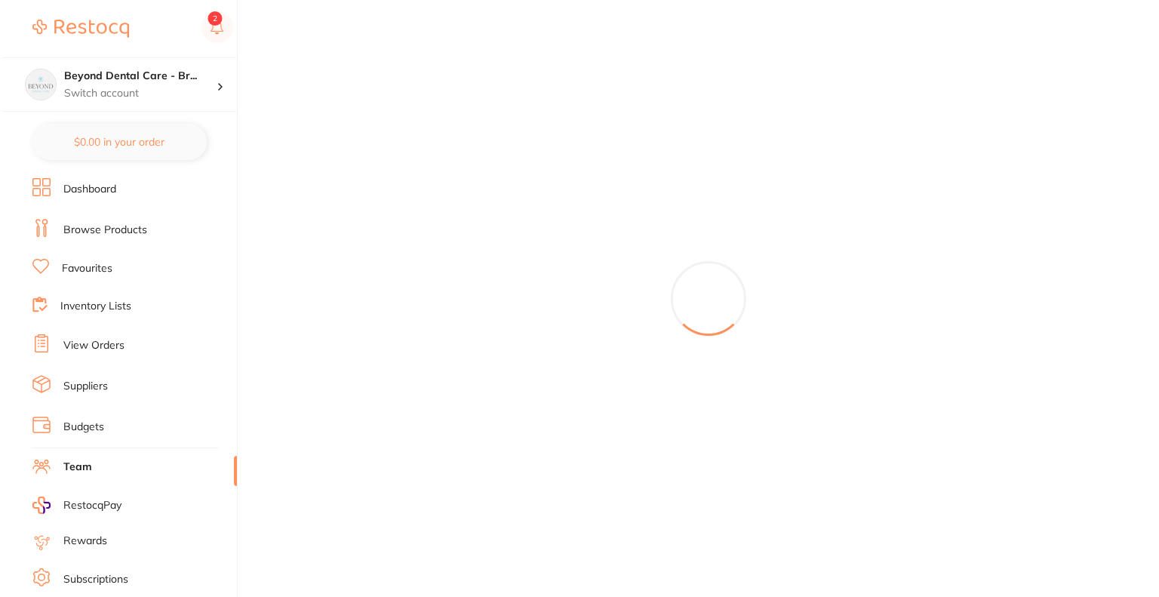
scroll to position [0, 0]
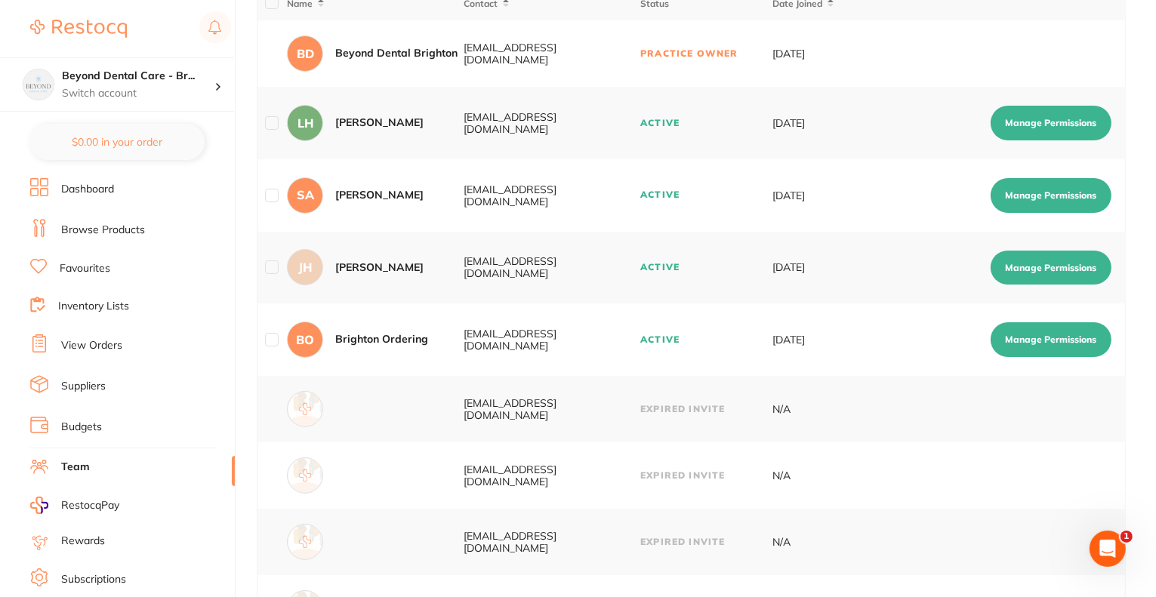
scroll to position [151, 0]
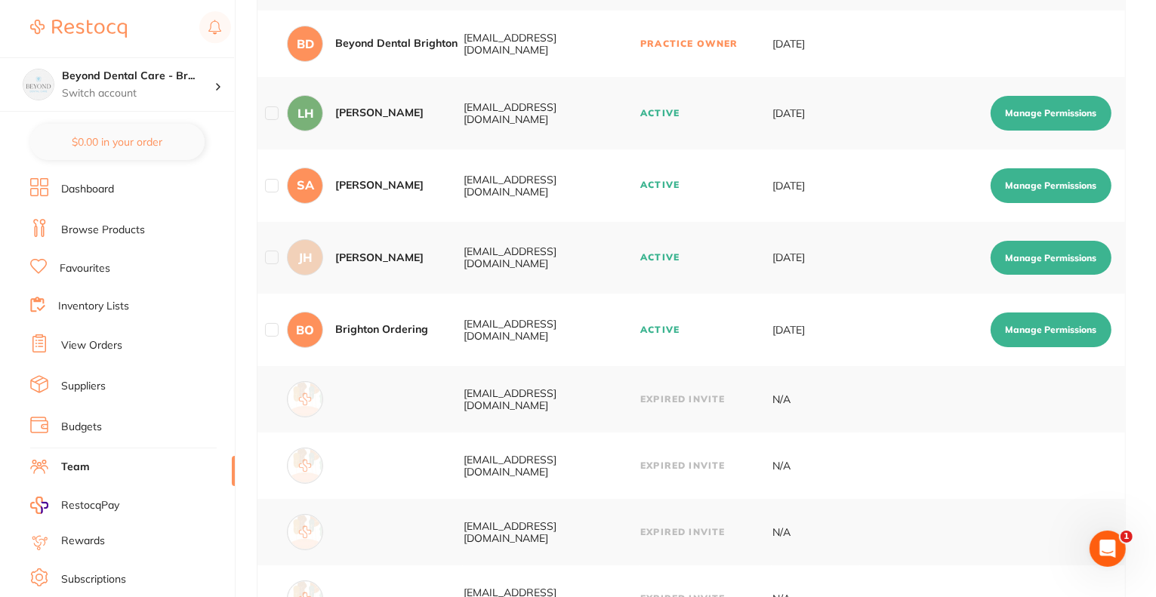
click at [1033, 334] on button "Manage Permissions" at bounding box center [1050, 329] width 121 height 35
checkbox input "true"
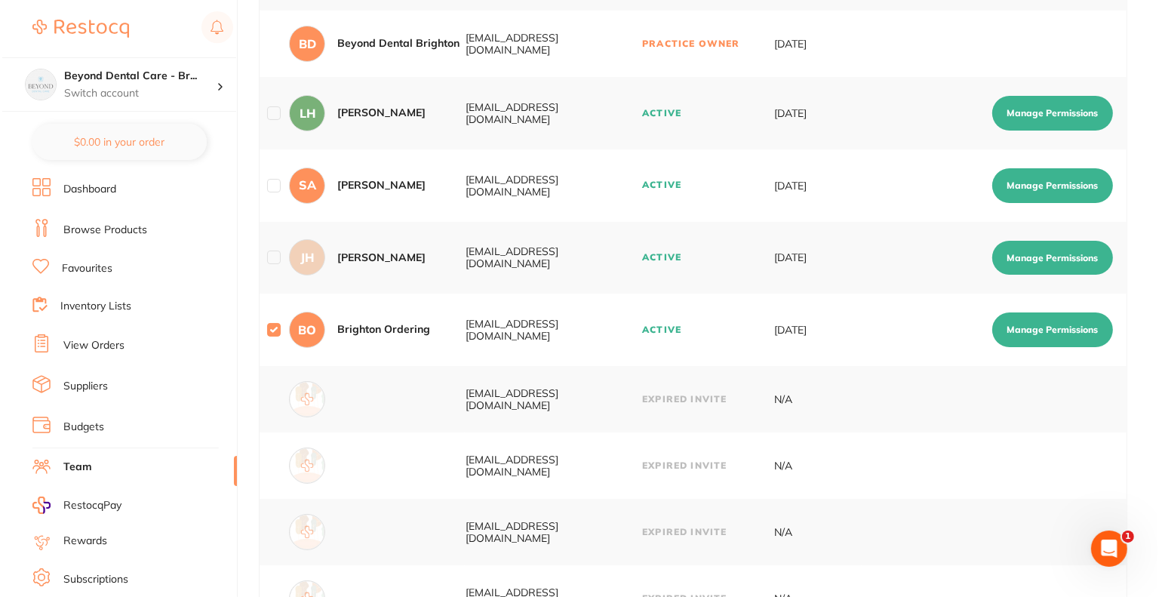
scroll to position [0, 0]
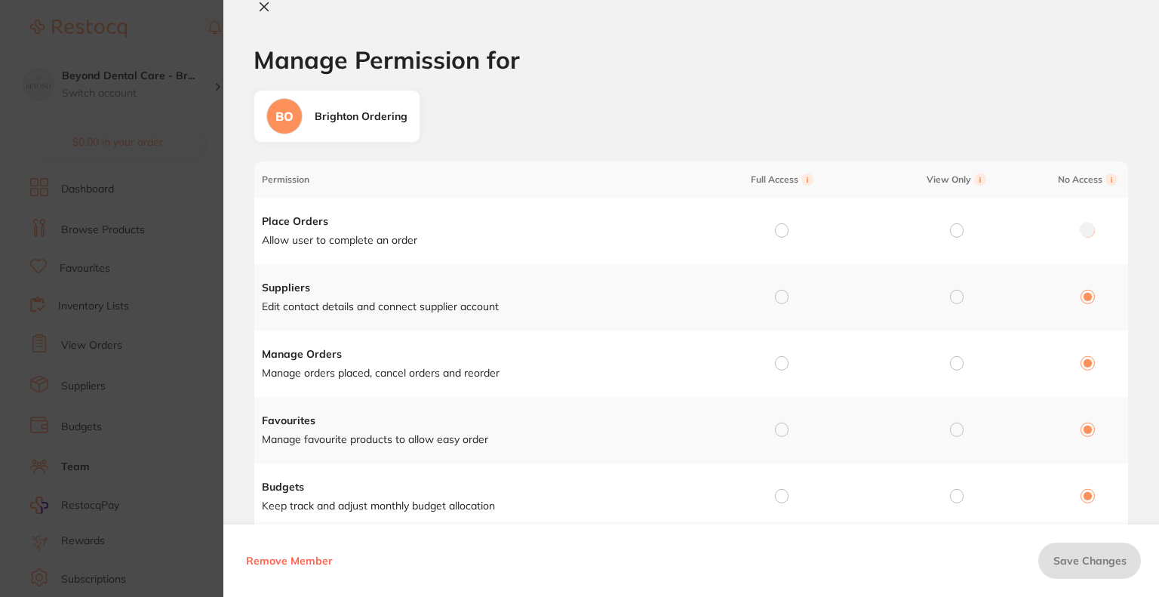
click at [951, 228] on input "radio" at bounding box center [957, 230] width 14 height 14
radio input "true"
radio input "false"
click at [954, 300] on input "radio" at bounding box center [957, 297] width 14 height 14
radio input "true"
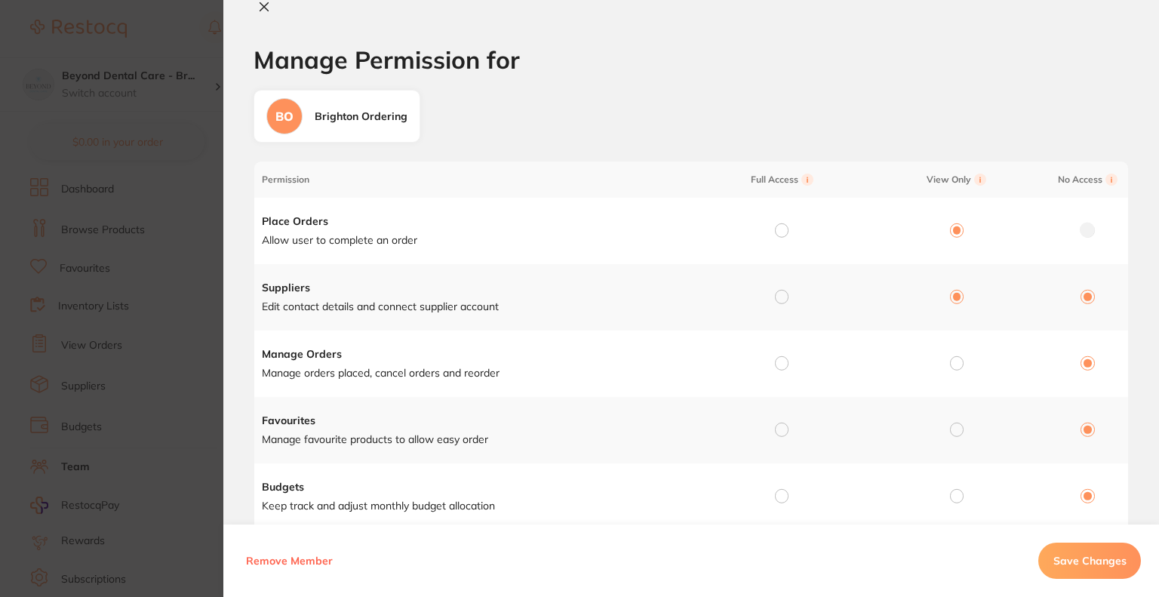
radio input "false"
click at [951, 364] on input "radio" at bounding box center [957, 363] width 14 height 14
radio input "true"
radio input "false"
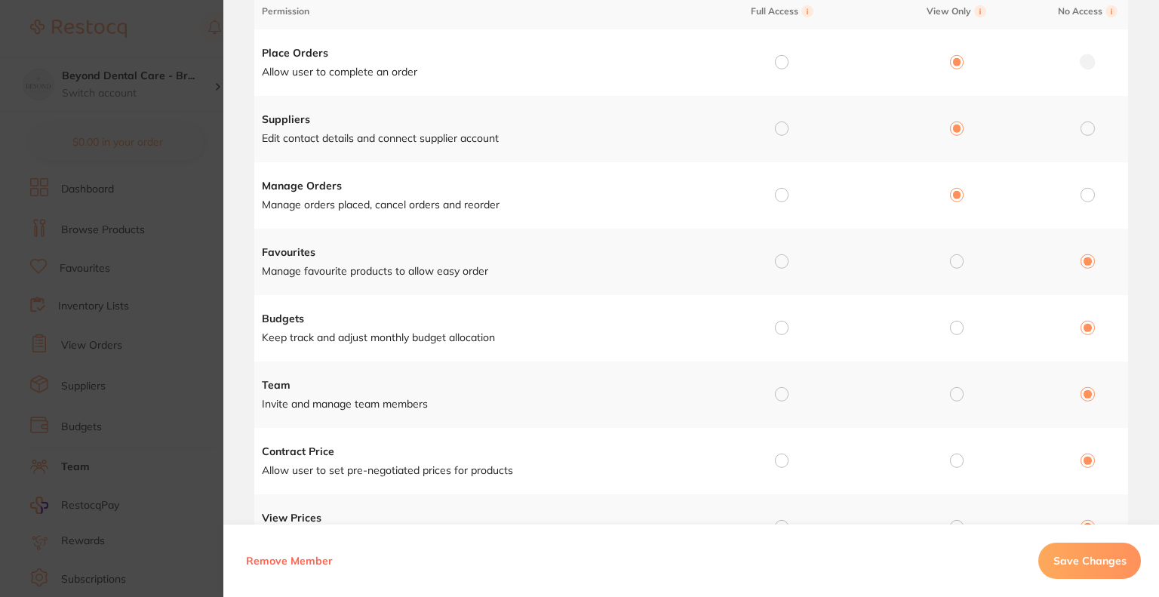
scroll to position [226, 0]
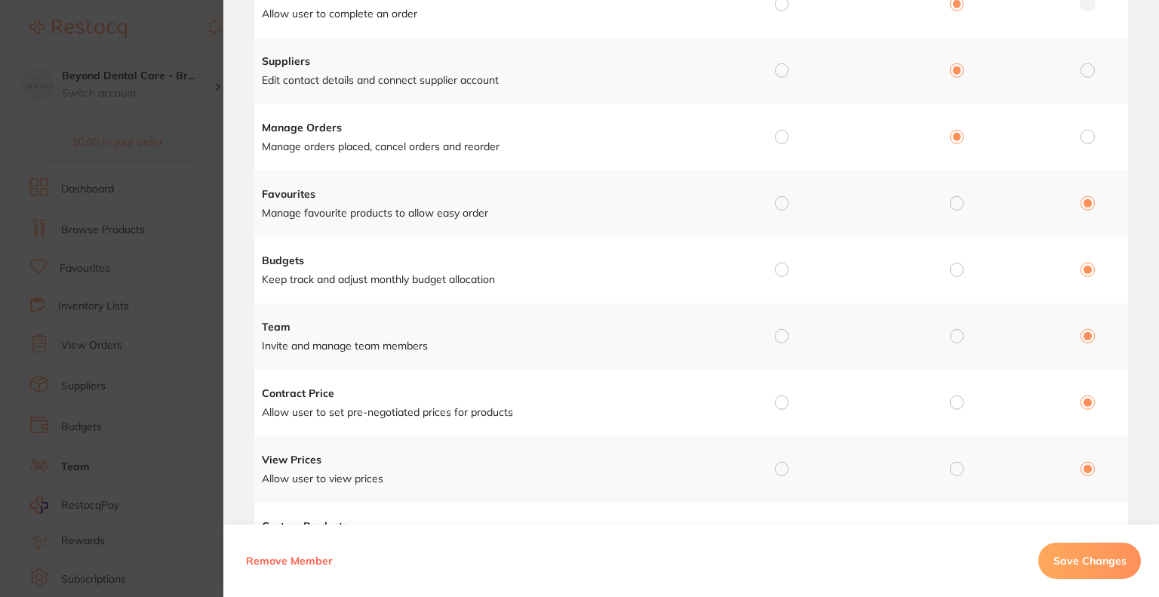
click at [782, 202] on input "radio" at bounding box center [782, 203] width 14 height 14
radio input "true"
radio input "false"
click at [950, 261] on td at bounding box center [954, 270] width 175 height 66
click at [951, 267] on input "radio" at bounding box center [957, 270] width 14 height 14
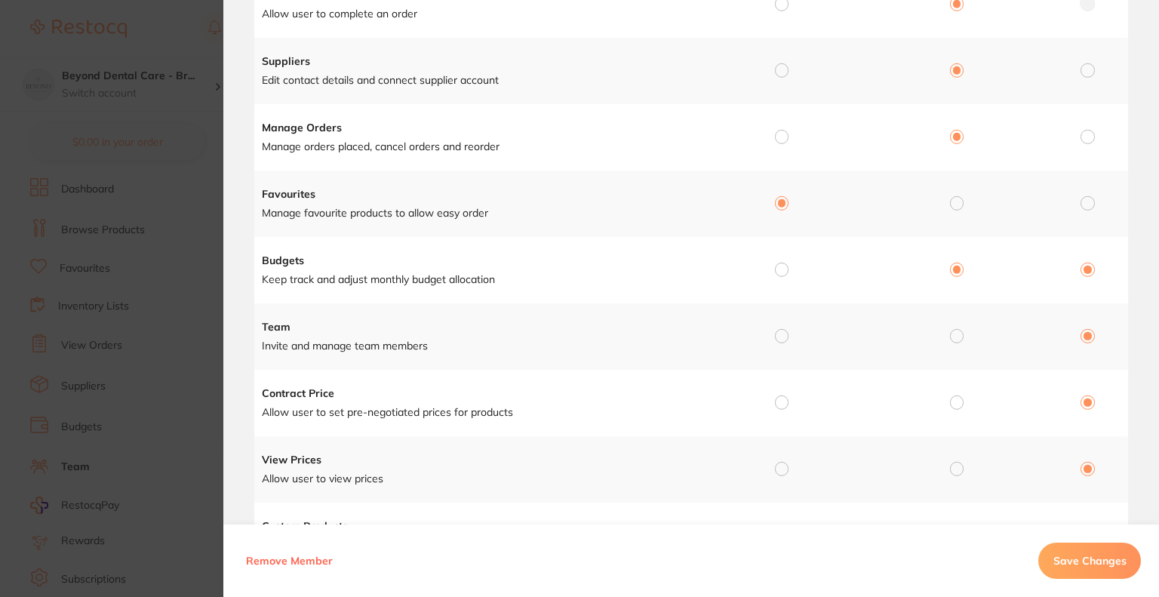
radio input "true"
radio input "false"
click at [943, 408] on td at bounding box center [954, 403] width 175 height 66
click at [950, 402] on input "radio" at bounding box center [957, 403] width 14 height 14
radio input "true"
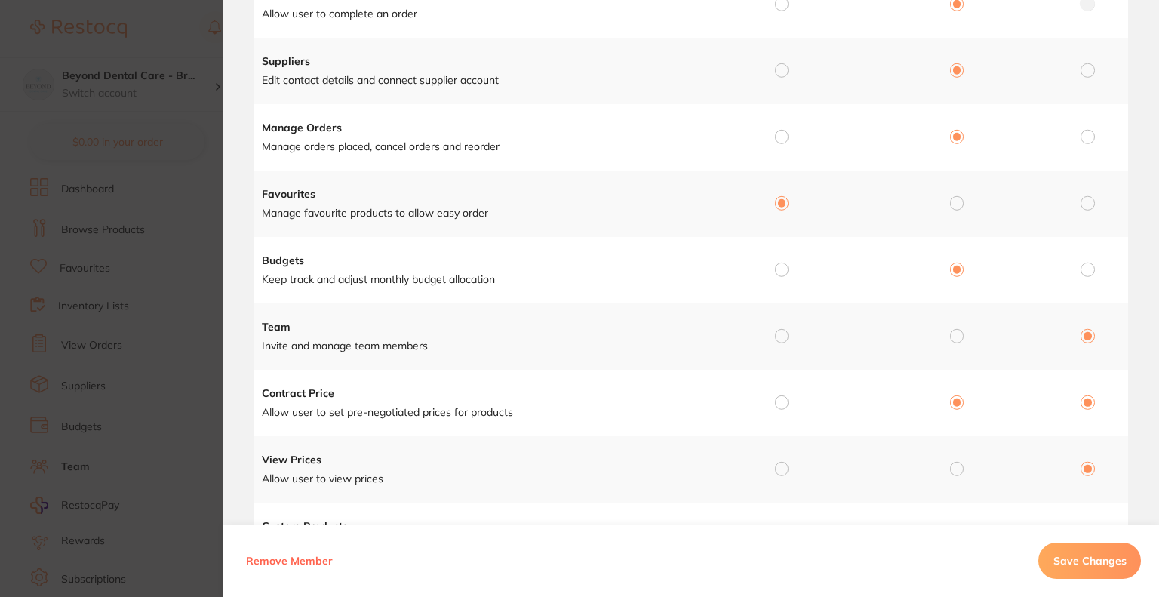
radio input "false"
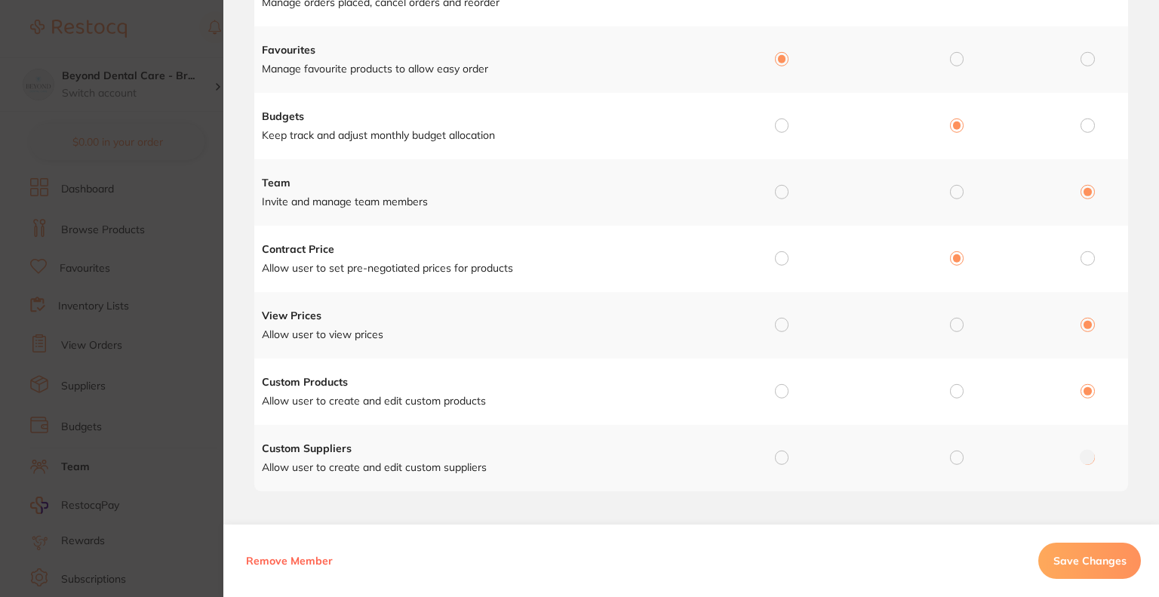
scroll to position [377, 0]
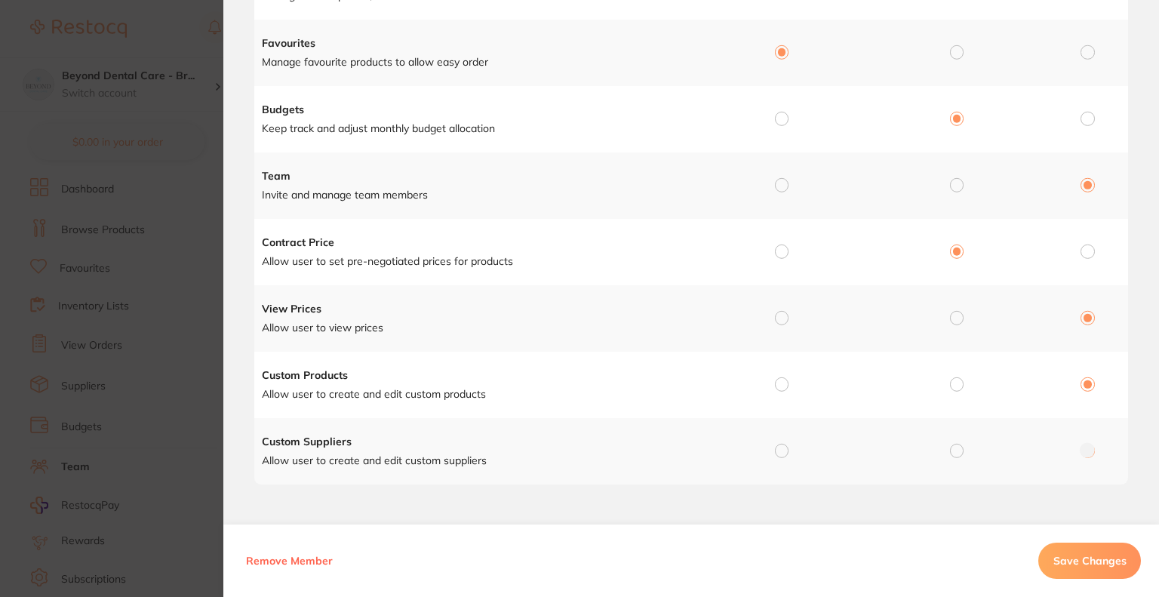
click at [950, 321] on div at bounding box center [957, 319] width 14 height 14
click at [954, 316] on input "radio" at bounding box center [957, 318] width 14 height 14
radio input "true"
radio input "false"
click at [956, 379] on input "radio" at bounding box center [957, 384] width 14 height 14
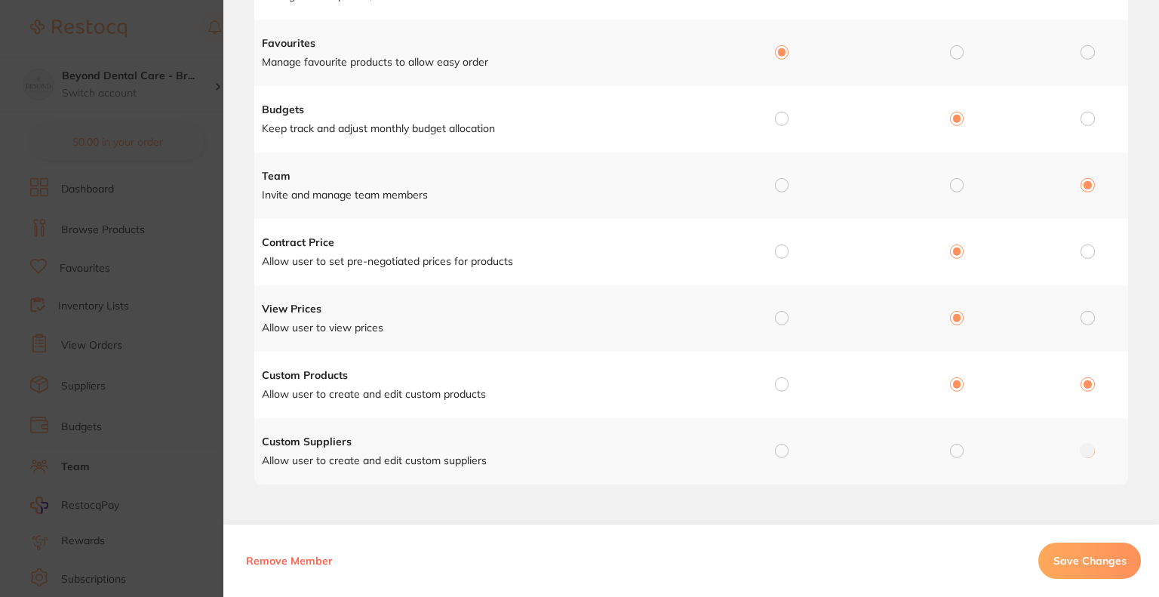
radio input "true"
radio input "false"
click at [954, 452] on input "radio" at bounding box center [957, 451] width 14 height 14
radio input "true"
radio input "false"
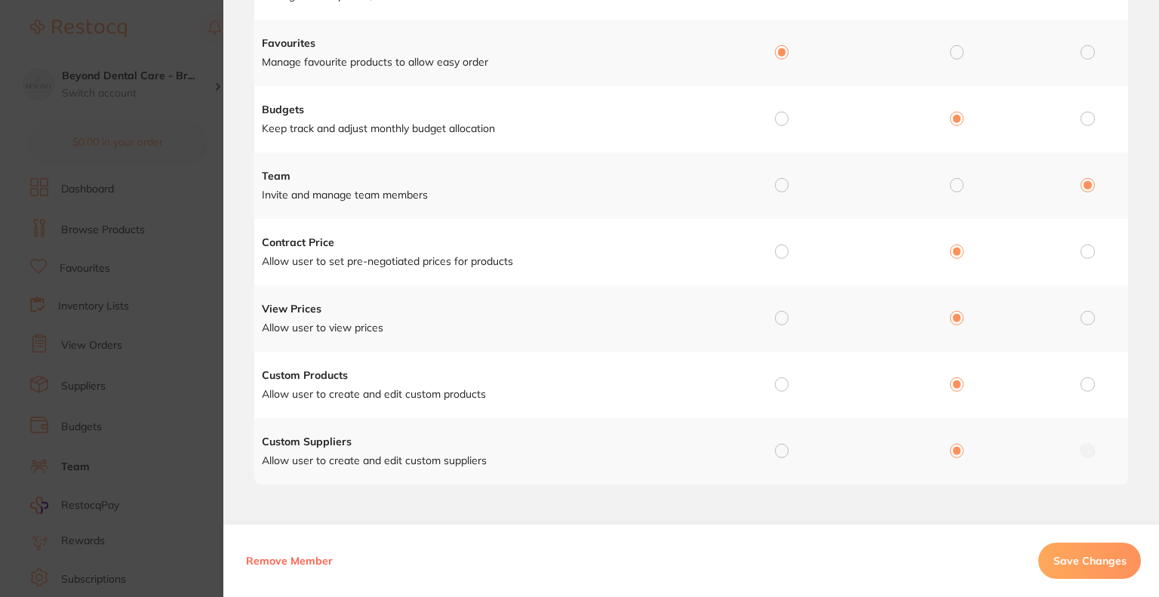
click at [1069, 555] on span "Save Changes" at bounding box center [1090, 561] width 73 height 14
